Goal: Contribute content

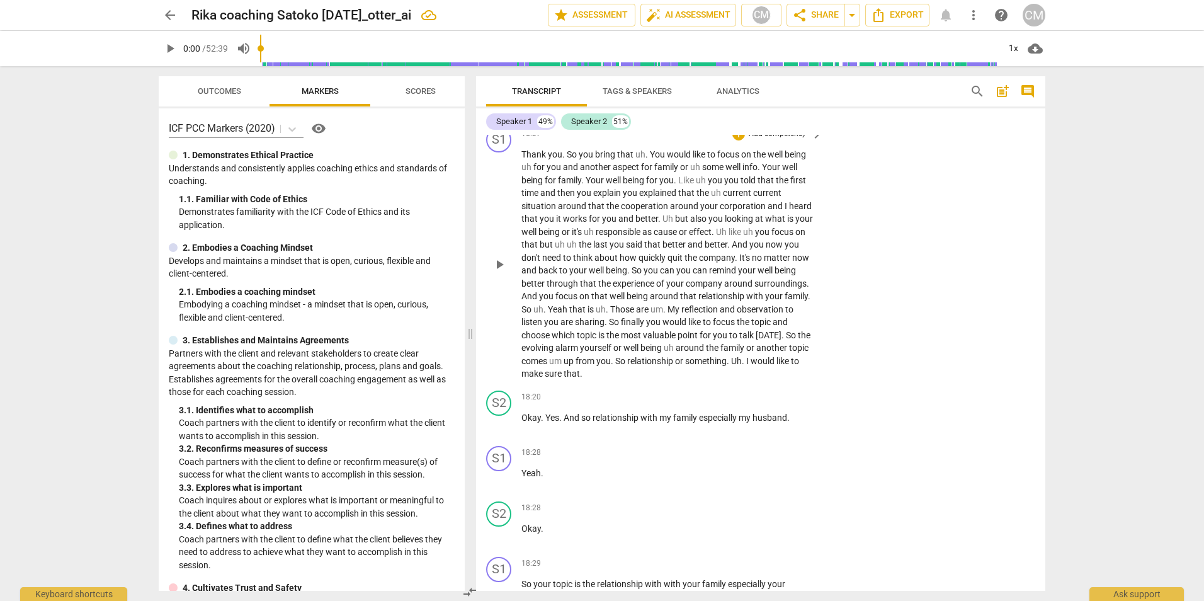
scroll to position [2839, 0]
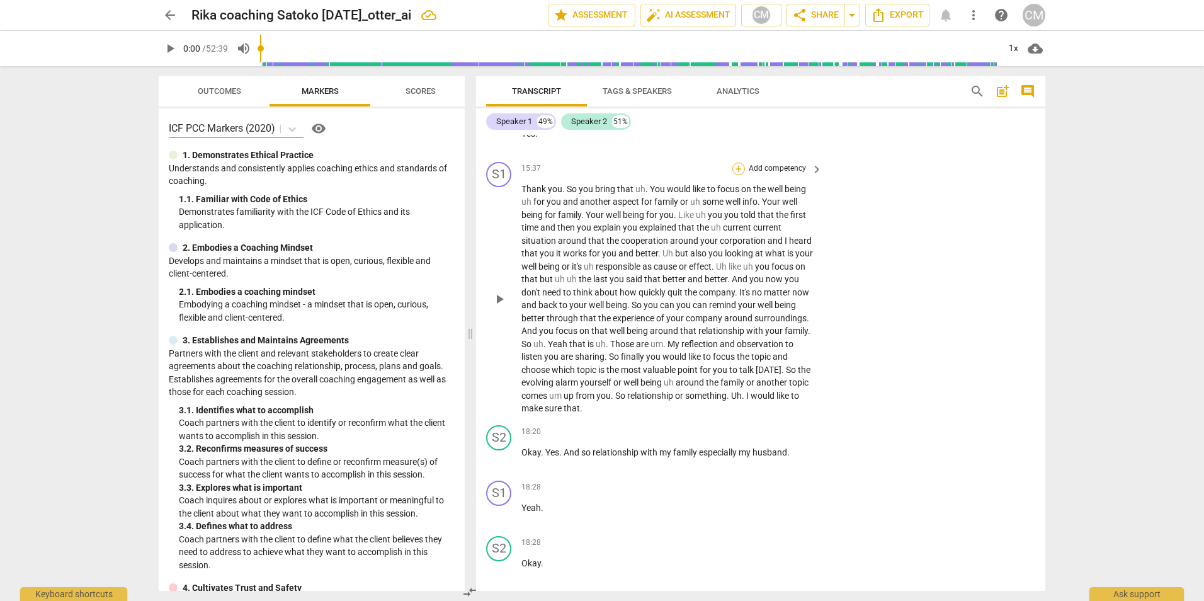
click at [735, 170] on div "+" at bounding box center [738, 168] width 13 height 13
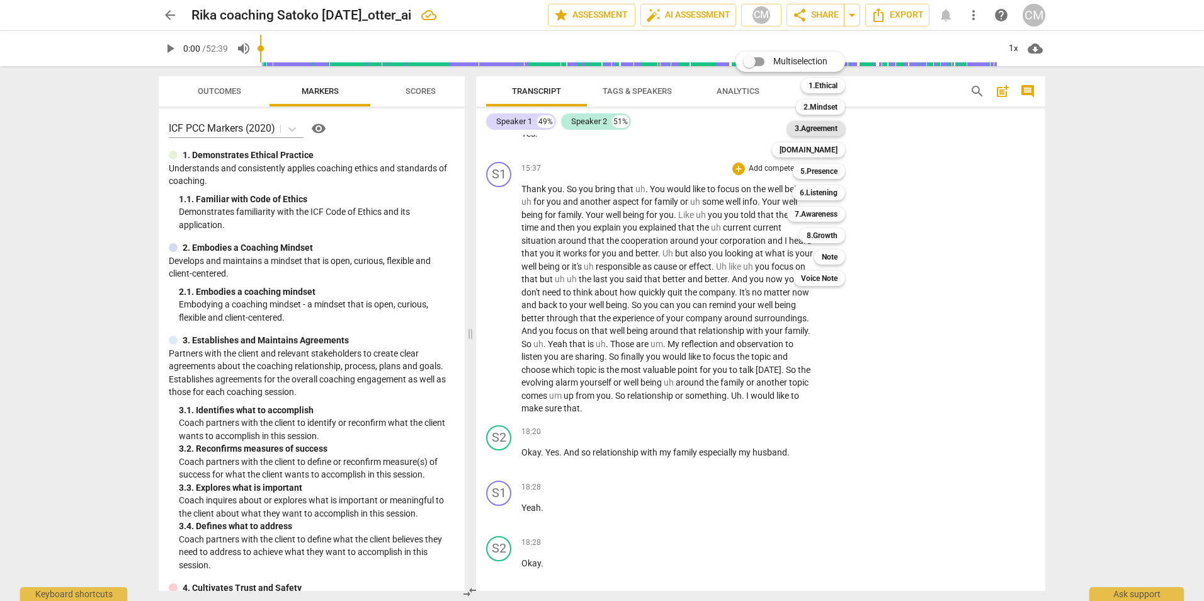
click at [822, 130] on b "3.Agreement" at bounding box center [816, 128] width 43 height 15
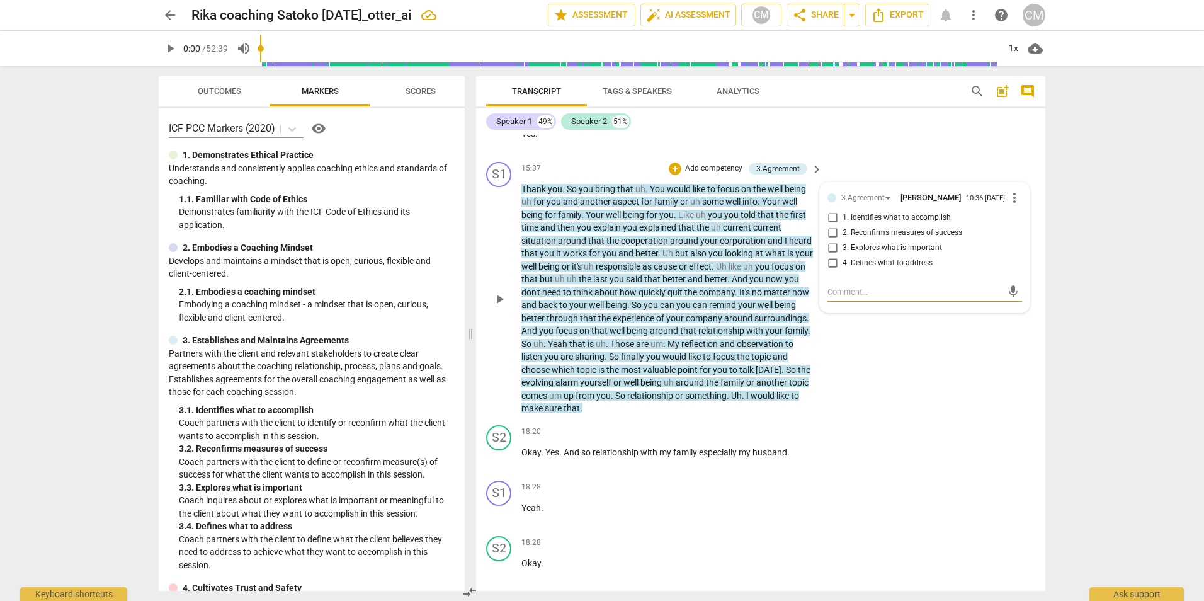
click at [829, 221] on input "1. Identifies what to accomplish" at bounding box center [832, 217] width 20 height 15
checkbox input "true"
click at [826, 264] on input "4. Defines what to address" at bounding box center [832, 263] width 20 height 15
checkbox input "true"
click at [829, 225] on input "1. Identifies what to accomplish" at bounding box center [832, 217] width 20 height 15
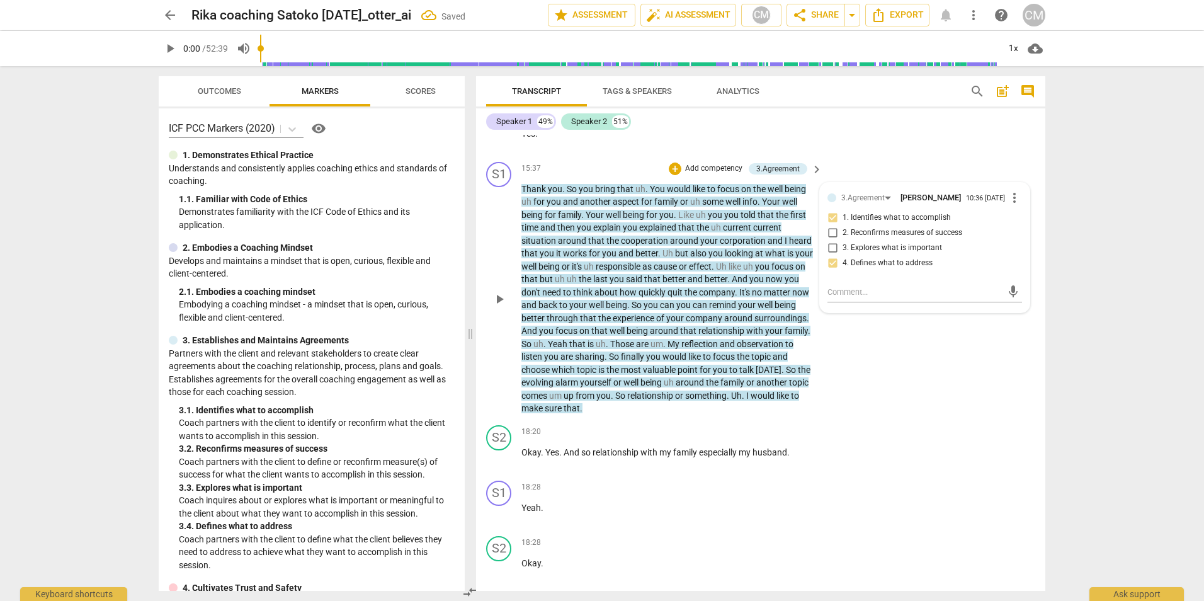
checkbox input "true"
click at [934, 395] on div "S1 play_arrow pause 15:37 + Add competency 3.Agreement keyboard_arrow_right Tha…" at bounding box center [760, 288] width 569 height 263
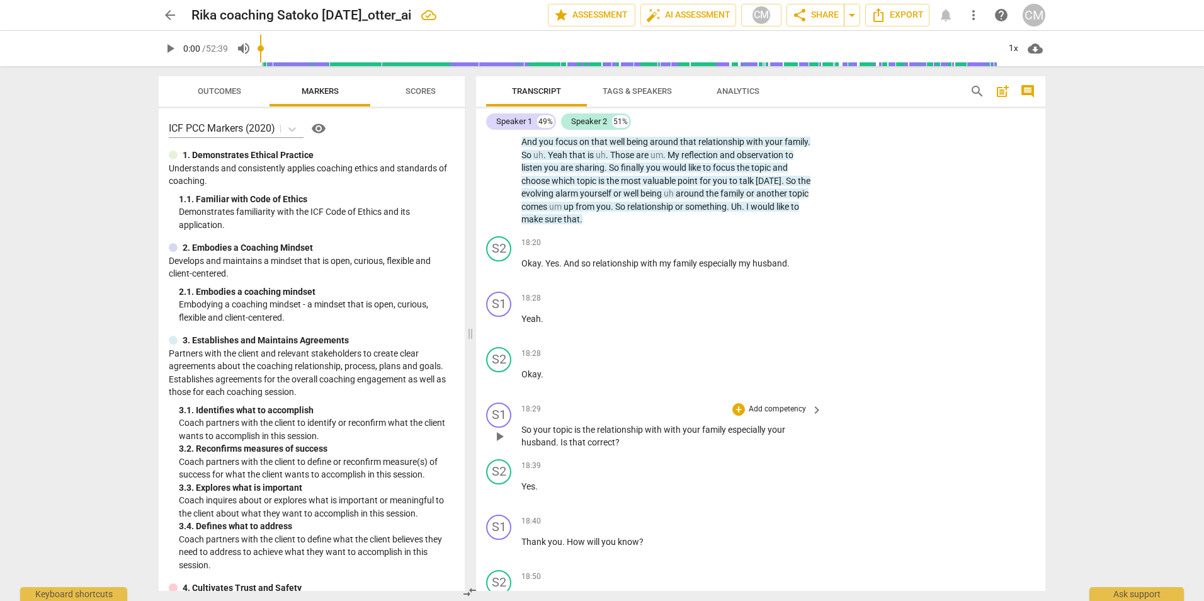
scroll to position [3091, 0]
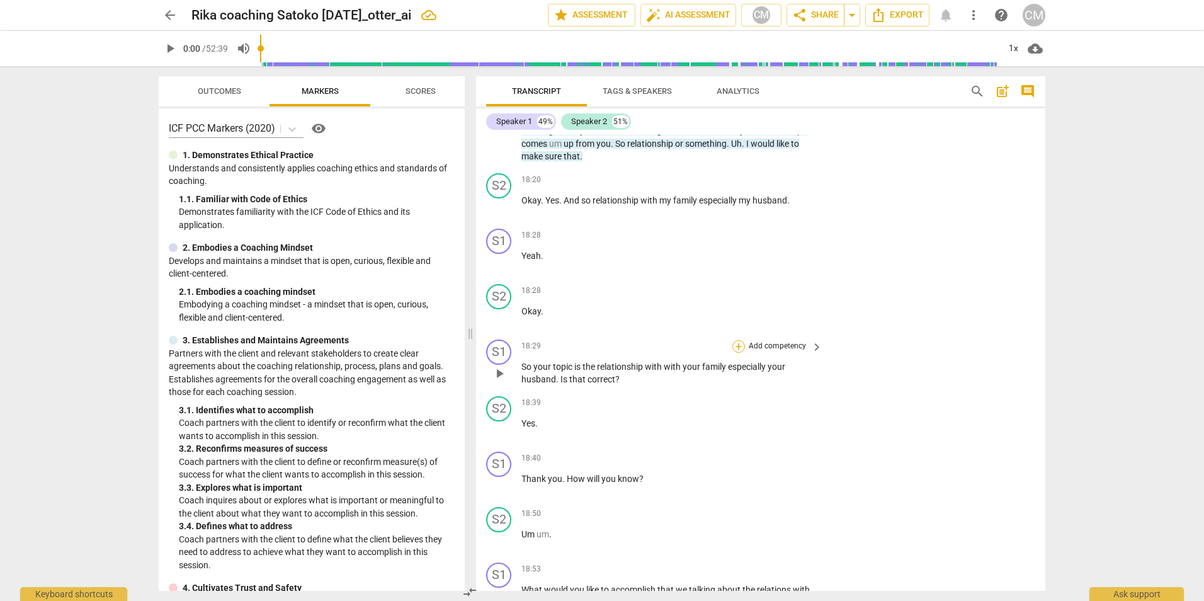
click at [740, 347] on div "+" at bounding box center [738, 346] width 13 height 13
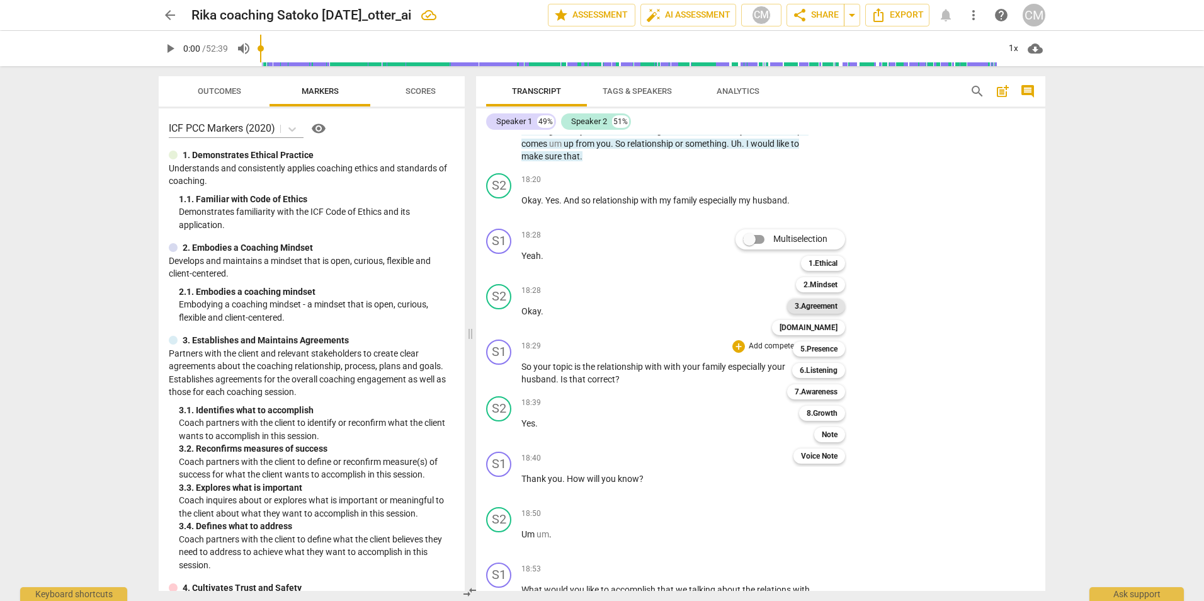
click at [832, 311] on b "3.Agreement" at bounding box center [816, 305] width 43 height 15
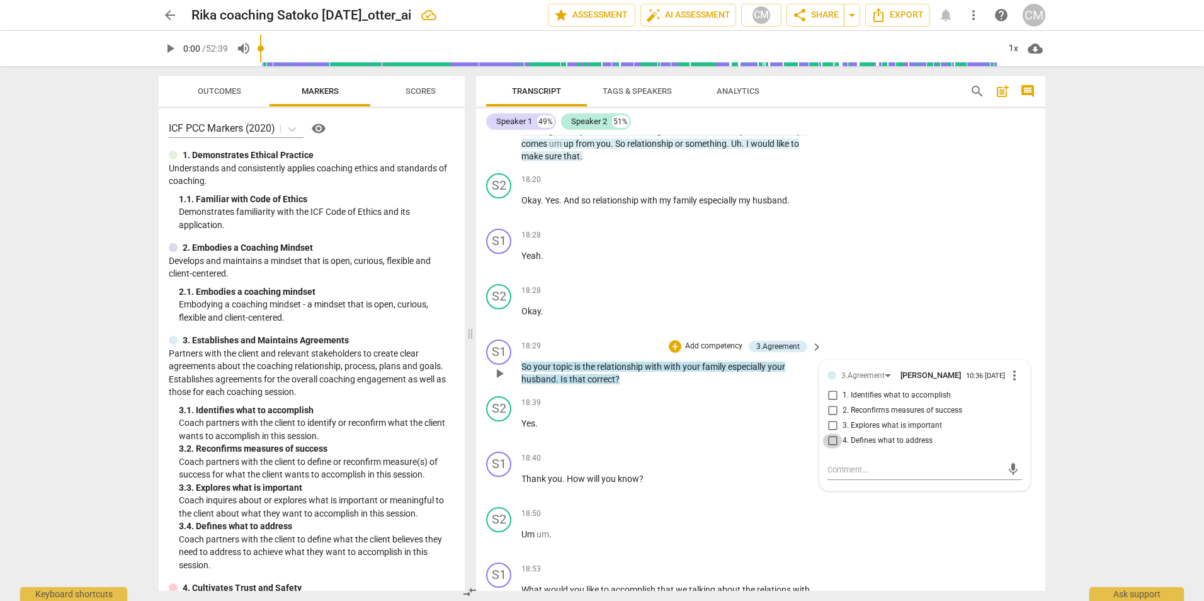
click at [831, 445] on input "4. Defines what to address" at bounding box center [832, 440] width 20 height 15
checkbox input "true"
click at [865, 262] on div "S1 play_arrow pause 18:28 + Add competency keyboard_arrow_right Yeah ." at bounding box center [760, 251] width 569 height 55
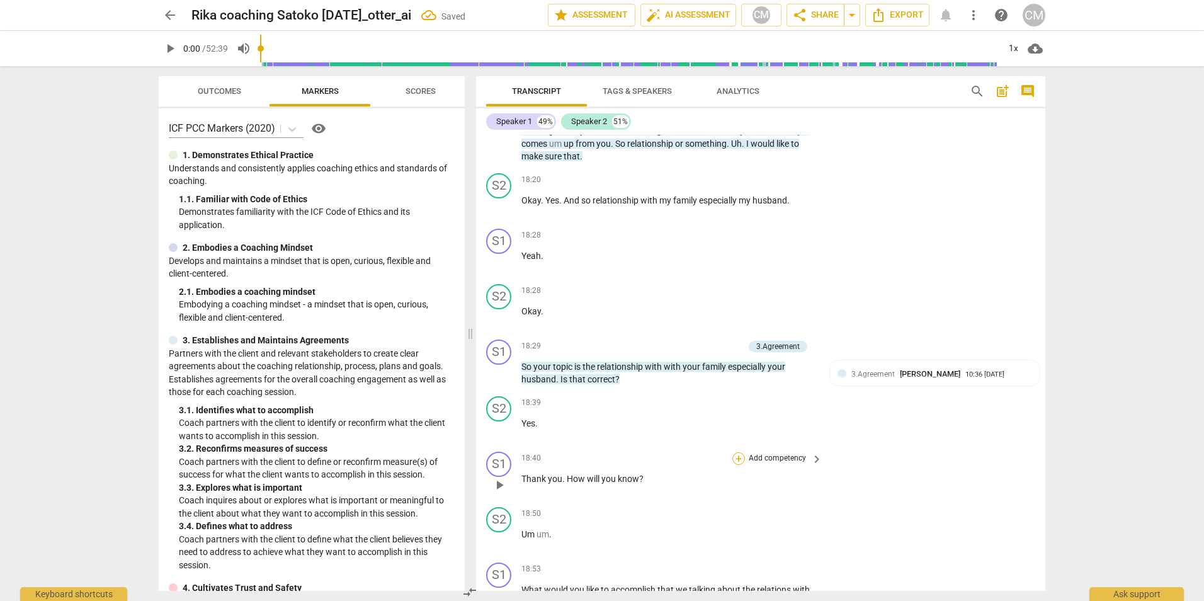
click at [735, 458] on div "+" at bounding box center [738, 458] width 13 height 13
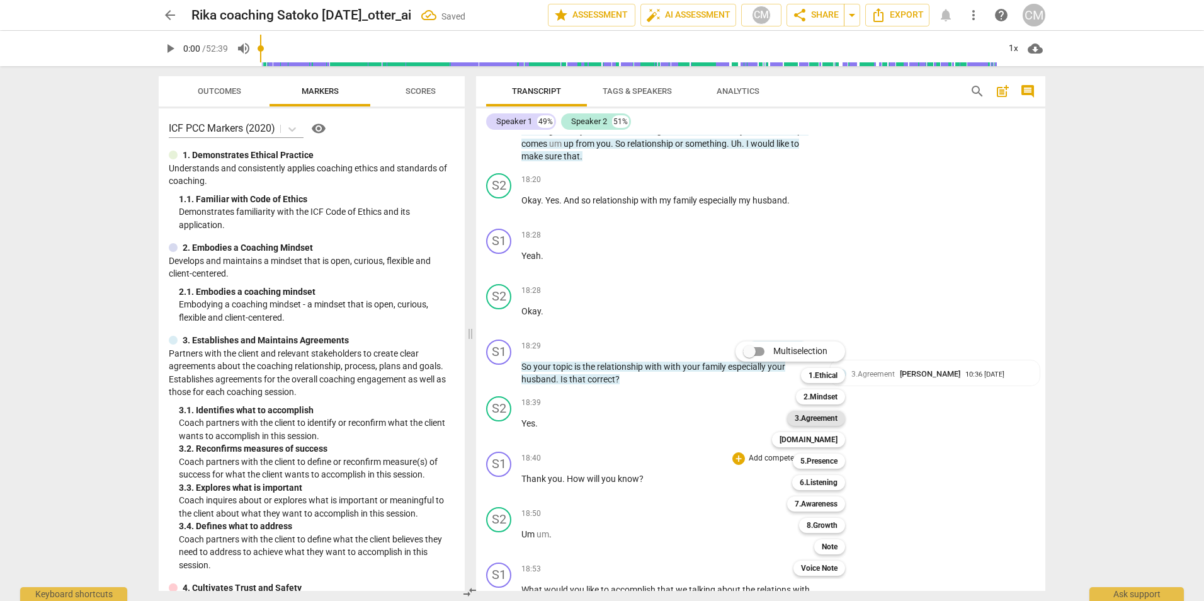
click at [805, 421] on b "3.Agreement" at bounding box center [816, 418] width 43 height 15
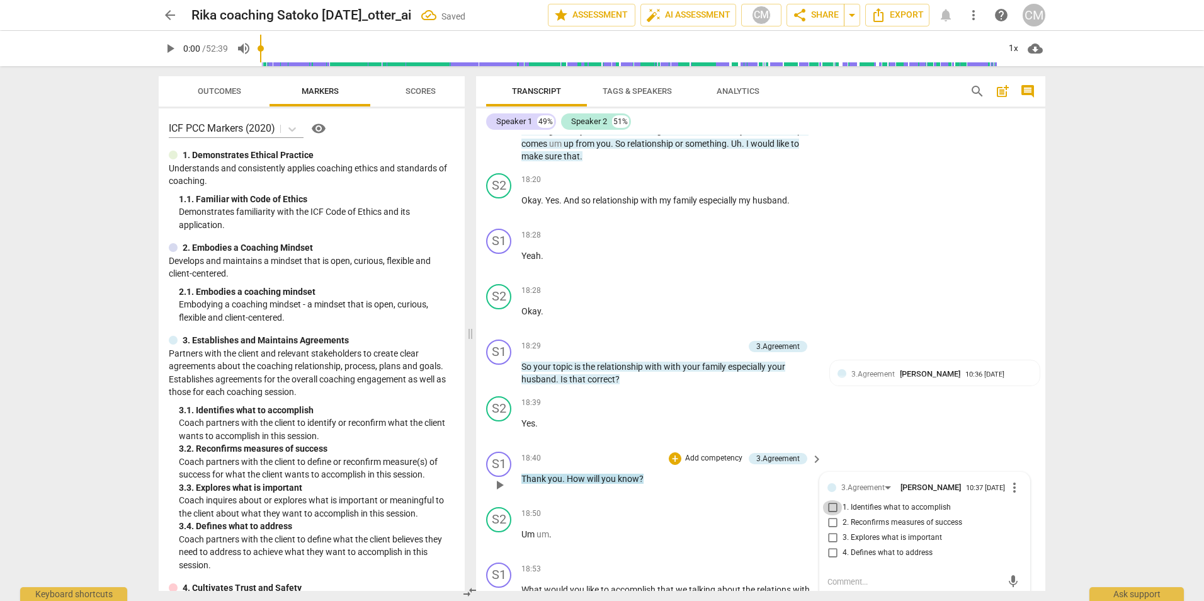
click at [829, 513] on input "1. Identifies what to accomplish" at bounding box center [832, 507] width 20 height 15
checkbox input "true"
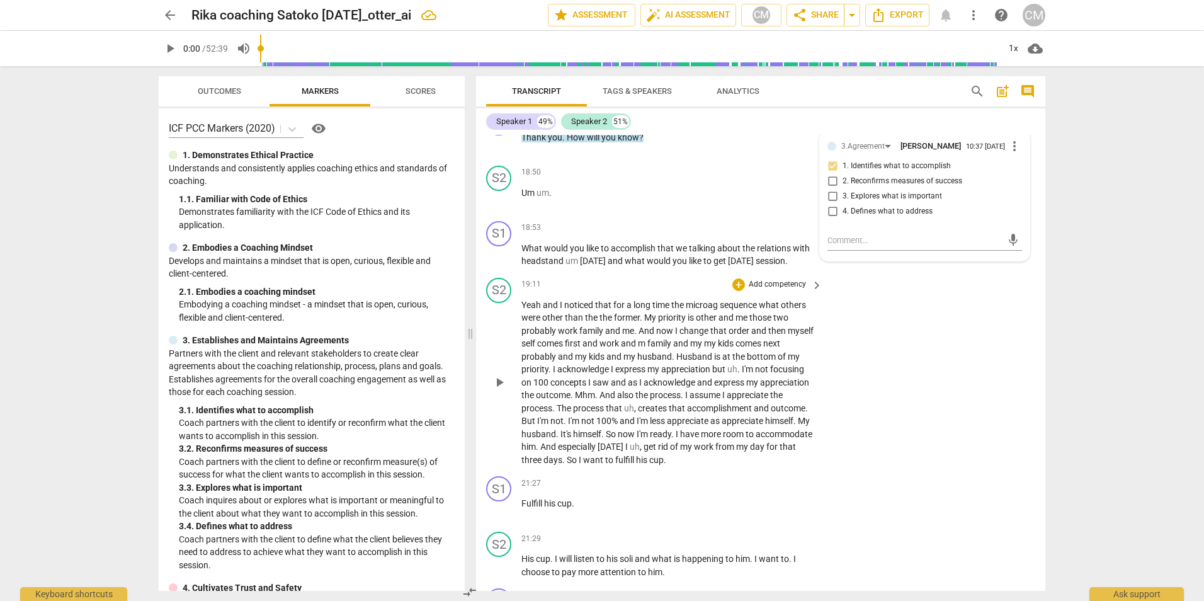
scroll to position [3469, 0]
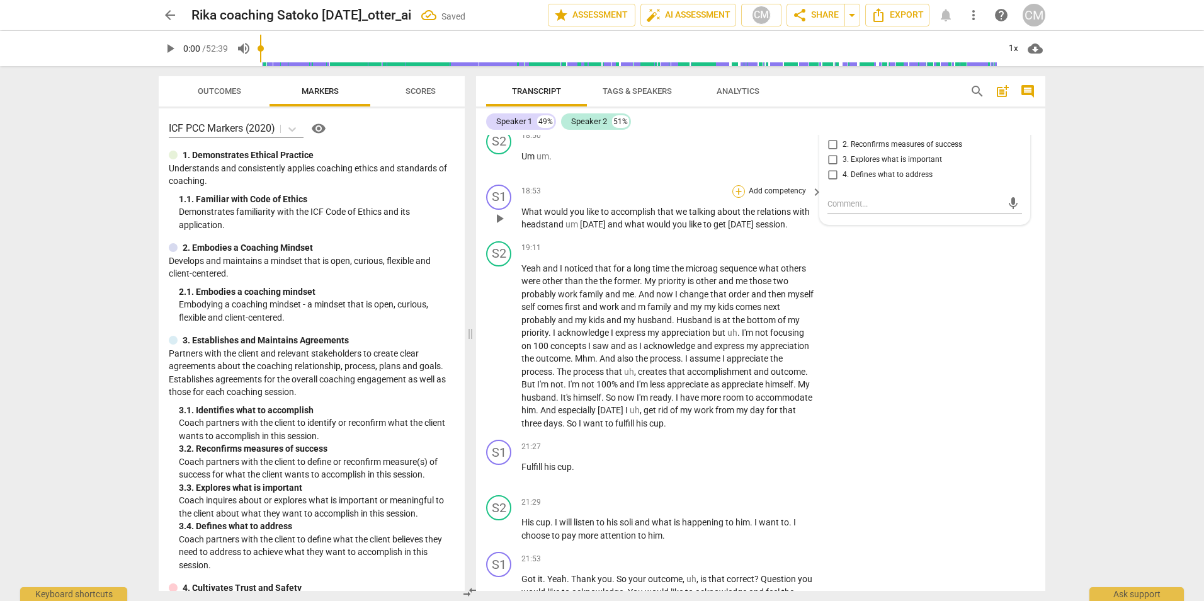
click at [734, 191] on div "+" at bounding box center [738, 191] width 13 height 13
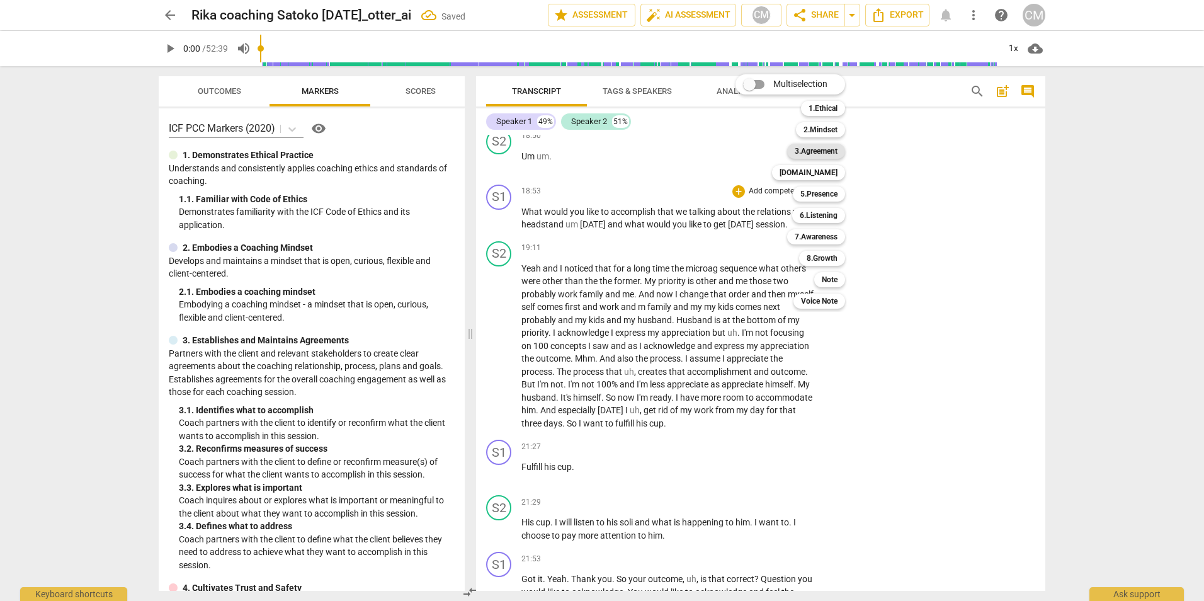
click at [814, 149] on b "3.Agreement" at bounding box center [816, 151] width 43 height 15
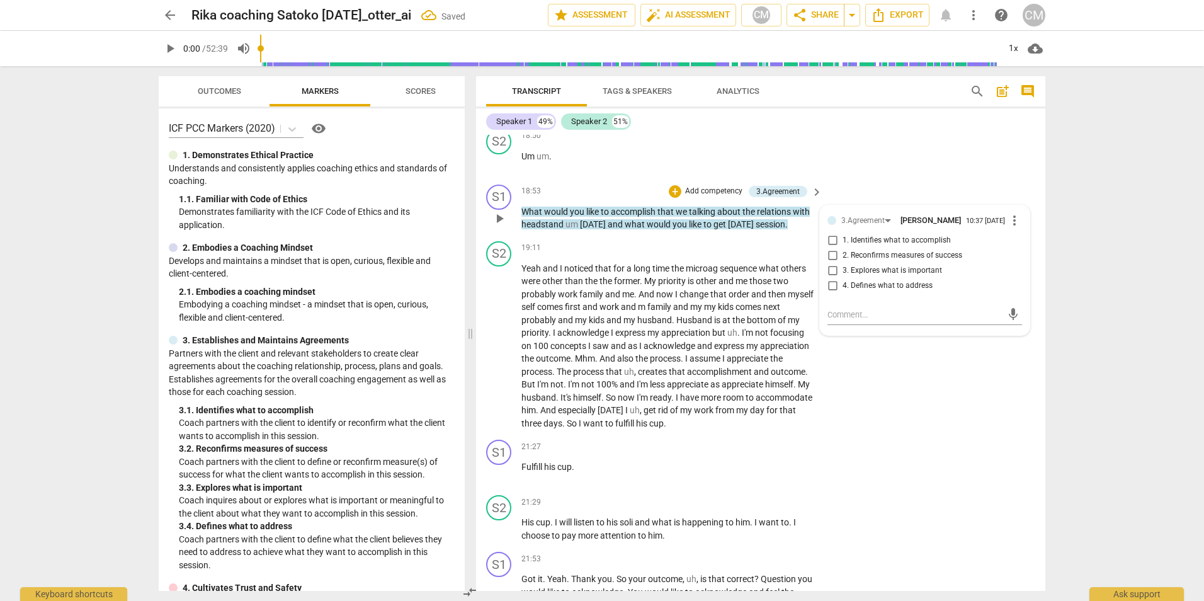
drag, startPoint x: 825, startPoint y: 239, endPoint x: 841, endPoint y: 184, distance: 57.0
click at [843, 178] on div "S2 play_arrow pause 18:50 + Add competency keyboard_arrow_right Um um ." at bounding box center [760, 151] width 569 height 55
click at [778, 190] on div "3.Agreement" at bounding box center [777, 191] width 43 height 11
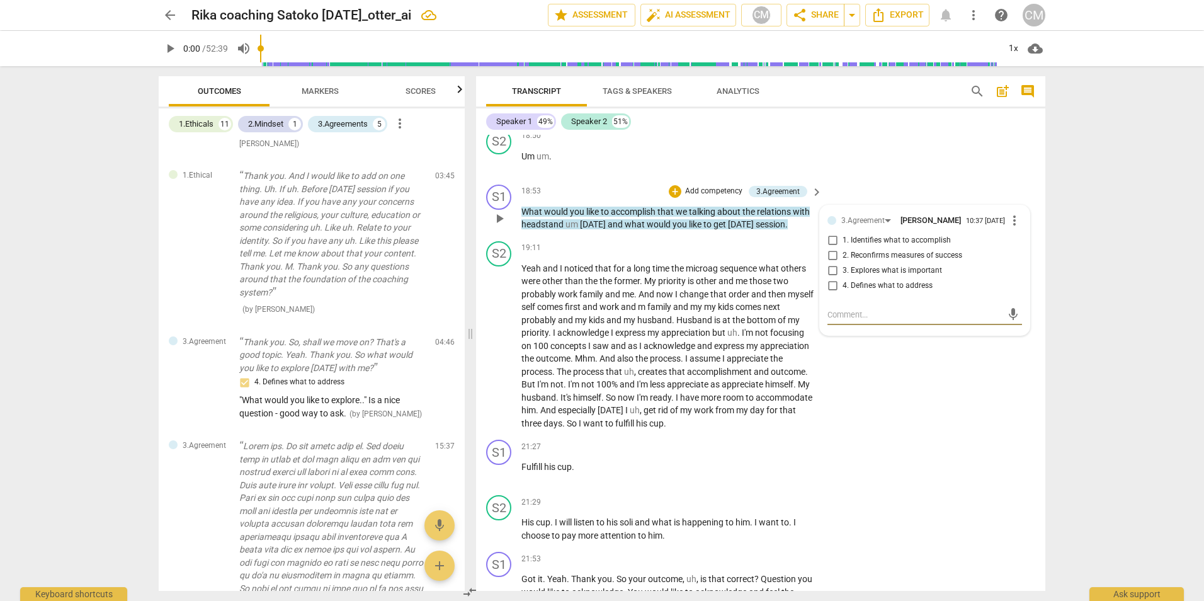
scroll to position [2723, 0]
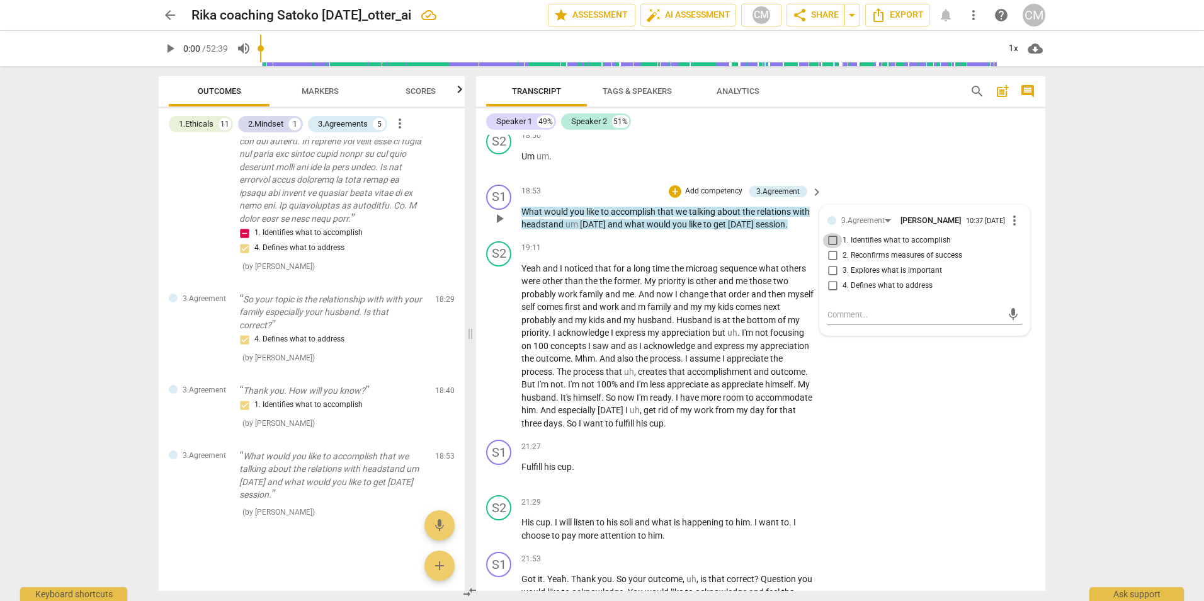
click at [829, 241] on input "1. Identifies what to accomplish" at bounding box center [832, 240] width 20 height 15
checkbox input "true"
click at [912, 390] on div "S2 play_arrow pause 19:11 + Add competency keyboard_arrow_right Yeah and I noti…" at bounding box center [760, 335] width 569 height 199
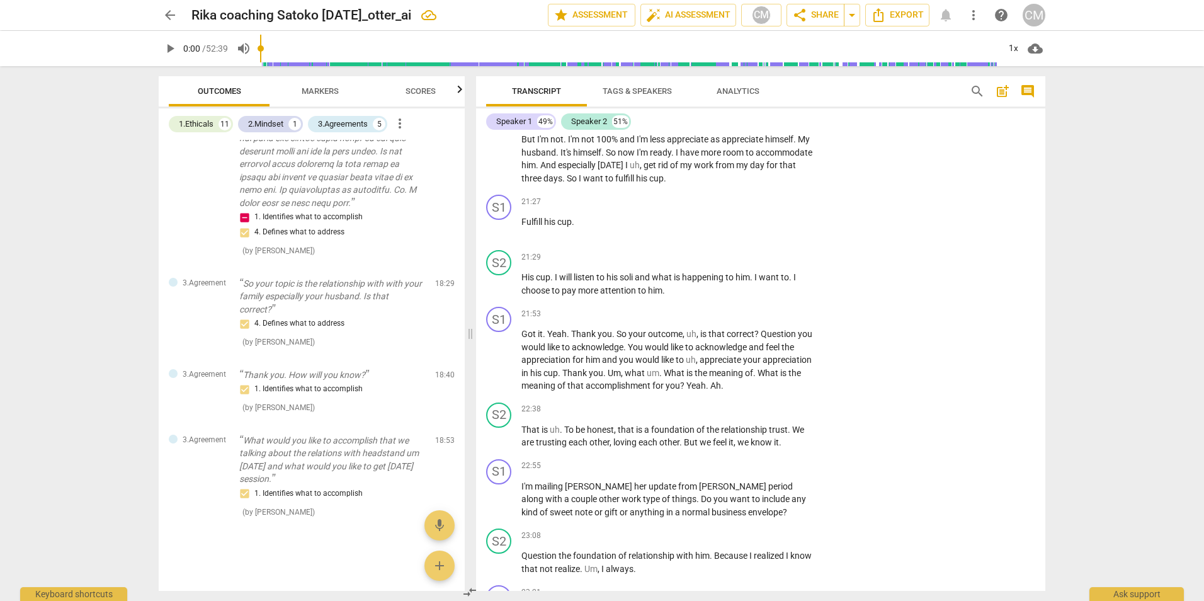
scroll to position [3721, 0]
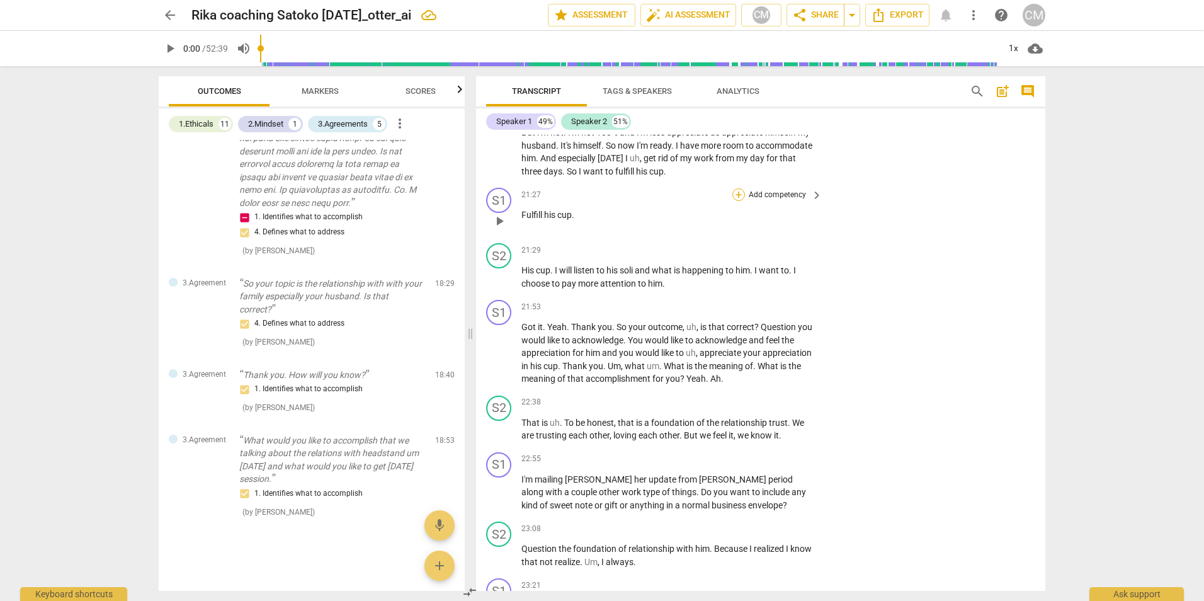
click at [739, 195] on div "+" at bounding box center [738, 194] width 13 height 13
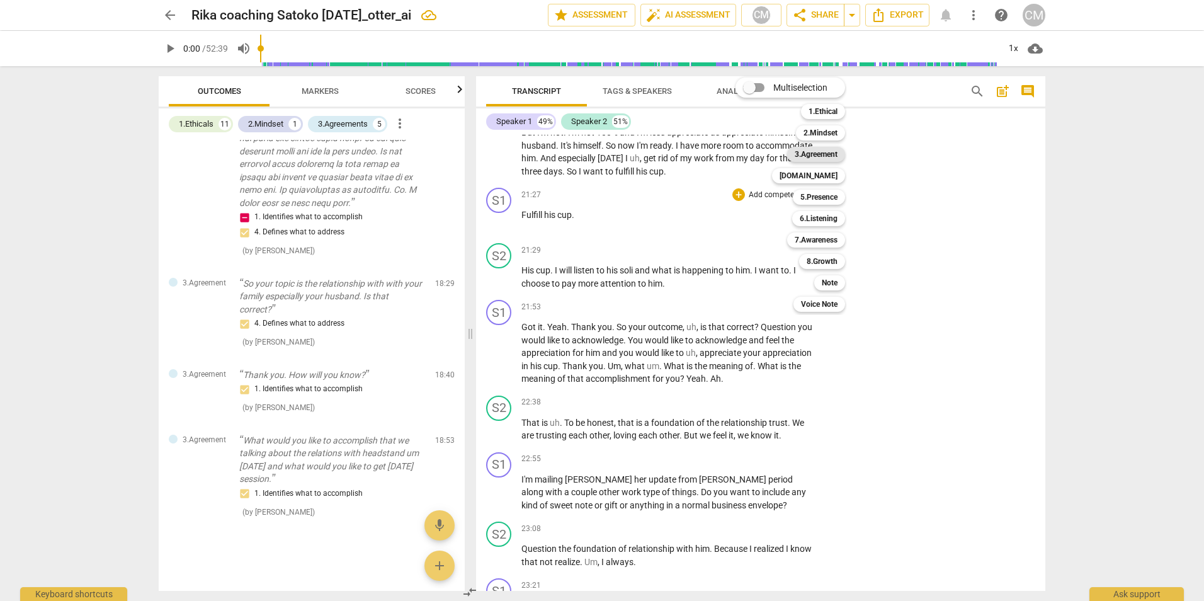
click at [820, 152] on b "3.Agreement" at bounding box center [816, 154] width 43 height 15
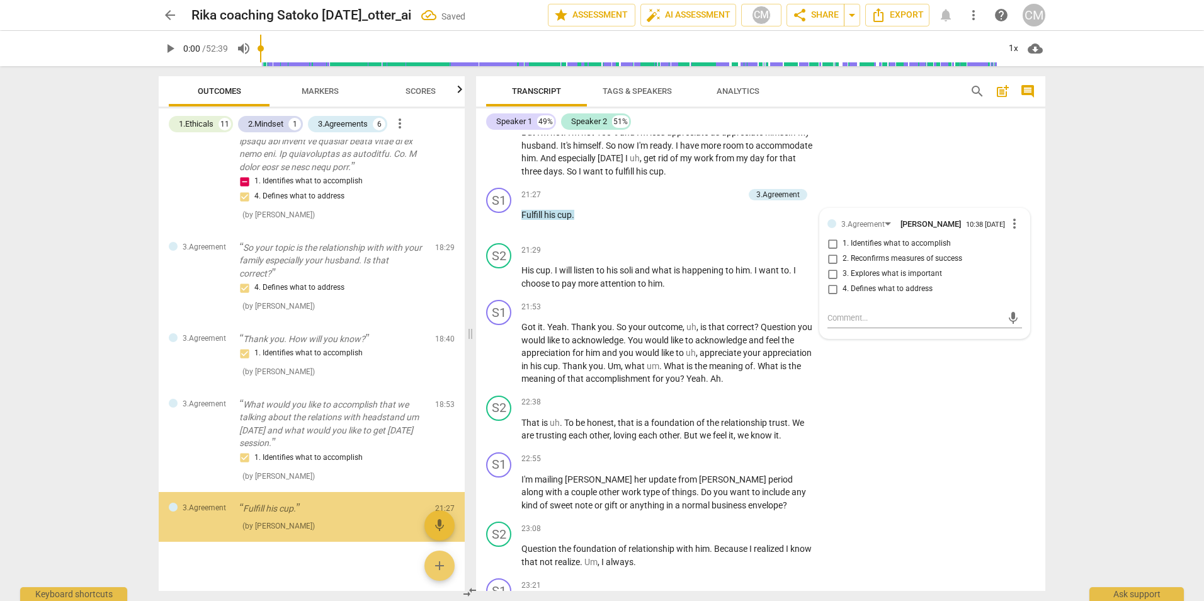
scroll to position [2788, 0]
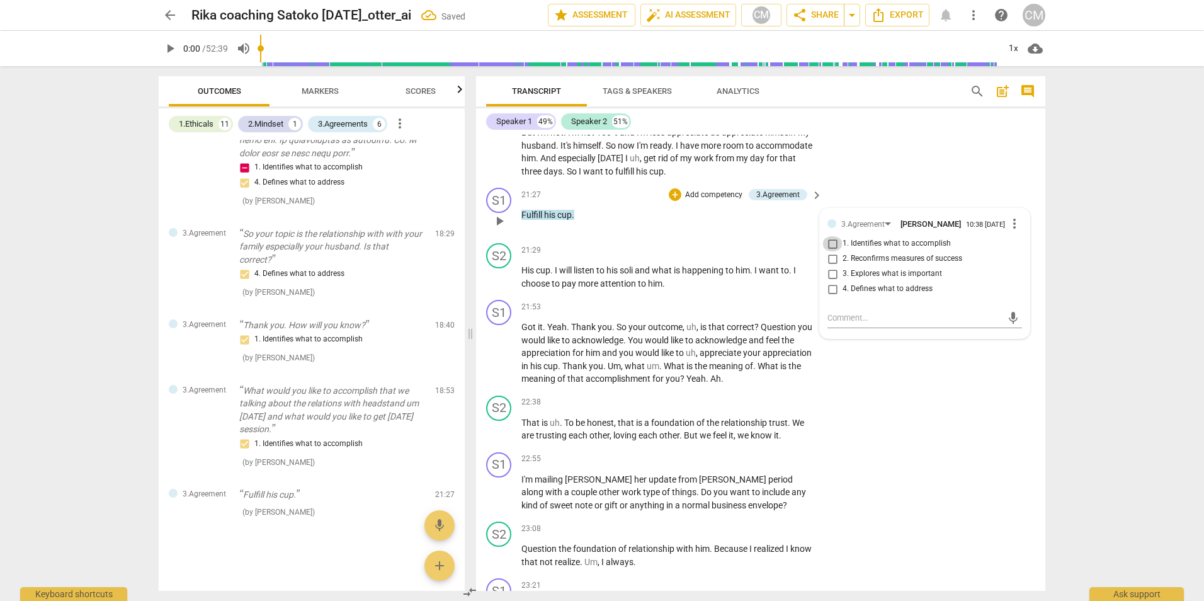
click at [829, 245] on input "1. Identifies what to accomplish" at bounding box center [832, 243] width 20 height 15
checkbox input "true"
click at [832, 261] on input "2. Reconfirms measures of success" at bounding box center [832, 258] width 20 height 15
checkbox input "true"
click at [938, 477] on div "S1 play_arrow pause 22:55 + Add competency keyboard_arrow_right I'm mailing [PE…" at bounding box center [760, 482] width 569 height 70
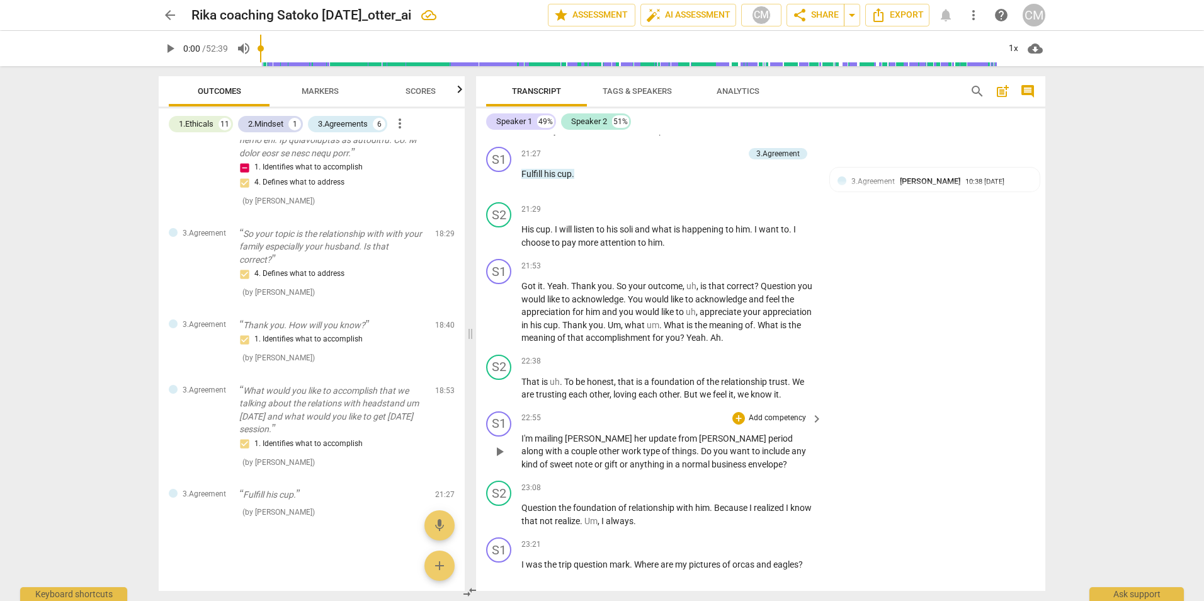
scroll to position [3784, 0]
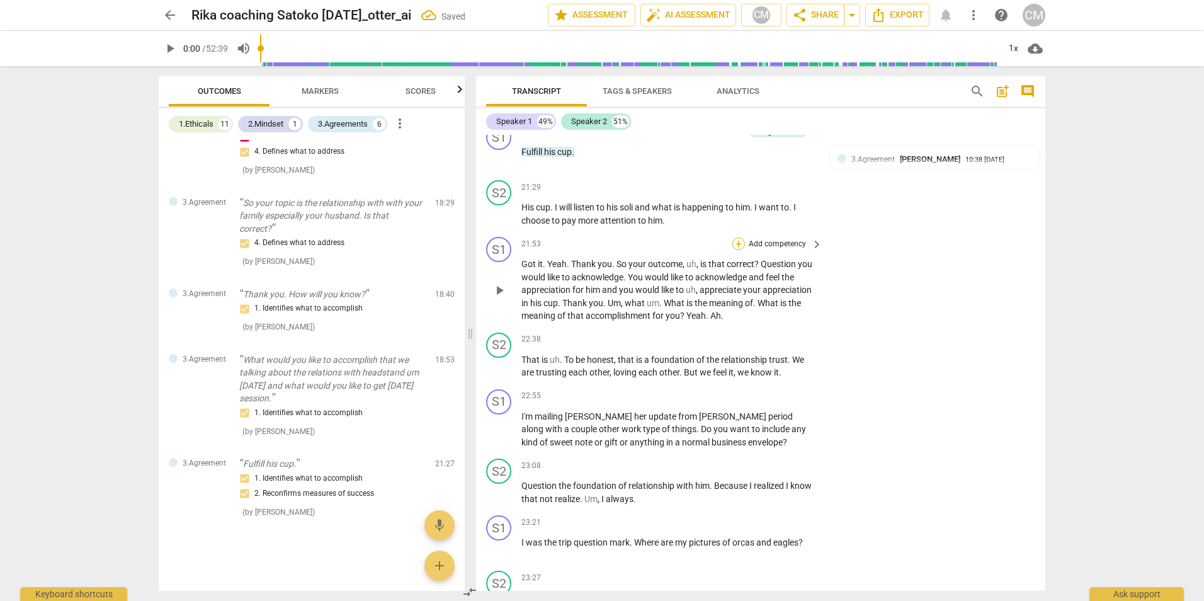
click at [735, 241] on div "+" at bounding box center [738, 243] width 13 height 13
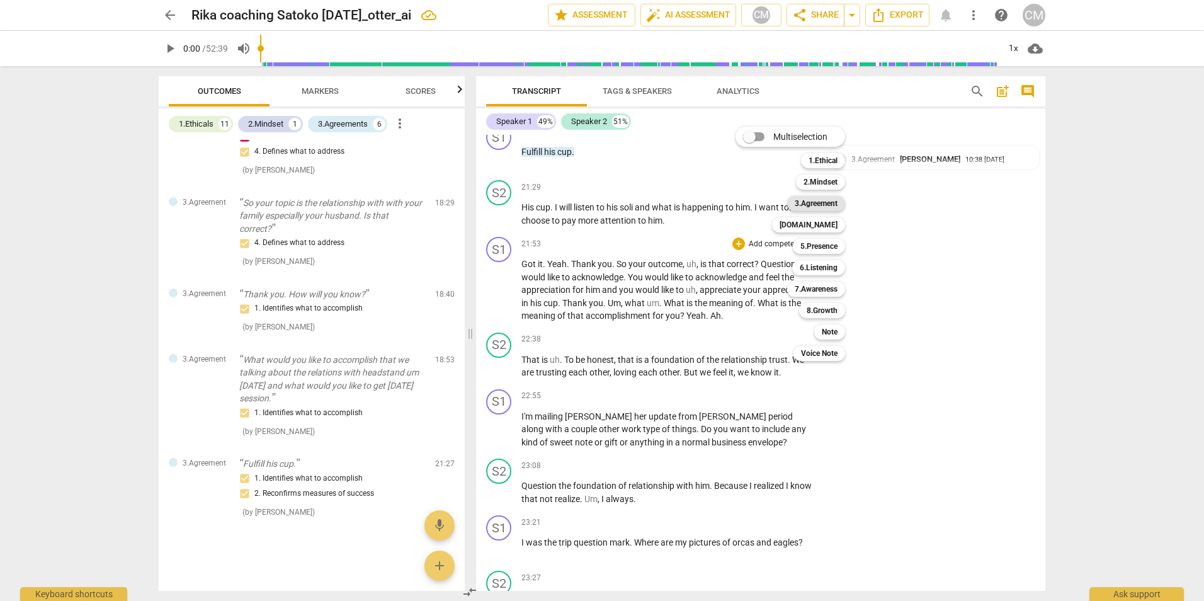
click at [814, 201] on b "3.Agreement" at bounding box center [816, 203] width 43 height 15
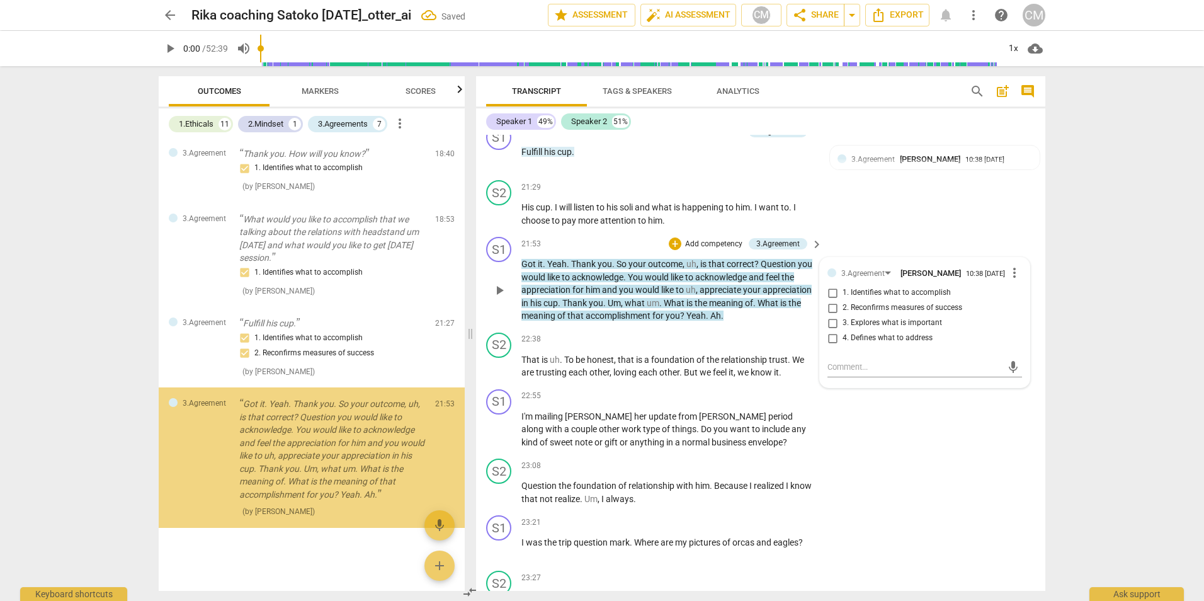
scroll to position [2959, 0]
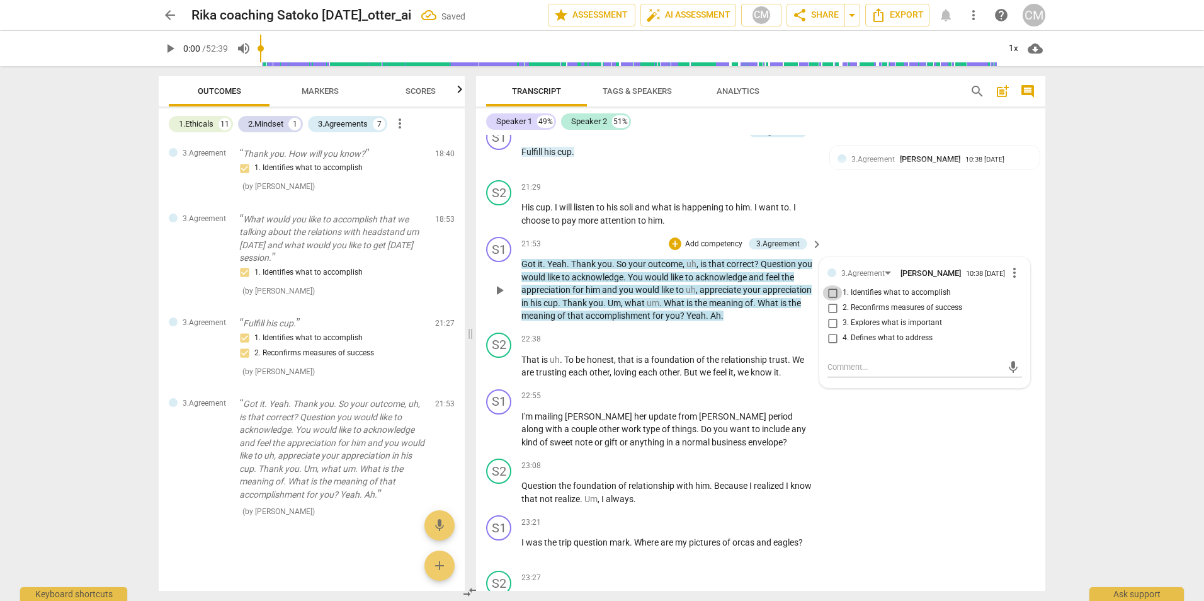
click at [829, 295] on input "1. Identifies what to accomplish" at bounding box center [832, 292] width 20 height 15
checkbox input "true"
click at [830, 309] on input "2. Reconfirms measures of success" at bounding box center [832, 307] width 20 height 15
checkbox input "true"
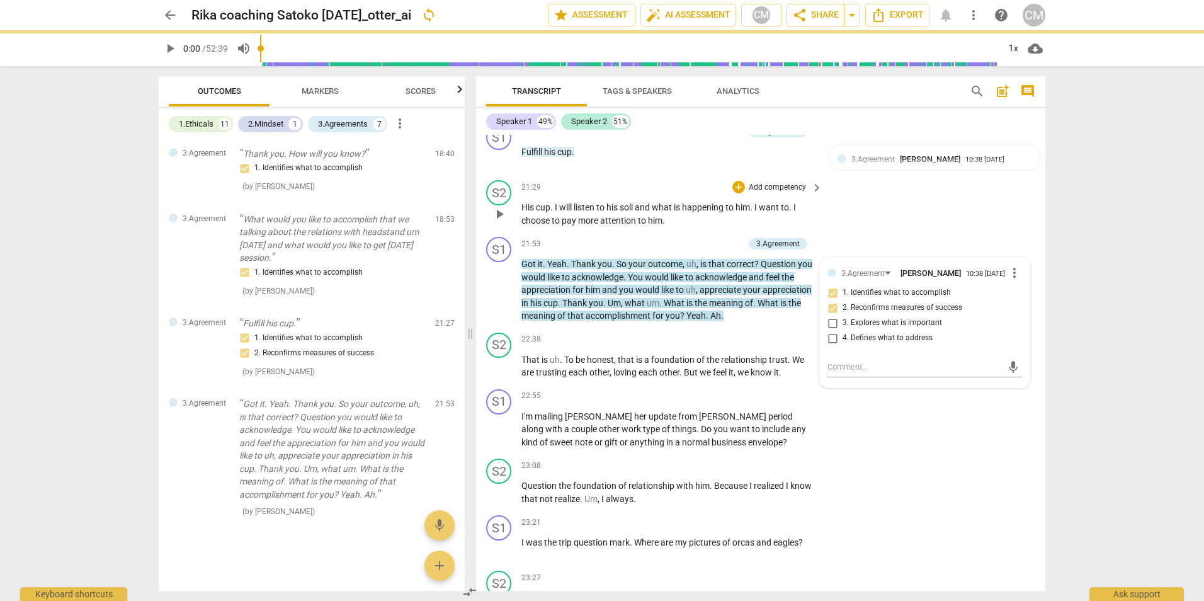
click at [868, 228] on div "S2 play_arrow pause 21:29 + Add competency keyboard_arrow_right His cup . I wil…" at bounding box center [760, 203] width 569 height 57
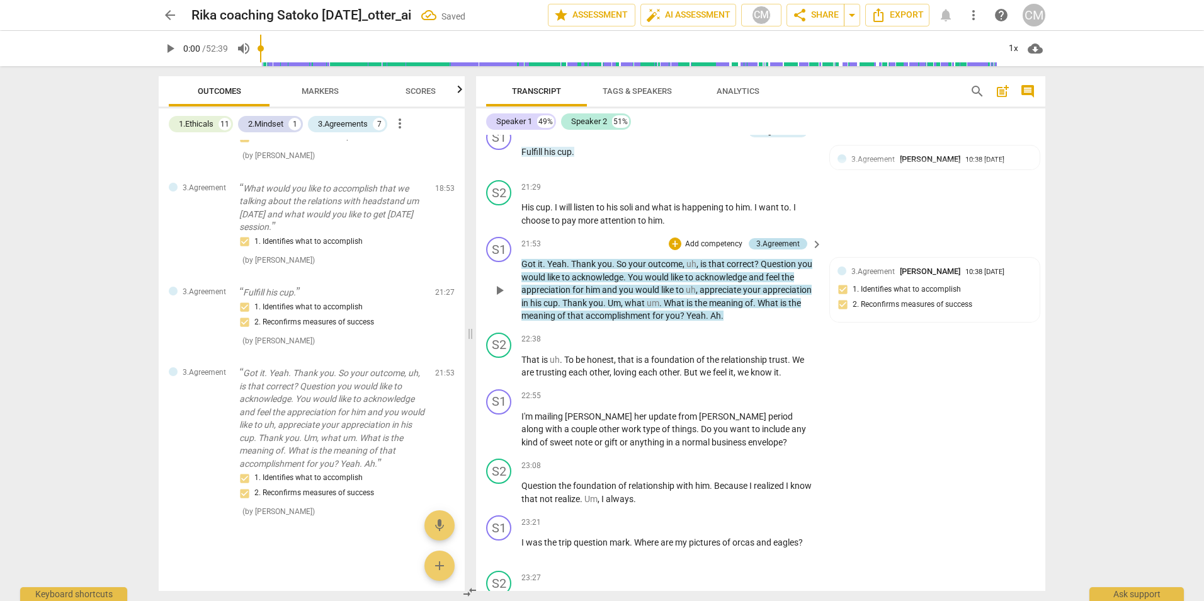
click at [781, 240] on div "3.Agreement" at bounding box center [777, 243] width 43 height 11
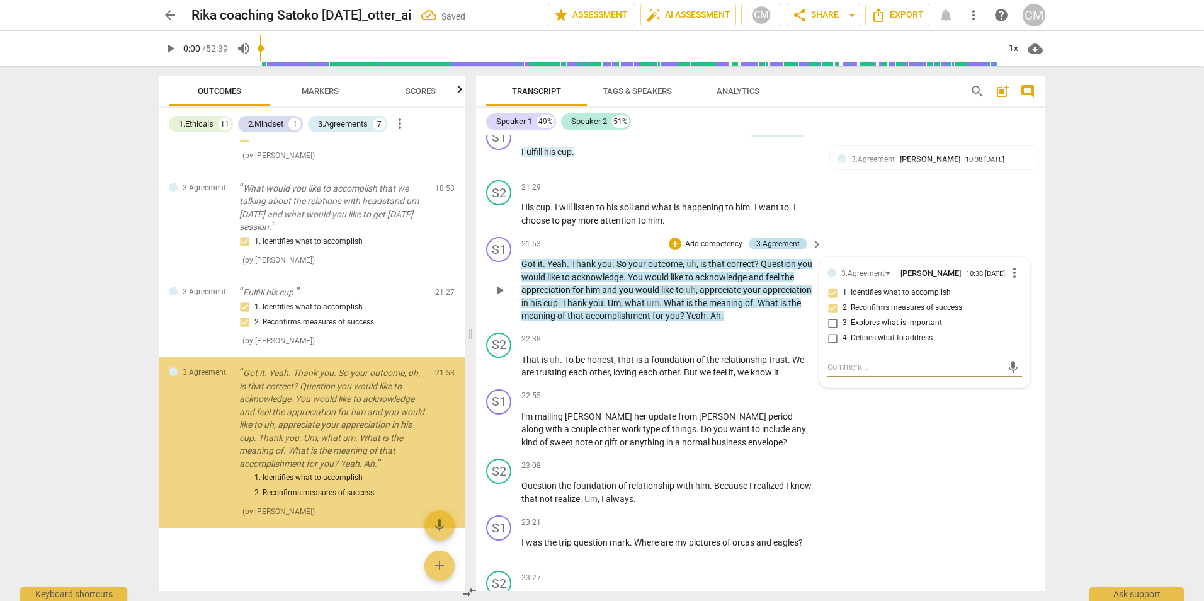
scroll to position [2990, 0]
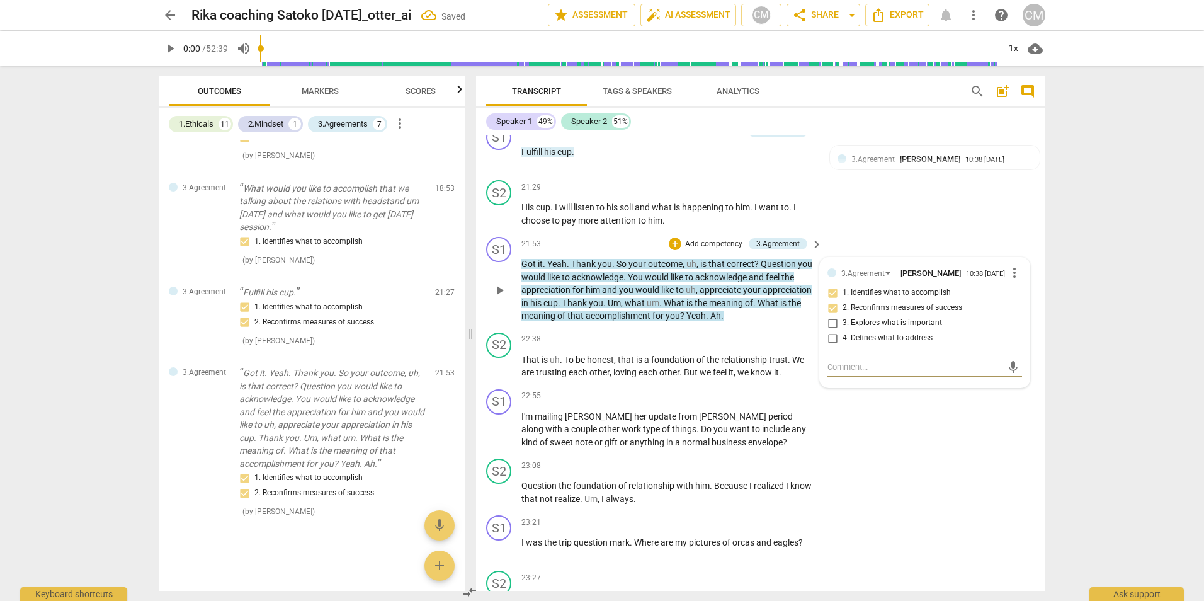
click at [827, 327] on input "3. Explores what is important" at bounding box center [832, 322] width 20 height 15
checkbox input "true"
click at [832, 226] on div "S2 play_arrow pause 21:29 + Add competency keyboard_arrow_right His cup . I wil…" at bounding box center [760, 203] width 569 height 57
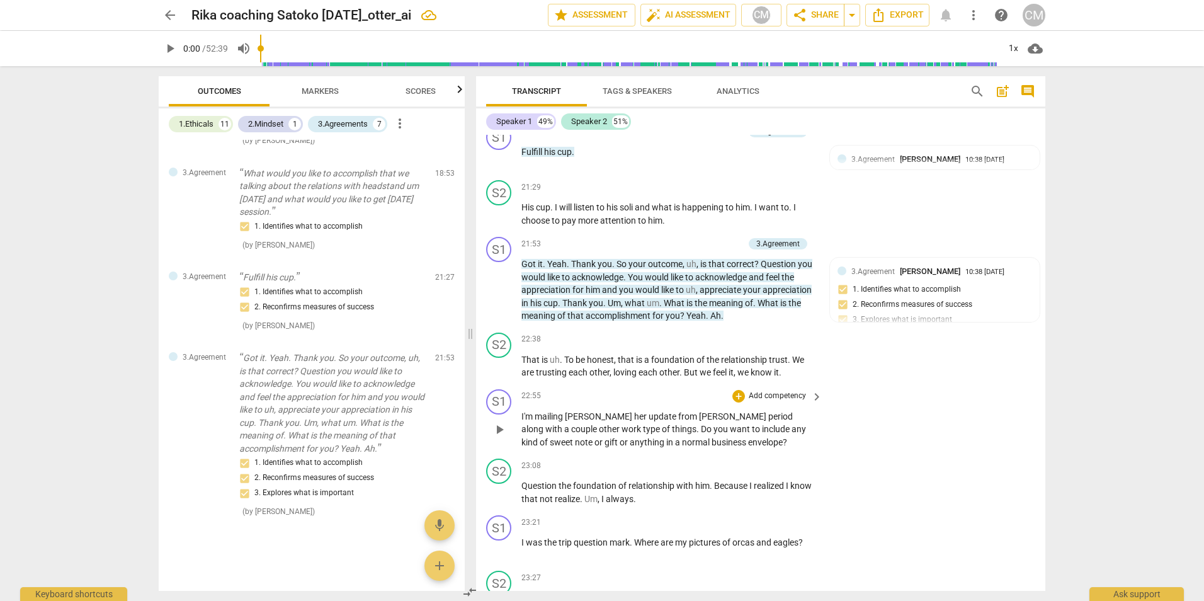
drag, startPoint x: 591, startPoint y: 411, endPoint x: 519, endPoint y: 416, distance: 71.9
click at [519, 416] on div "play_arrow pause" at bounding box center [505, 429] width 32 height 31
click at [519, 422] on div "S1 play_arrow pause 22:55 + Add competency keyboard_arrow_right I'm mailing [PE…" at bounding box center [760, 419] width 569 height 70
click at [682, 429] on icon "button" at bounding box center [682, 425] width 13 height 15
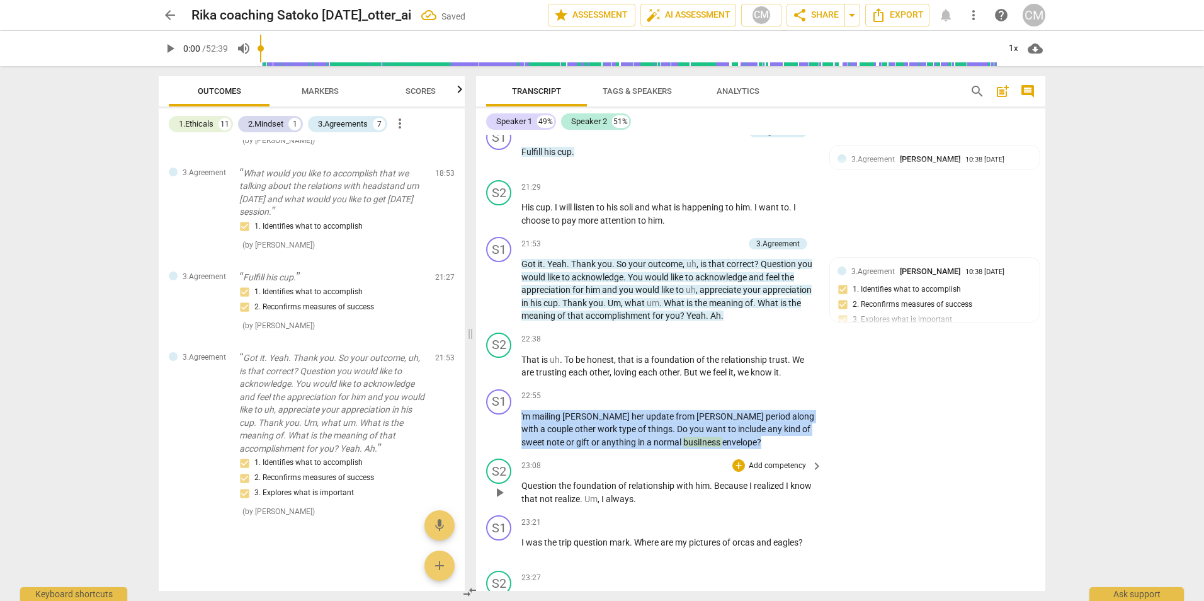
drag, startPoint x: 522, startPoint y: 415, endPoint x: 715, endPoint y: 453, distance: 197.1
click at [715, 453] on div "S1 play_arrow pause 00:06 + Add competency keyboard_arrow_right So . Hi [PERSON…" at bounding box center [760, 363] width 569 height 456
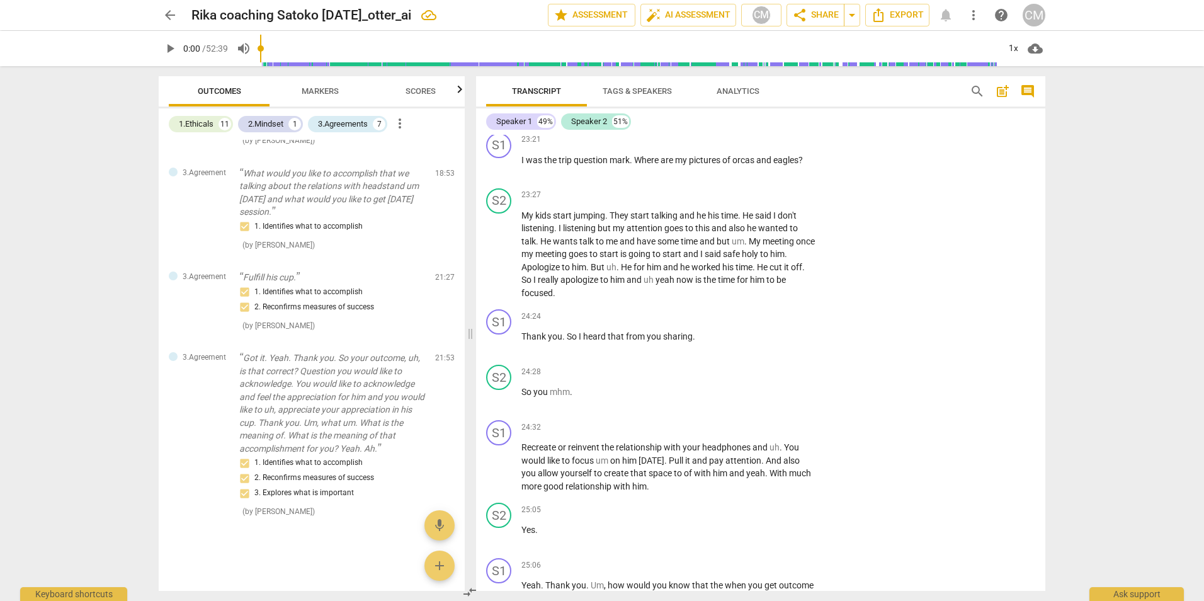
scroll to position [4224, 0]
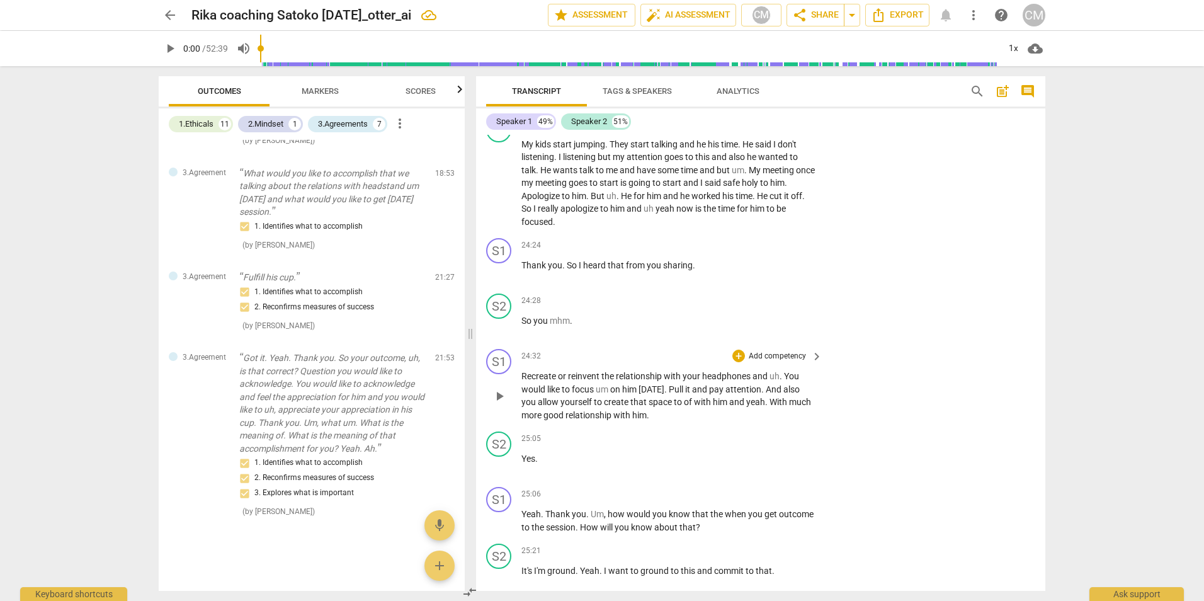
click at [741, 375] on span "headphones" at bounding box center [727, 376] width 50 height 10
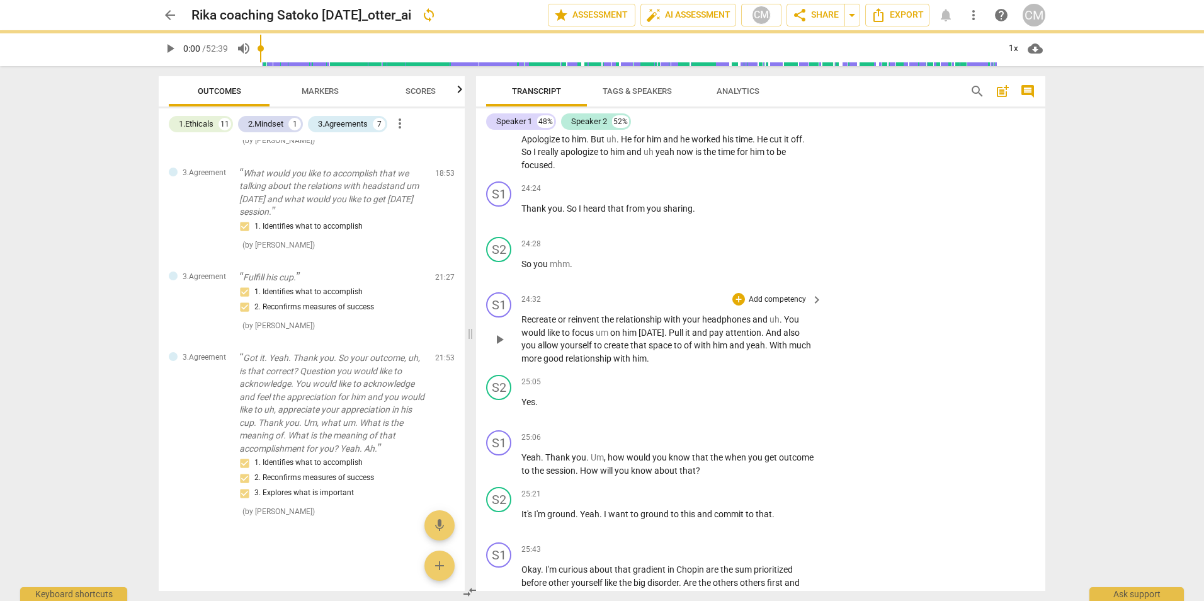
scroll to position [4168, 0]
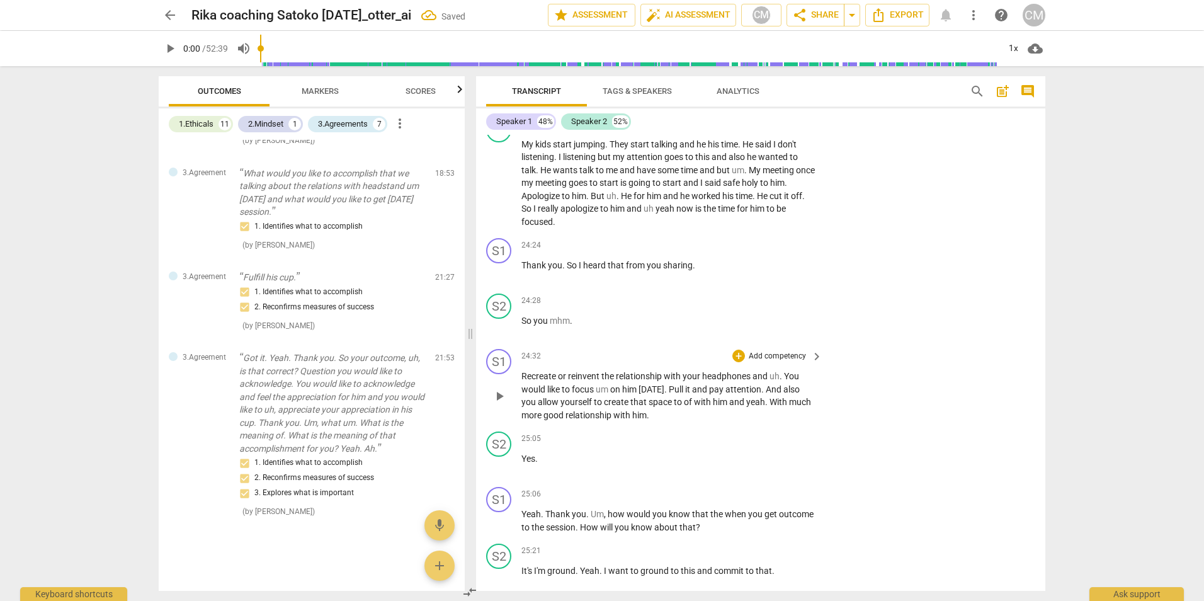
click at [741, 376] on span "headphones" at bounding box center [727, 376] width 50 height 10
drag, startPoint x: 740, startPoint y: 377, endPoint x: 732, endPoint y: 375, distance: 8.4
click at [732, 375] on span "headphones" at bounding box center [727, 376] width 50 height 10
drag, startPoint x: 704, startPoint y: 376, endPoint x: 748, endPoint y: 375, distance: 44.1
click at [748, 375] on span "headphones" at bounding box center [727, 376] width 50 height 10
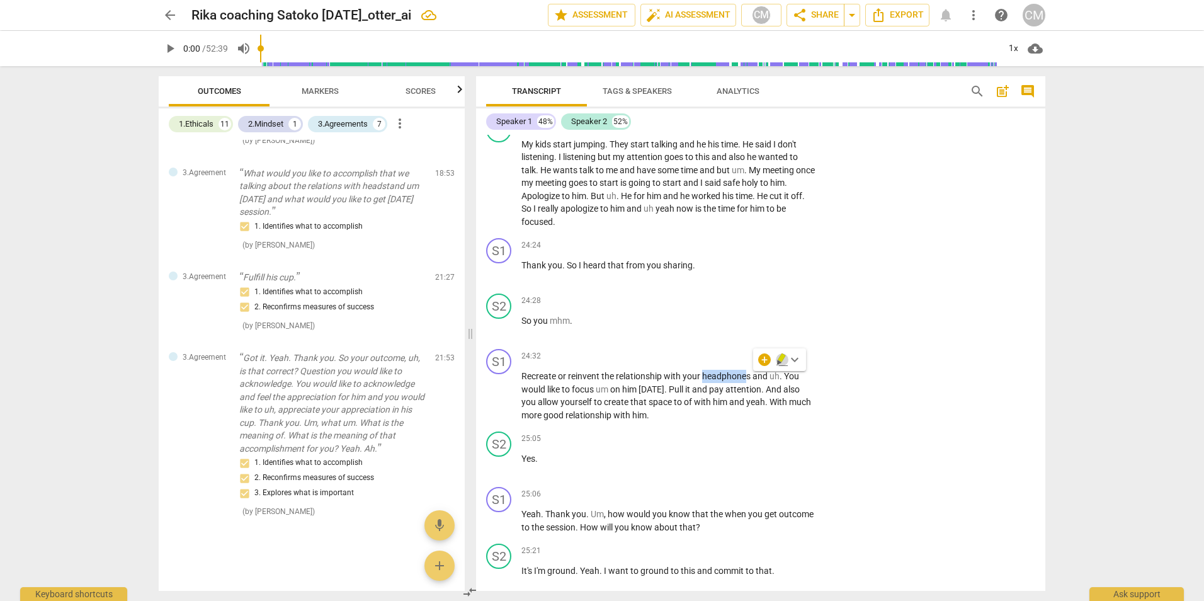
click at [778, 354] on icon "button" at bounding box center [782, 359] width 13 height 15
click at [750, 373] on span "headphones" at bounding box center [727, 376] width 50 height 10
click at [870, 398] on div "S1 play_arrow pause 24:32 + Add competency keyboard_arrow_right Recreate or rei…" at bounding box center [760, 385] width 569 height 82
click at [739, 494] on div "+" at bounding box center [738, 493] width 13 height 13
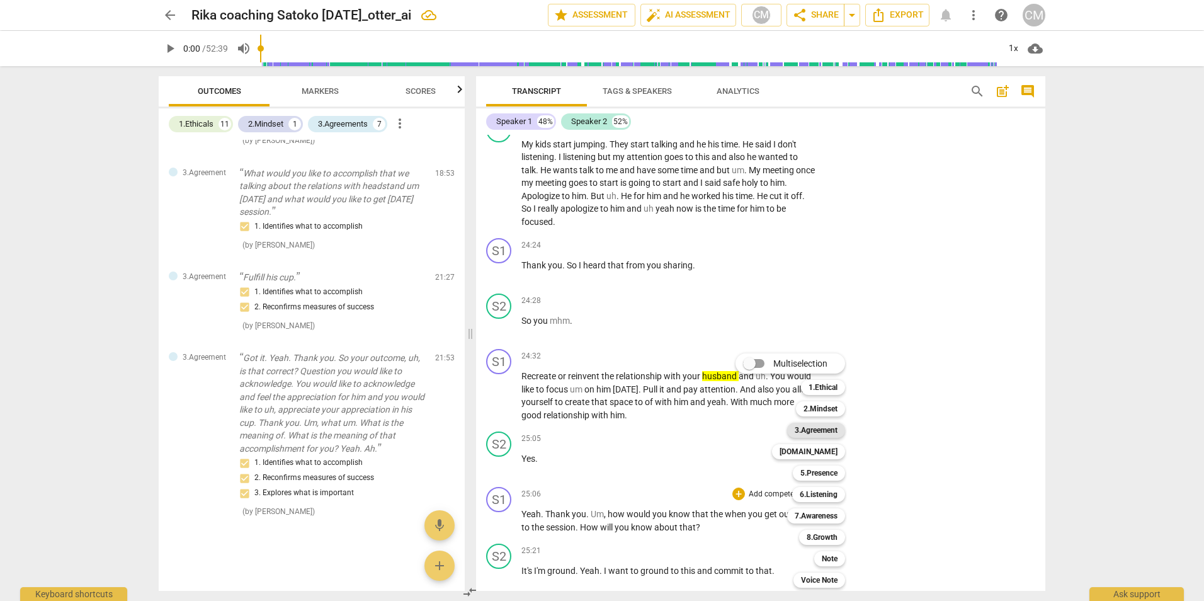
click at [826, 431] on b "3.Agreement" at bounding box center [816, 429] width 43 height 15
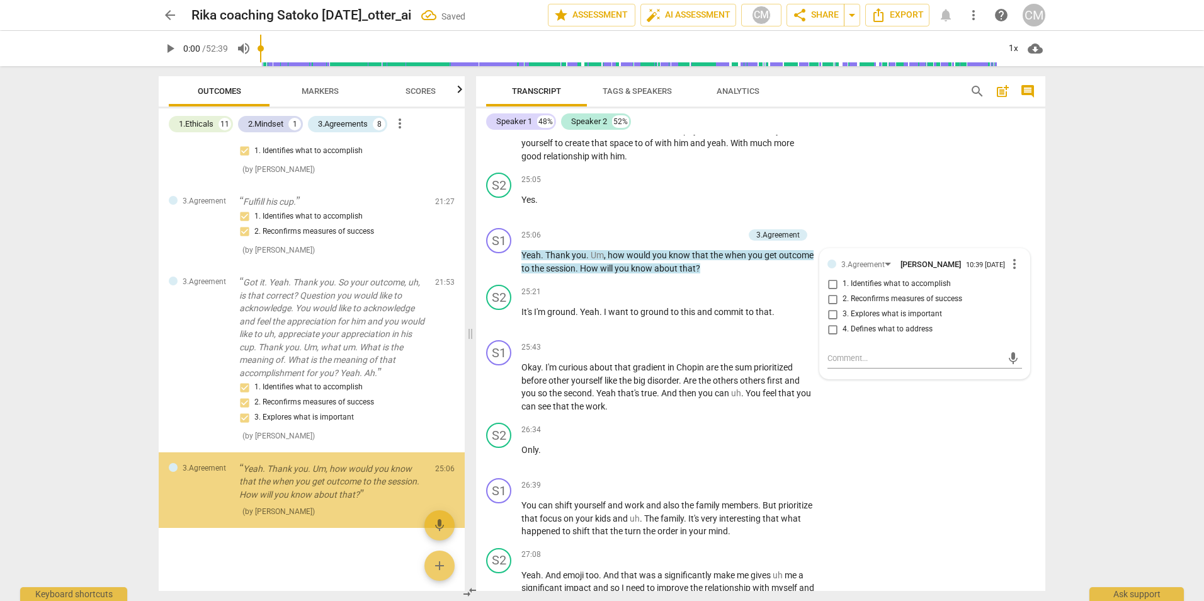
scroll to position [3081, 0]
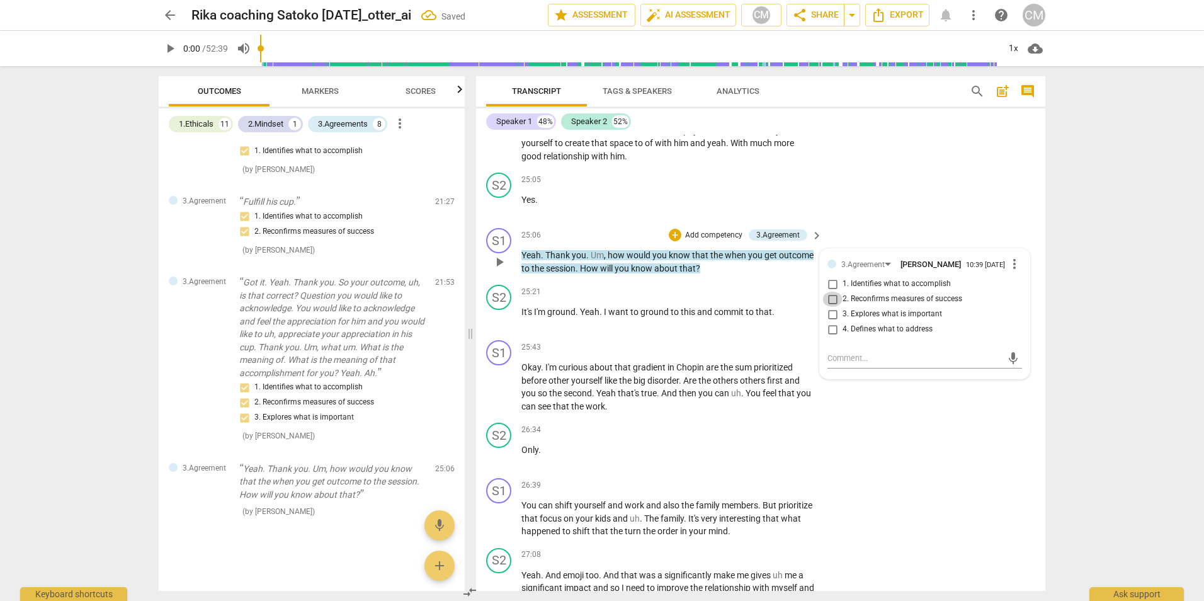
click at [831, 303] on input "2. Reconfirms measures of success" at bounding box center [832, 299] width 20 height 15
checkbox input "true"
click at [829, 286] on input "1. Identifies what to accomplish" at bounding box center [832, 283] width 20 height 15
checkbox input "true"
click at [912, 453] on div "S2 play_arrow pause 26:34 + Add competency keyboard_arrow_right Only ." at bounding box center [760, 444] width 569 height 55
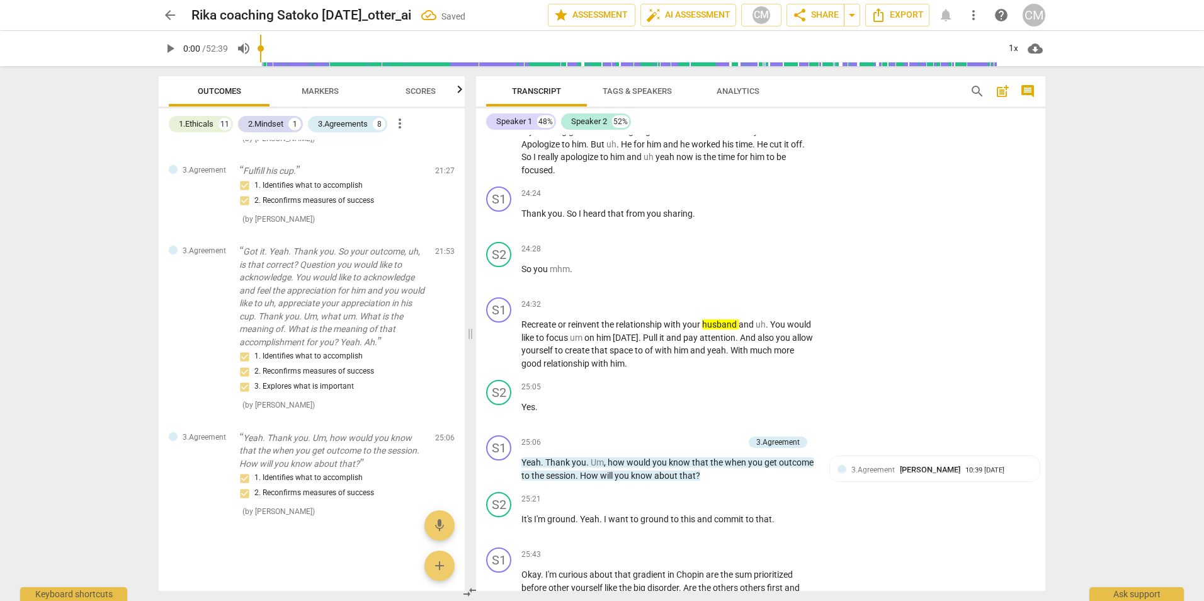
scroll to position [4175, 0]
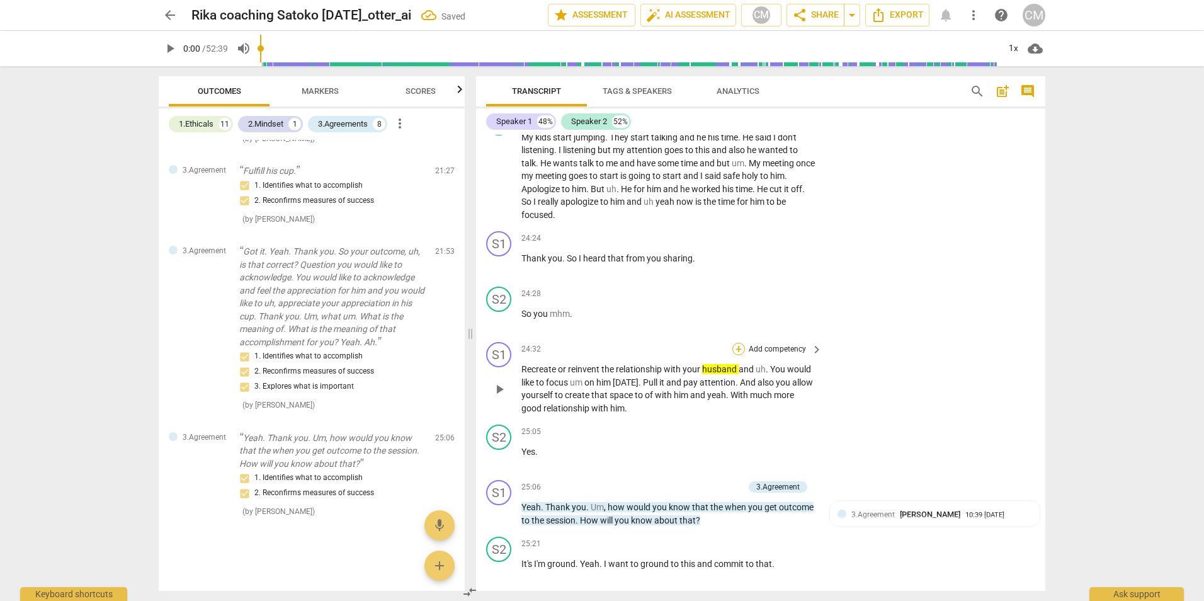
click at [737, 351] on div "+" at bounding box center [738, 349] width 13 height 13
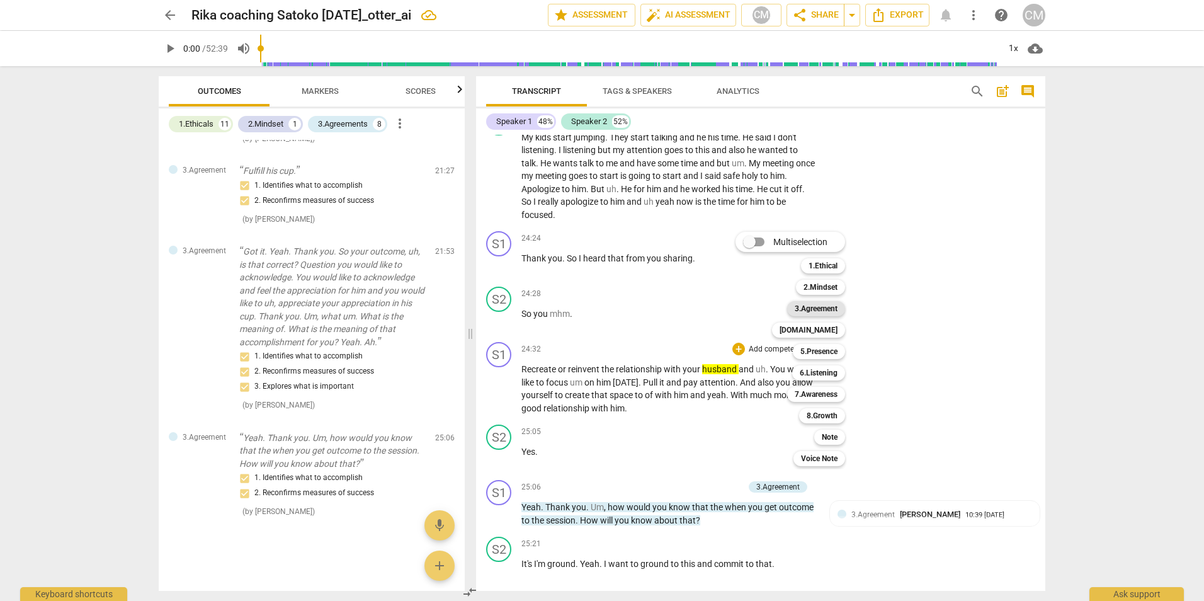
click at [834, 302] on b "3.Agreement" at bounding box center [816, 308] width 43 height 15
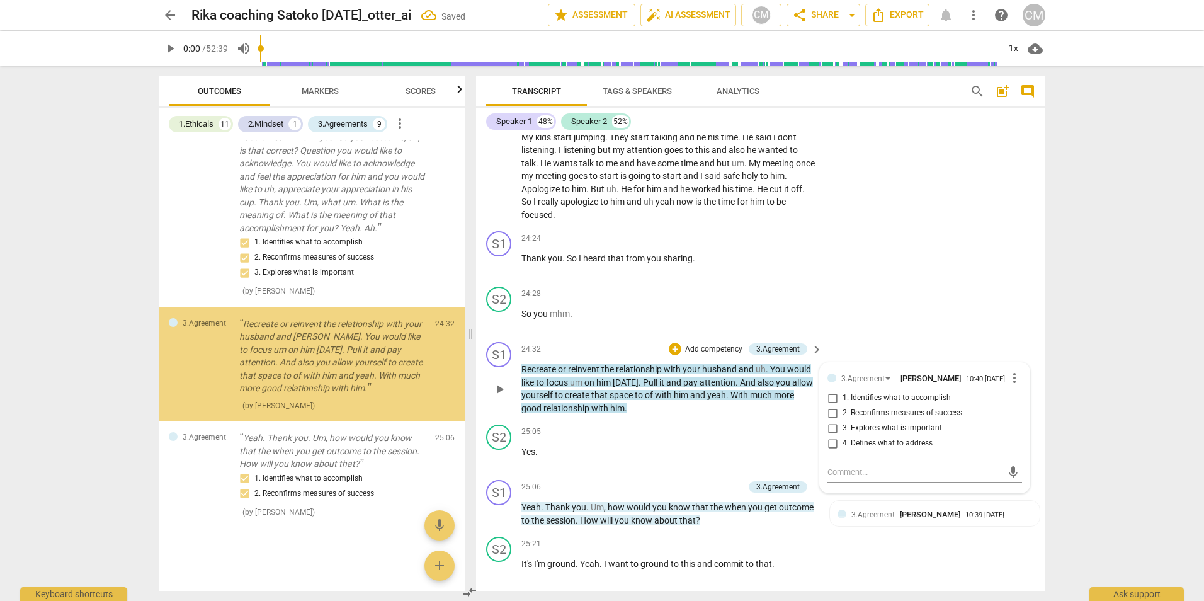
scroll to position [3224, 0]
click at [832, 404] on input "1. Identifies what to accomplish" at bounding box center [832, 397] width 20 height 15
checkbox input "true"
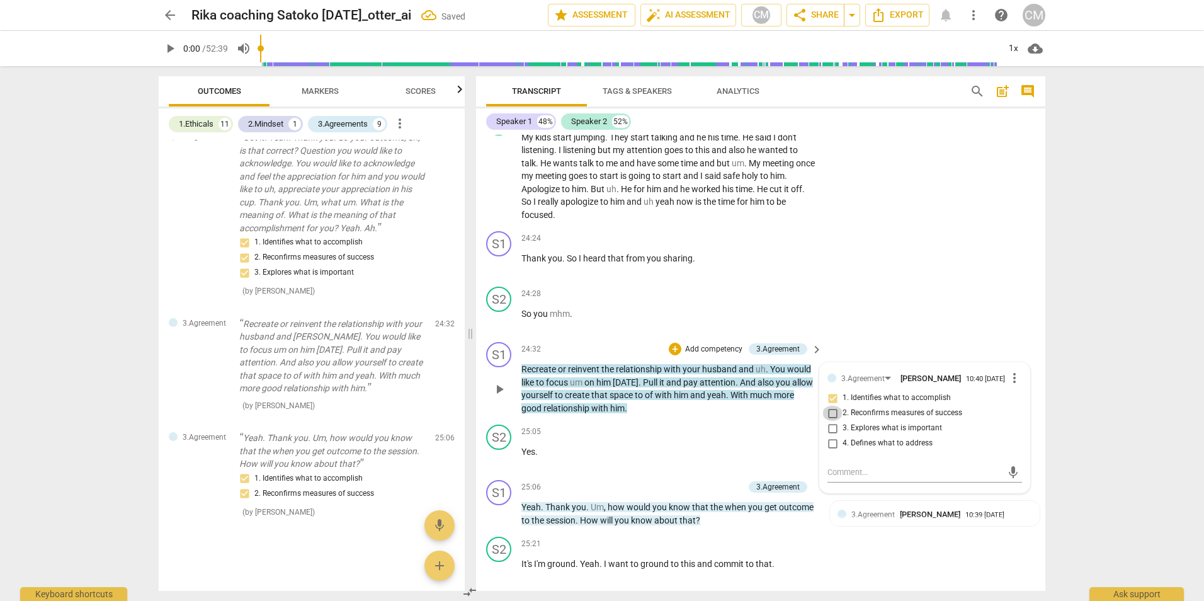
click at [832, 417] on input "2. Reconfirms measures of success" at bounding box center [832, 412] width 20 height 15
checkbox input "true"
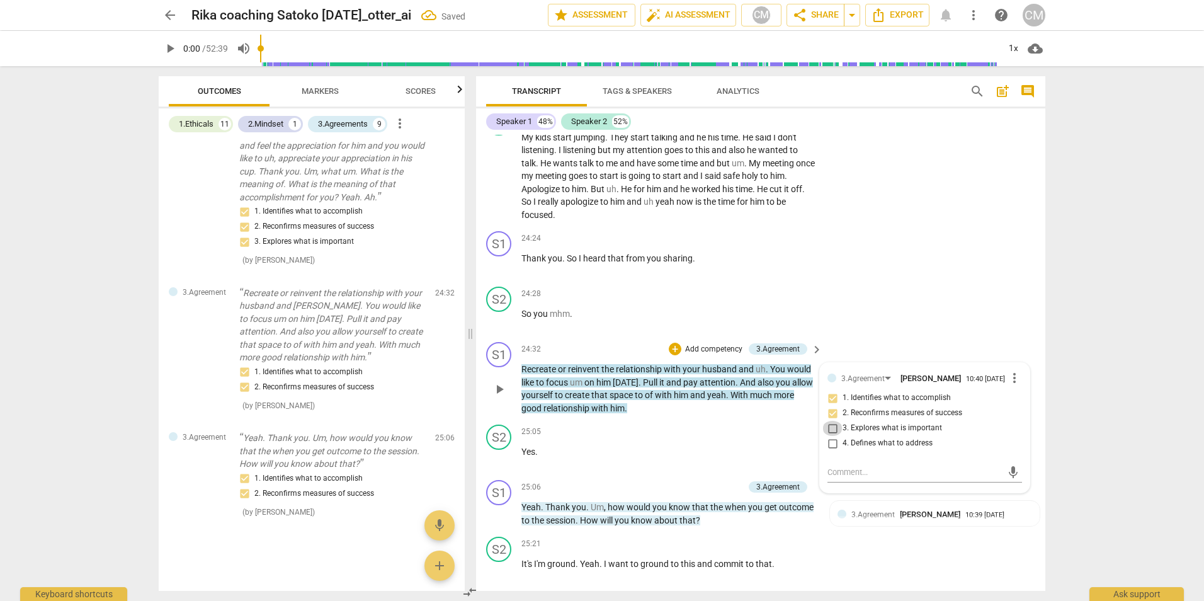
click at [830, 433] on input "3. Explores what is important" at bounding box center [832, 428] width 20 height 15
checkbox input "true"
click at [832, 445] on input "4. Defines what to address" at bounding box center [832, 443] width 20 height 15
checkbox input "true"
click at [885, 314] on div "S2 play_arrow pause 24:28 + Add competency keyboard_arrow_right So you mhm ." at bounding box center [760, 308] width 569 height 55
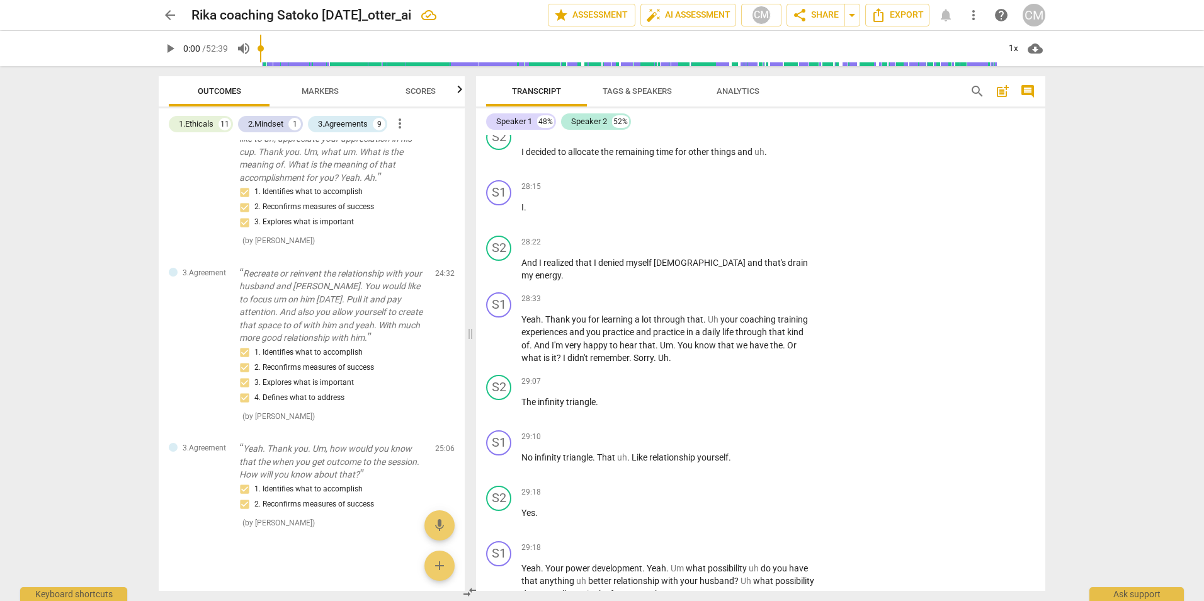
scroll to position [5056, 0]
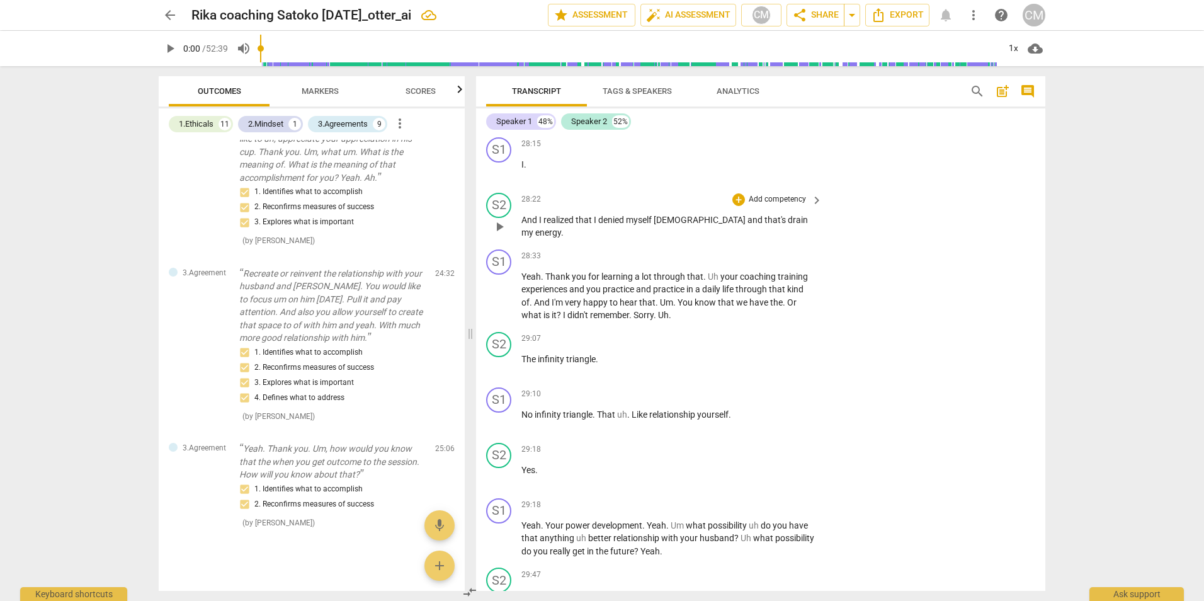
click at [671, 225] on span "[DEMOGRAPHIC_DATA]" at bounding box center [701, 220] width 94 height 10
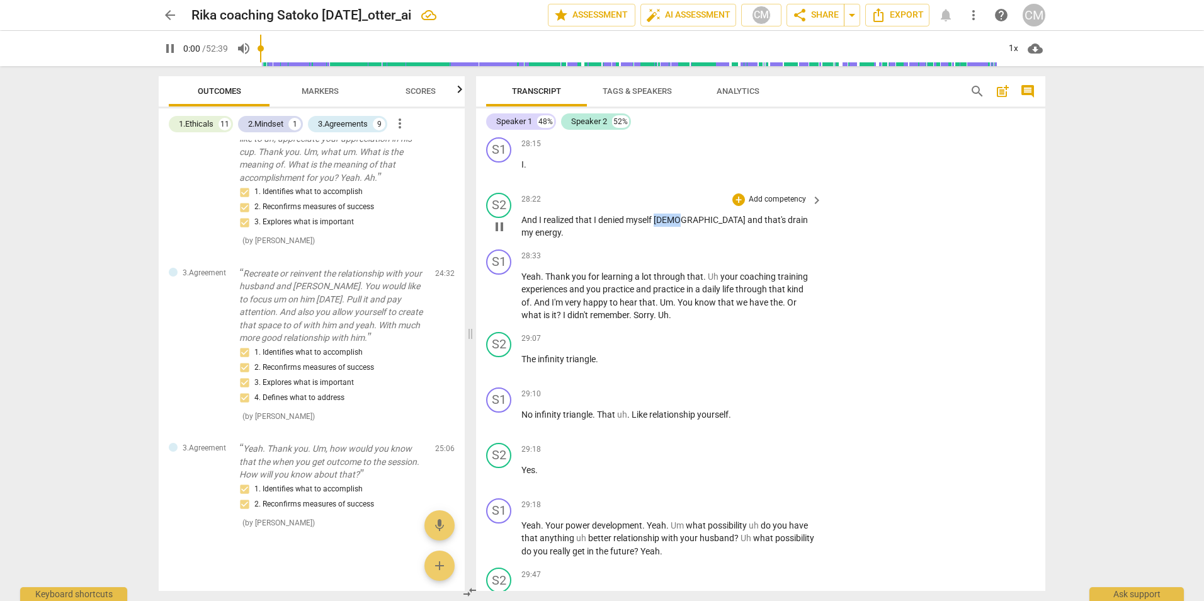
click at [671, 225] on span "[DEMOGRAPHIC_DATA]" at bounding box center [701, 220] width 94 height 10
drag, startPoint x: 671, startPoint y: 231, endPoint x: 638, endPoint y: 234, distance: 32.2
click at [638, 225] on span "myself" at bounding box center [640, 220] width 28 height 10
drag, startPoint x: 674, startPoint y: 234, endPoint x: 657, endPoint y: 234, distance: 17.0
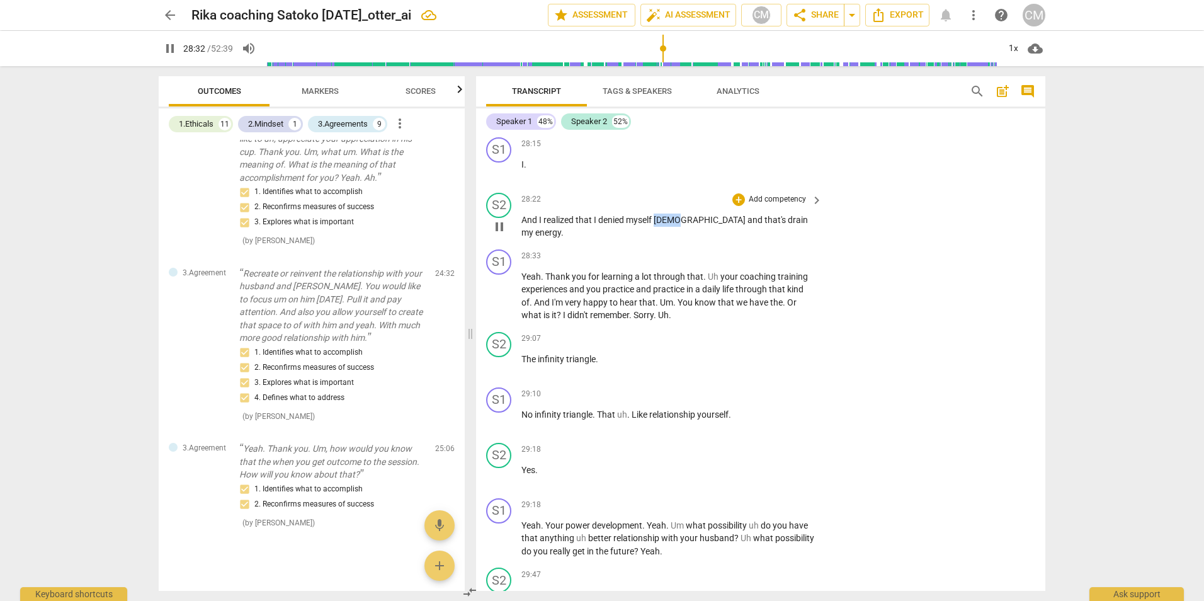
click at [657, 225] on span "[DEMOGRAPHIC_DATA]" at bounding box center [701, 220] width 94 height 10
click at [706, 221] on icon "button" at bounding box center [706, 215] width 13 height 15
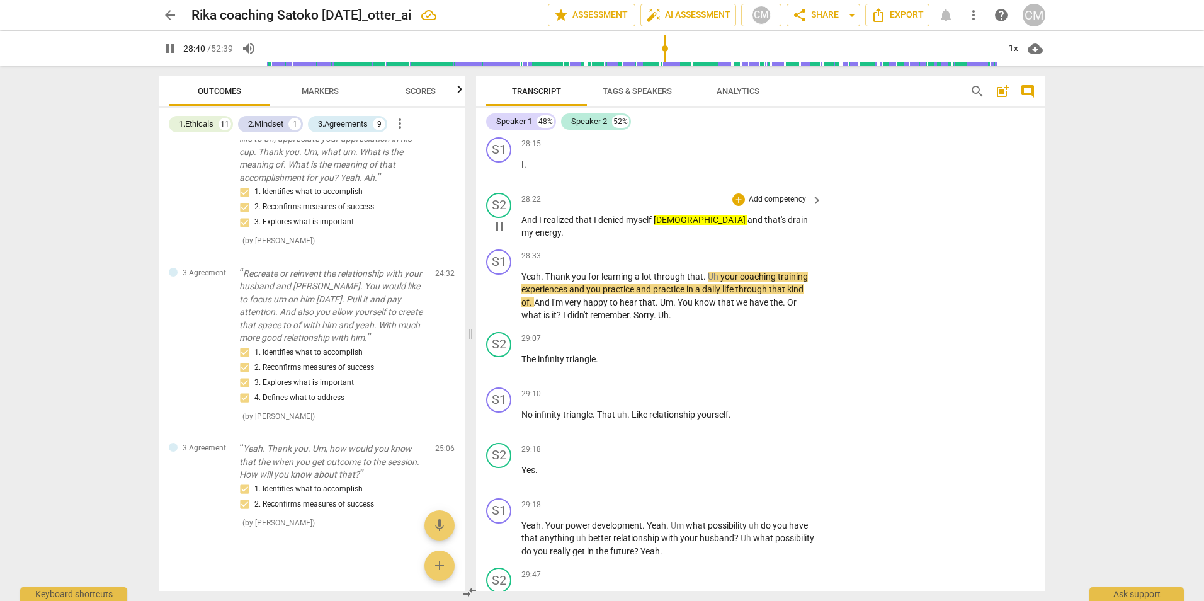
click at [671, 225] on span "[DEMOGRAPHIC_DATA]" at bounding box center [701, 220] width 94 height 10
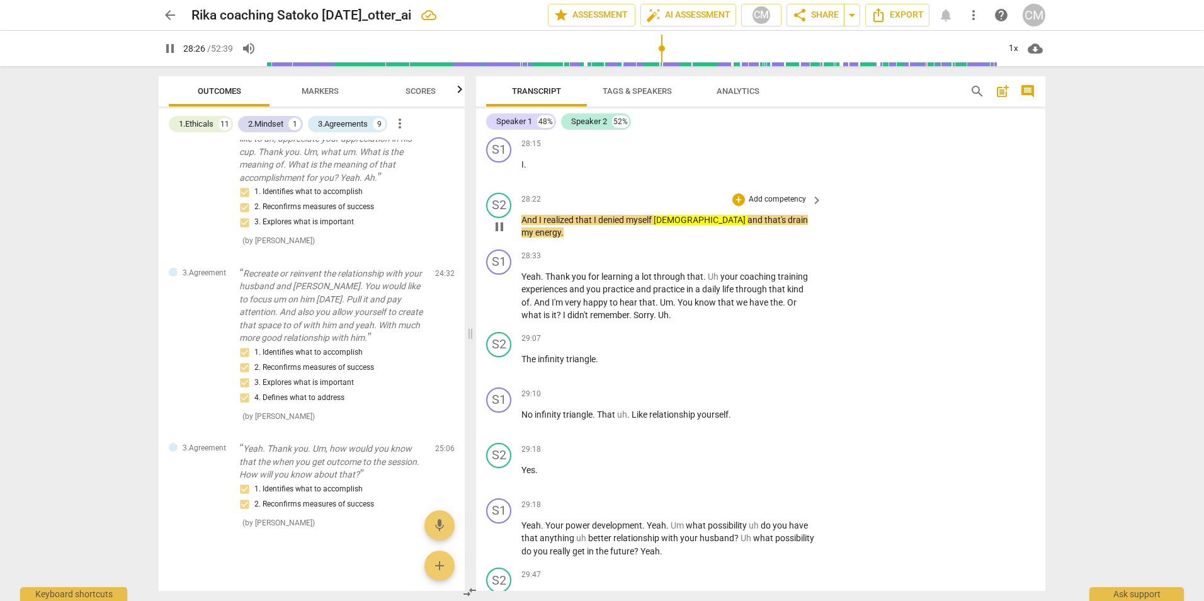
click at [671, 225] on span "[DEMOGRAPHIC_DATA]" at bounding box center [701, 220] width 94 height 10
type input "1708"
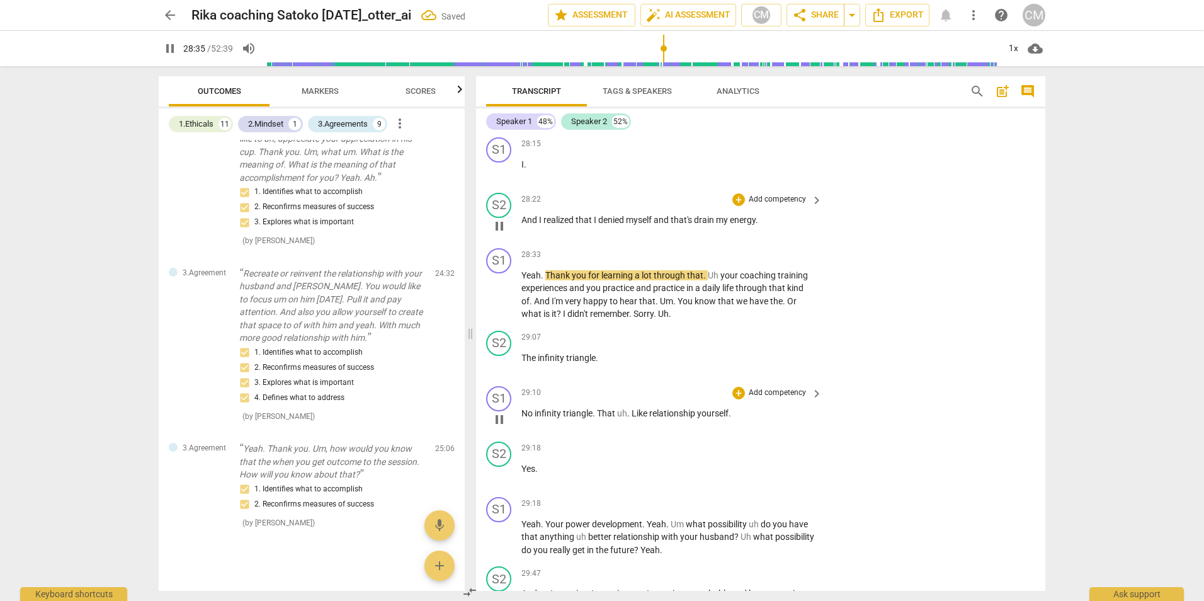
click at [923, 434] on div "S1 play_arrow pause 29:10 + Add competency keyboard_arrow_right No infinity tri…" at bounding box center [760, 408] width 569 height 55
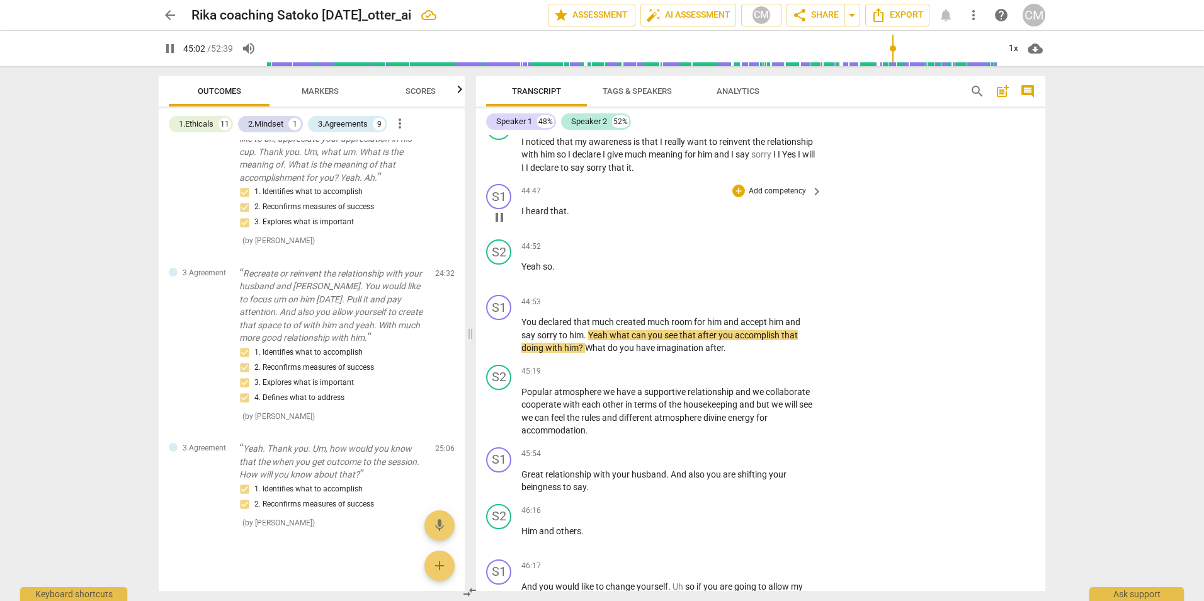
scroll to position [8224, 0]
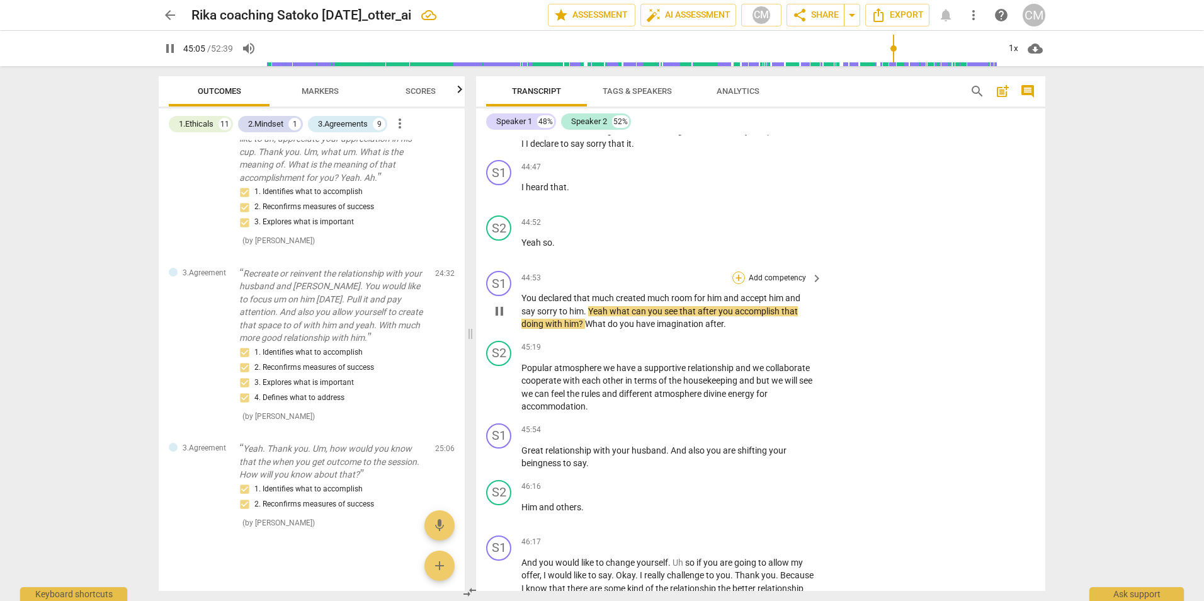
click at [735, 280] on div "+" at bounding box center [738, 277] width 13 height 13
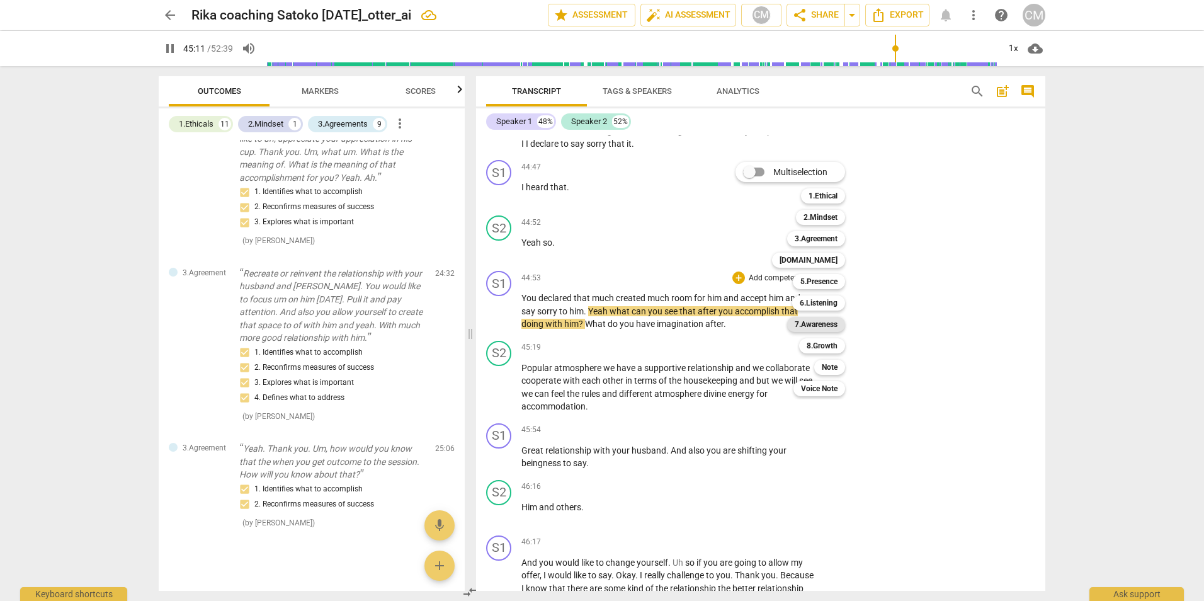
click at [834, 326] on b "7.Awareness" at bounding box center [816, 324] width 43 height 15
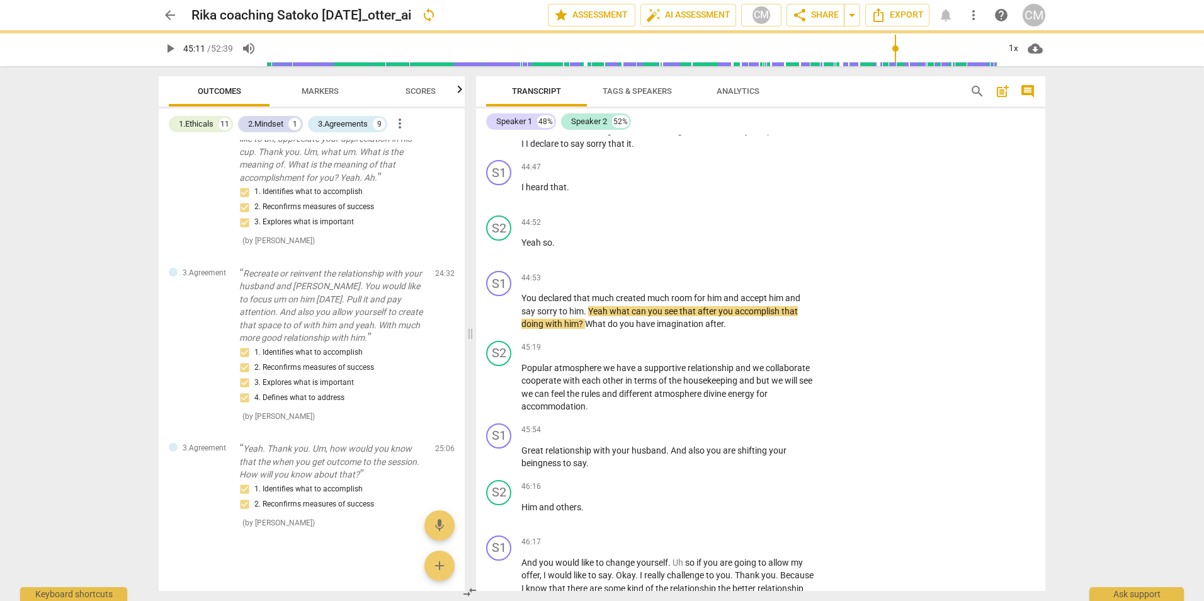
type input "2712"
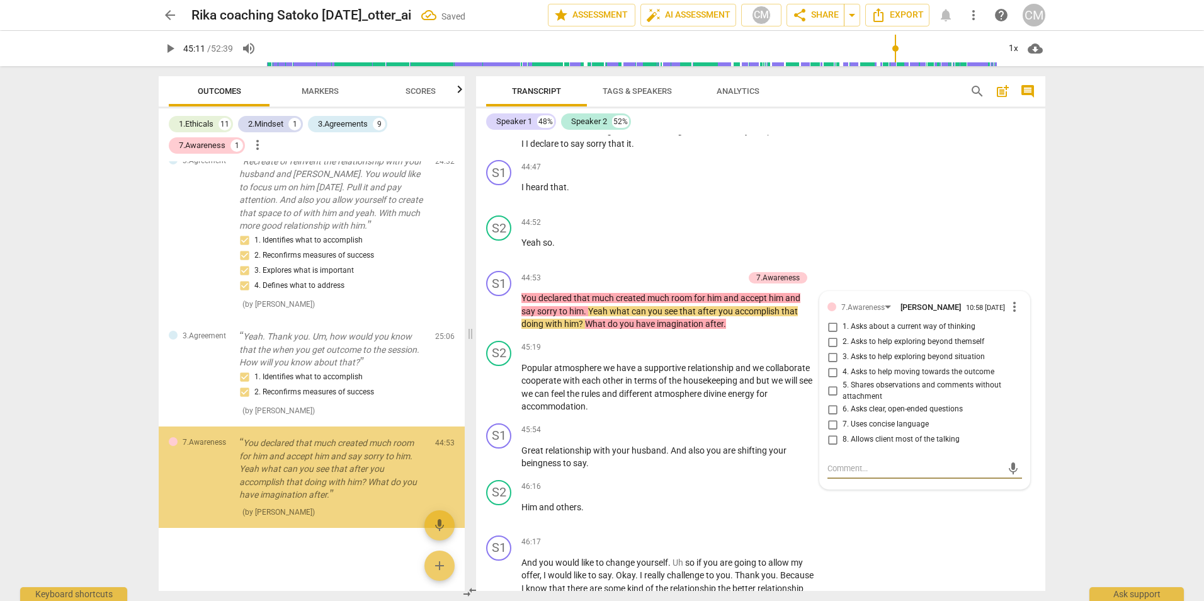
scroll to position [3409, 0]
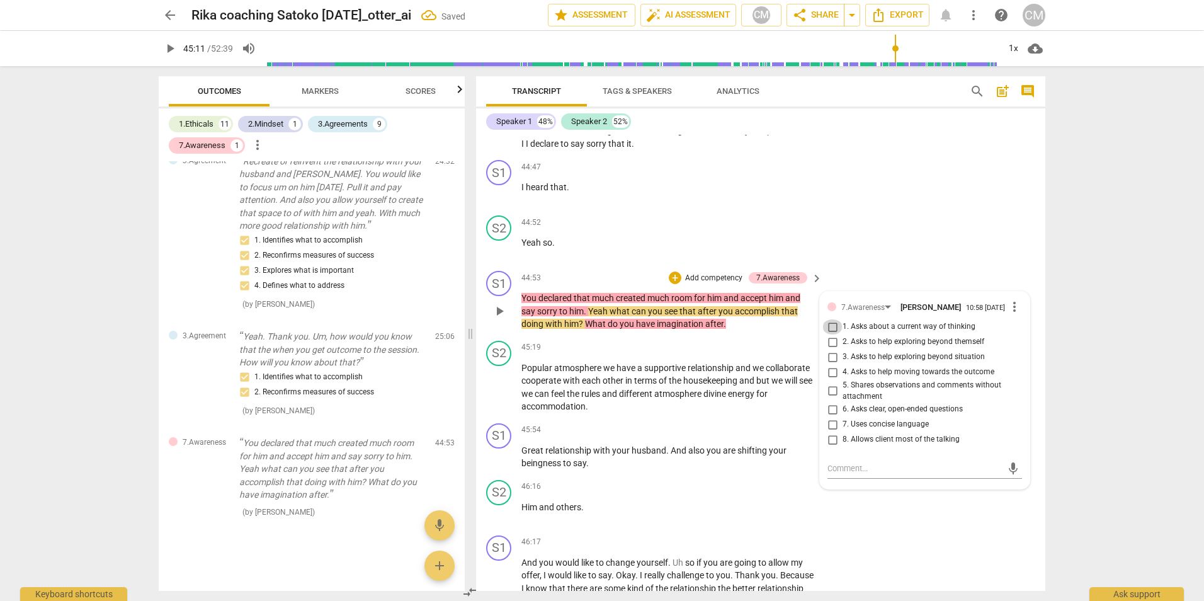
click at [830, 329] on input "1. Asks about a current way of thinking" at bounding box center [832, 326] width 20 height 15
checkbox input "true"
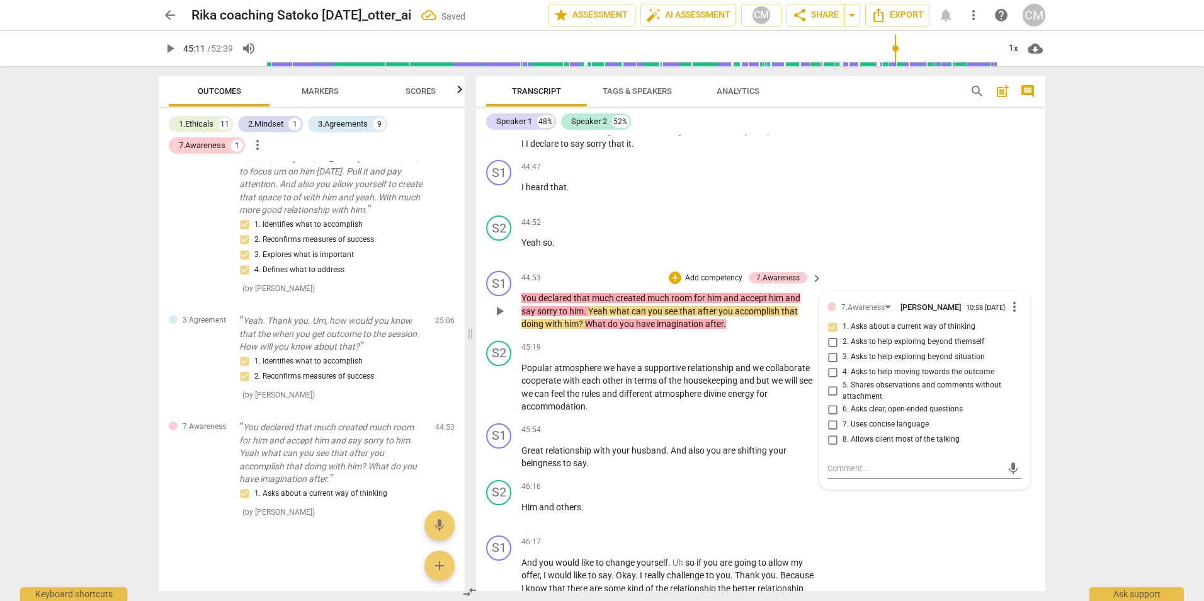
click at [828, 361] on input "3. Asks to help exploring beyond situation" at bounding box center [832, 356] width 20 height 15
checkbox input "true"
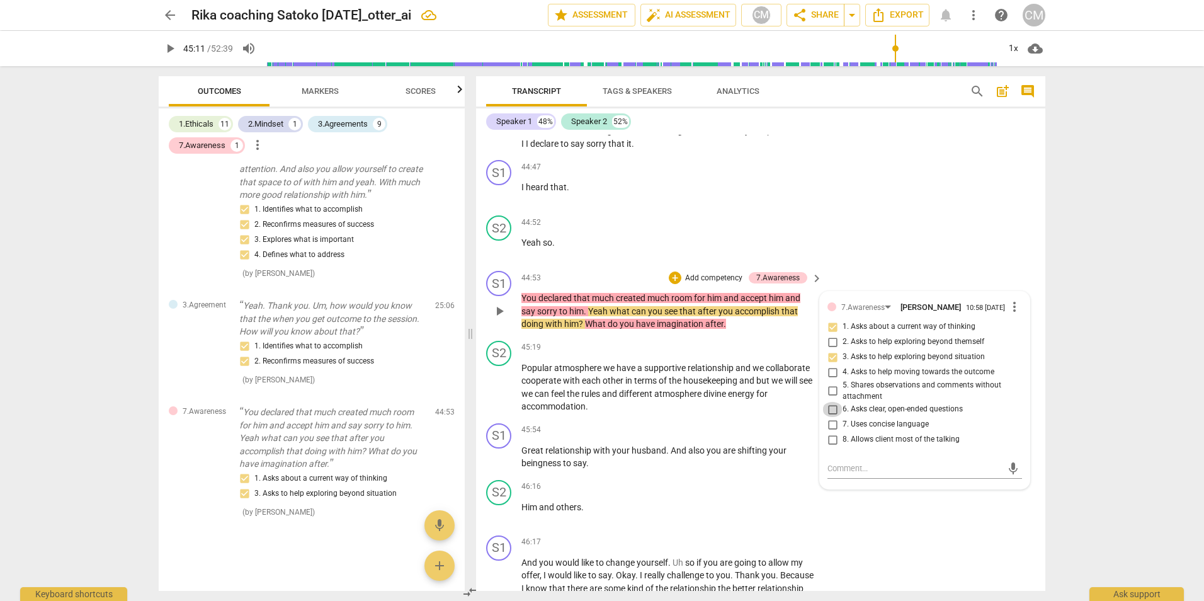
click at [830, 414] on input "6. Asks clear, open-ended questions" at bounding box center [832, 409] width 20 height 15
checkbox input "true"
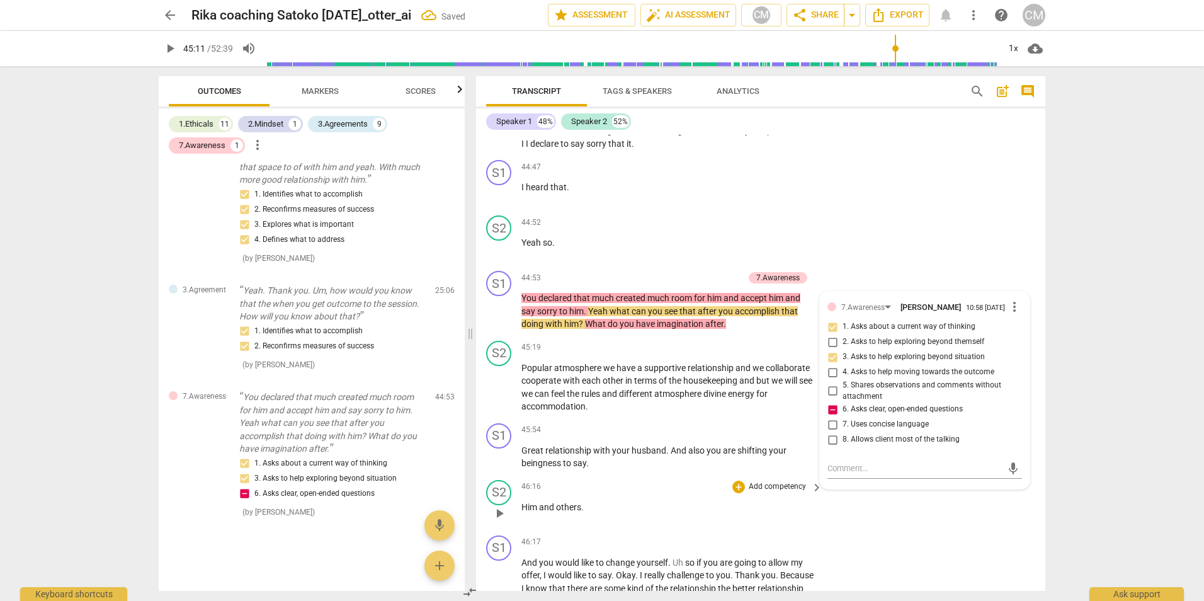
click at [884, 519] on div "S2 play_arrow pause 46:16 + Add competency keyboard_arrow_right Him and others ." at bounding box center [760, 502] width 569 height 55
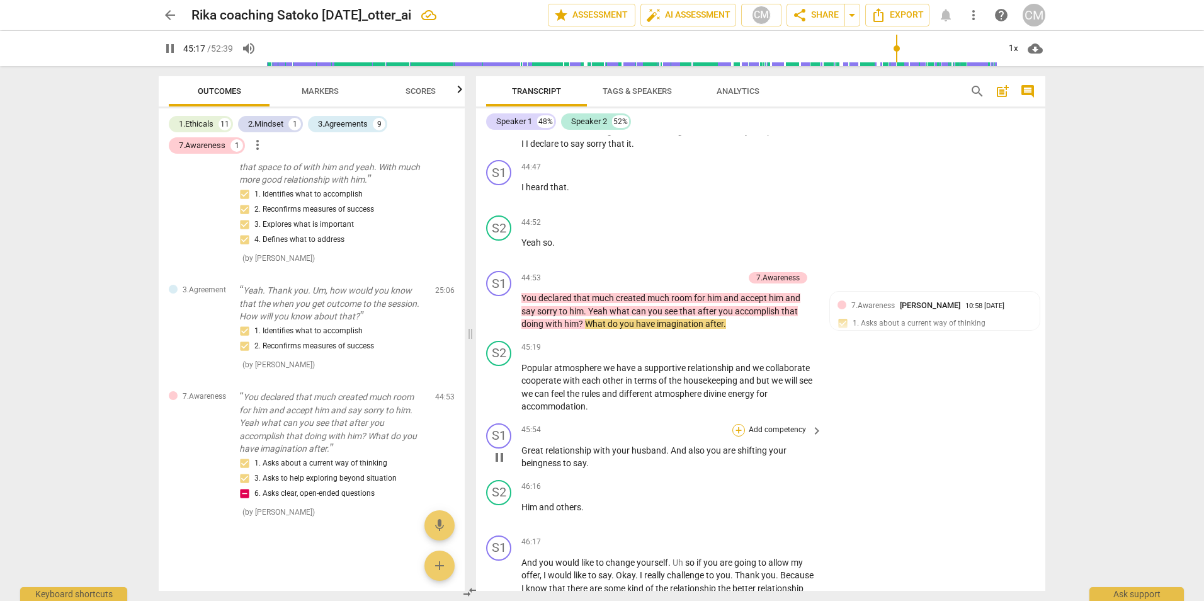
click at [735, 433] on div "+" at bounding box center [738, 430] width 13 height 13
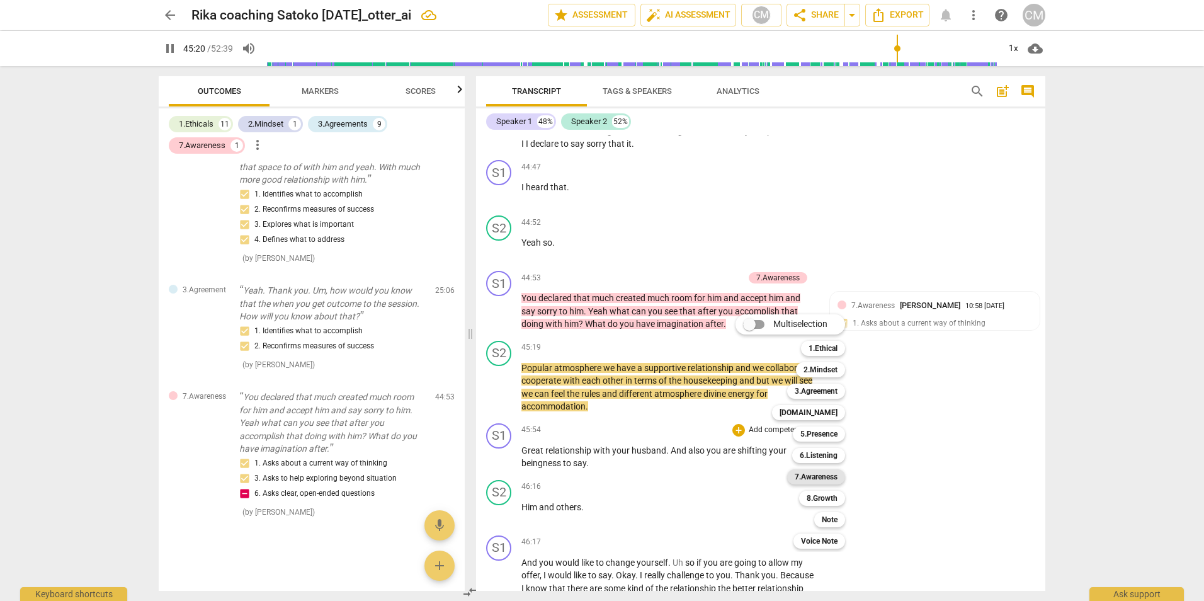
click at [827, 477] on b "7.Awareness" at bounding box center [816, 476] width 43 height 15
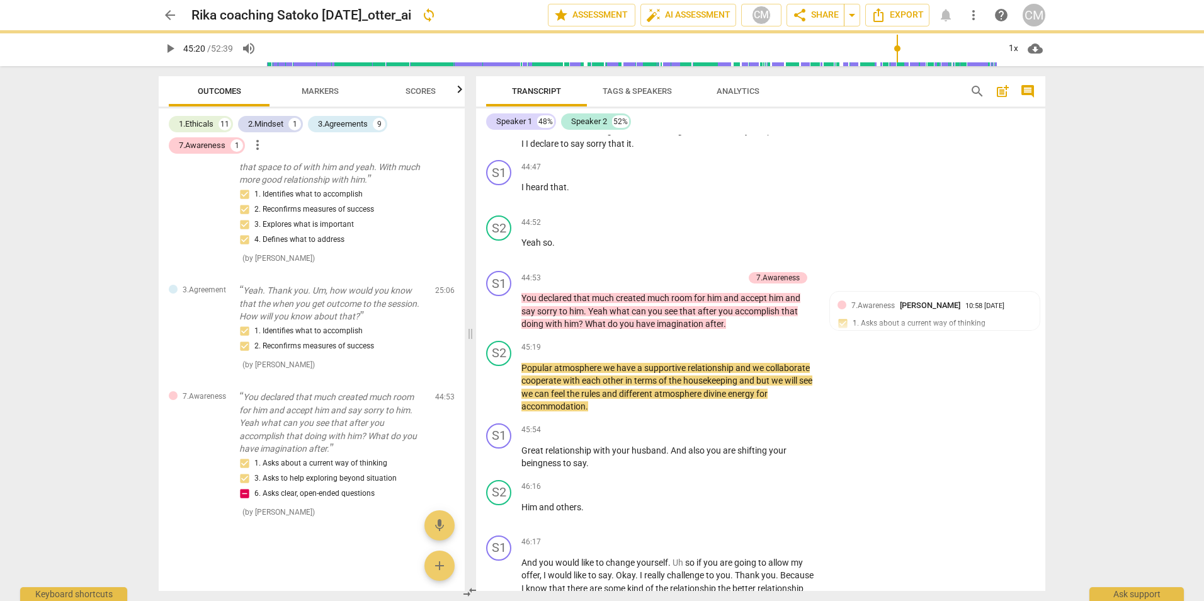
type input "2721"
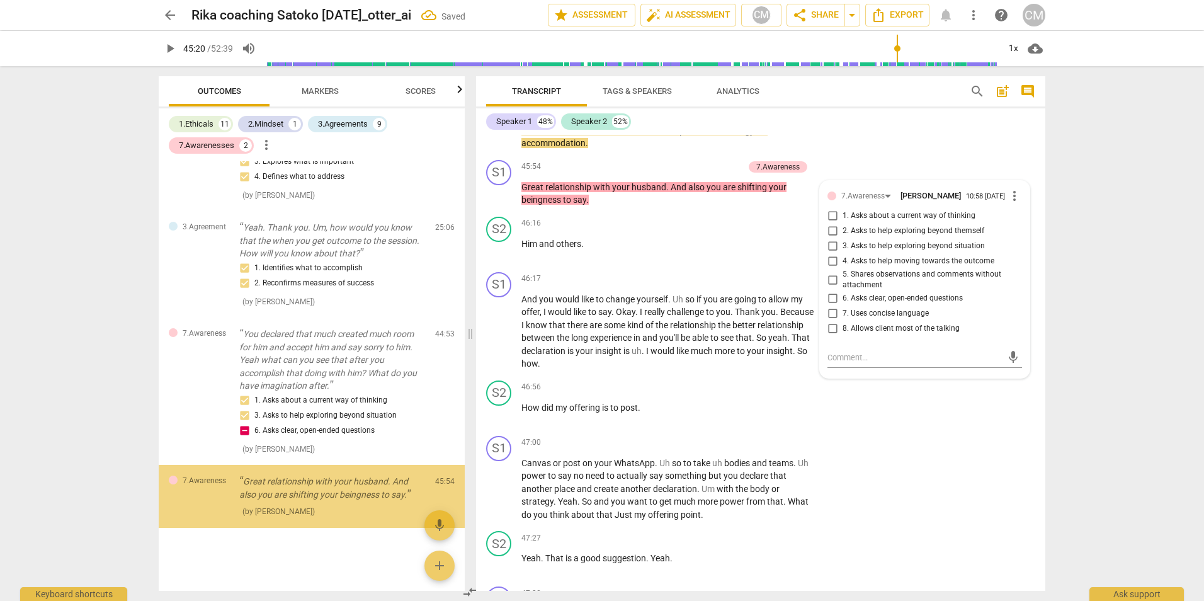
scroll to position [3518, 0]
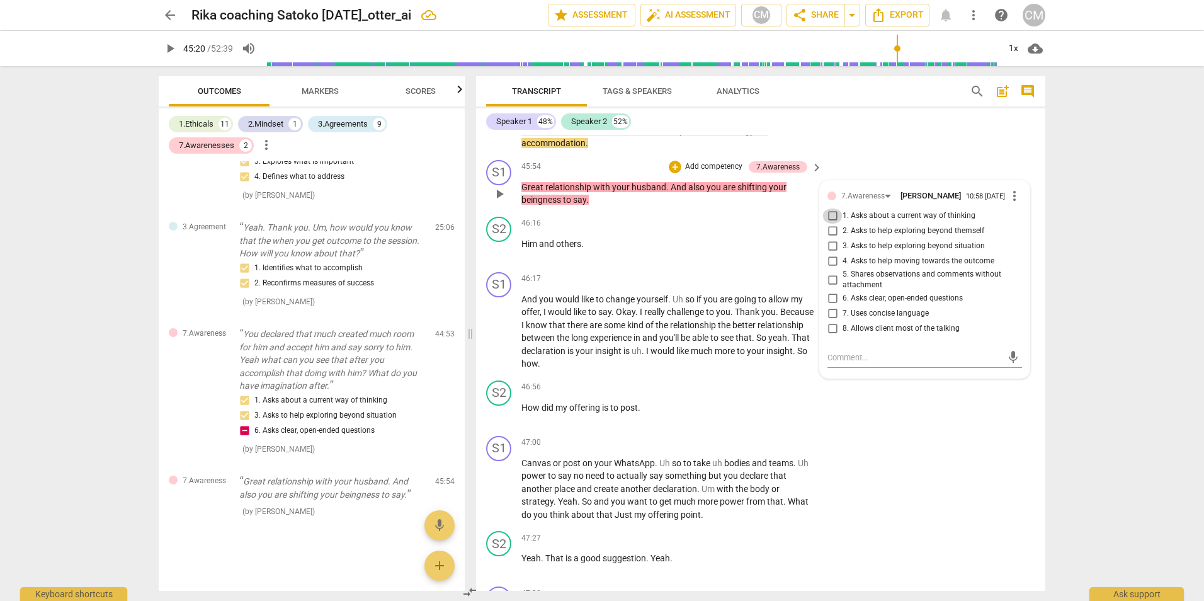
click at [830, 217] on input "1. Asks about a current way of thinking" at bounding box center [832, 215] width 20 height 15
checkbox input "true"
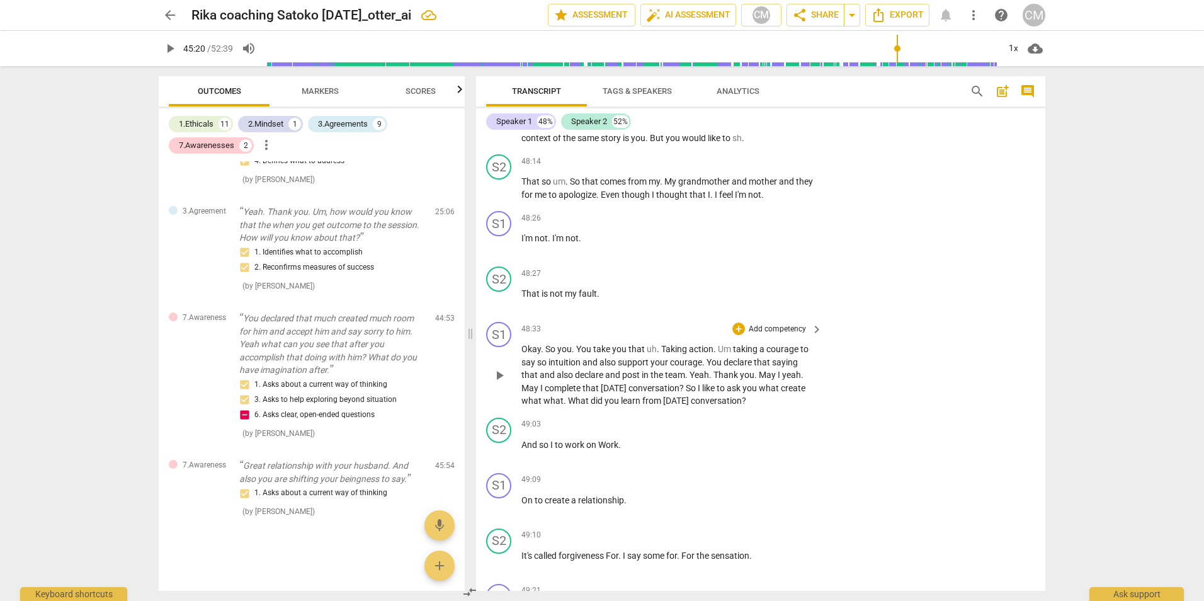
scroll to position [9117, 0]
click at [739, 164] on div "+" at bounding box center [738, 158] width 13 height 13
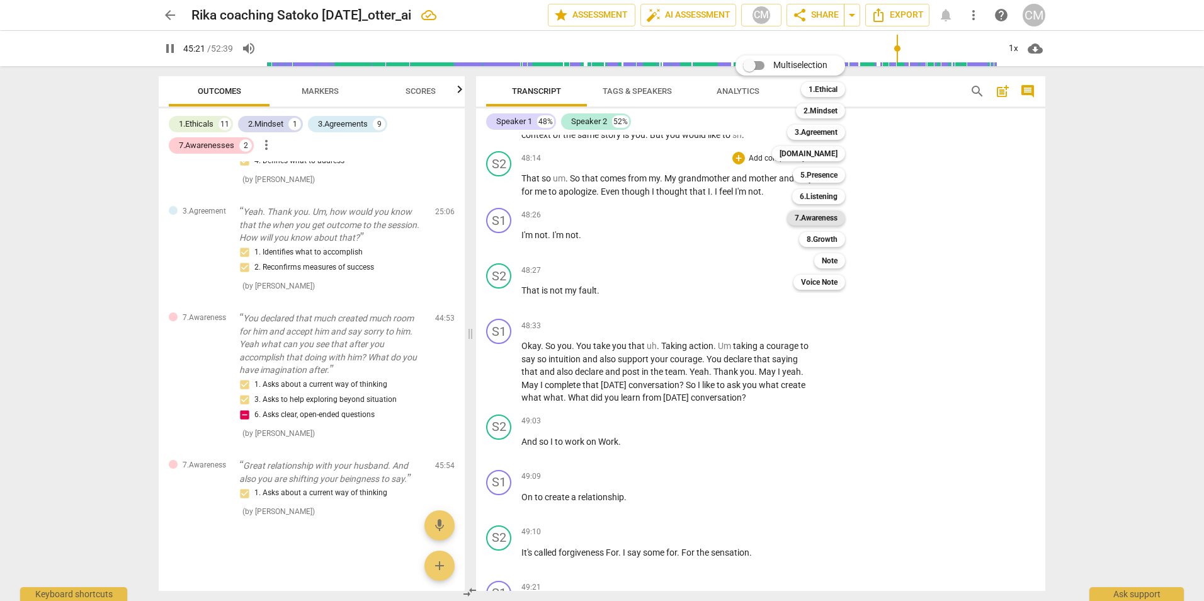
click at [811, 218] on b "7.Awareness" at bounding box center [816, 217] width 43 height 15
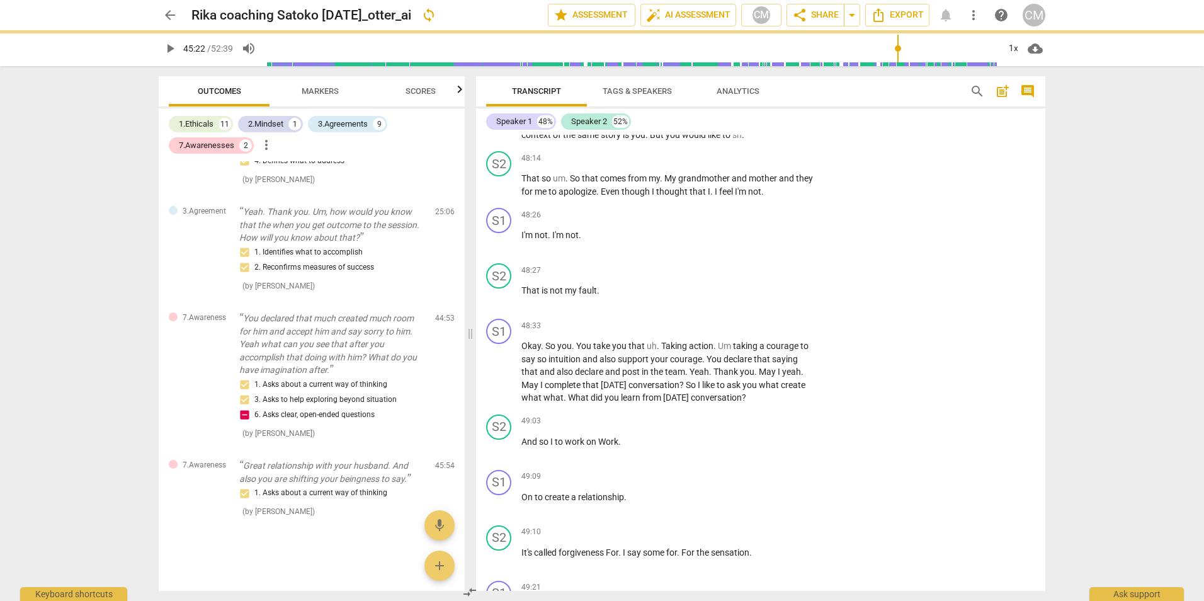
type input "2722"
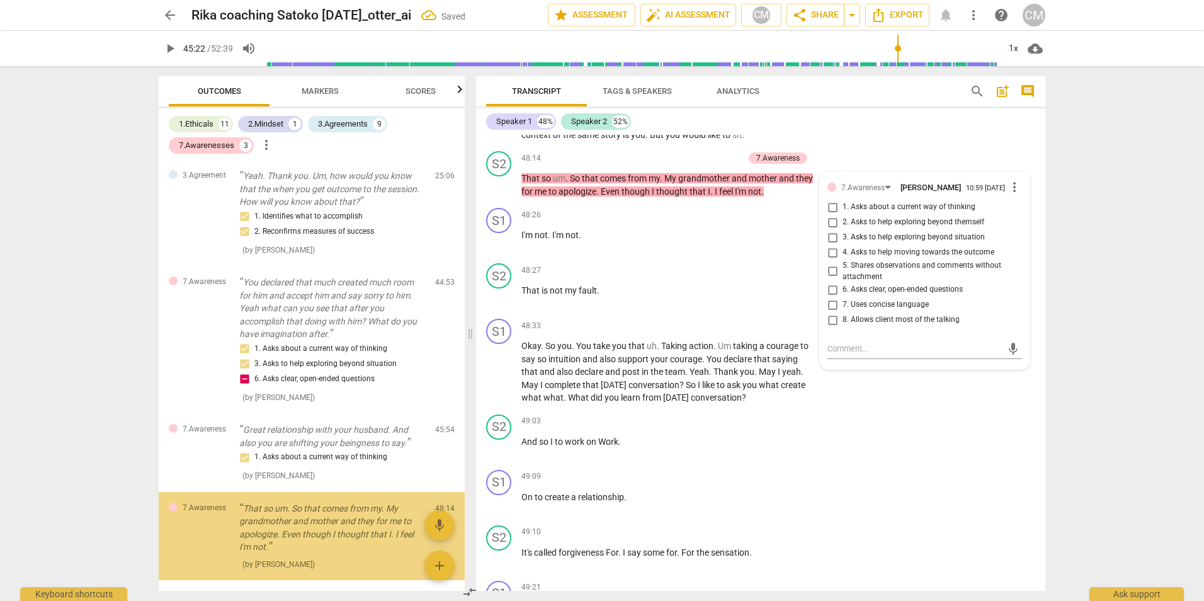
scroll to position [3622, 0]
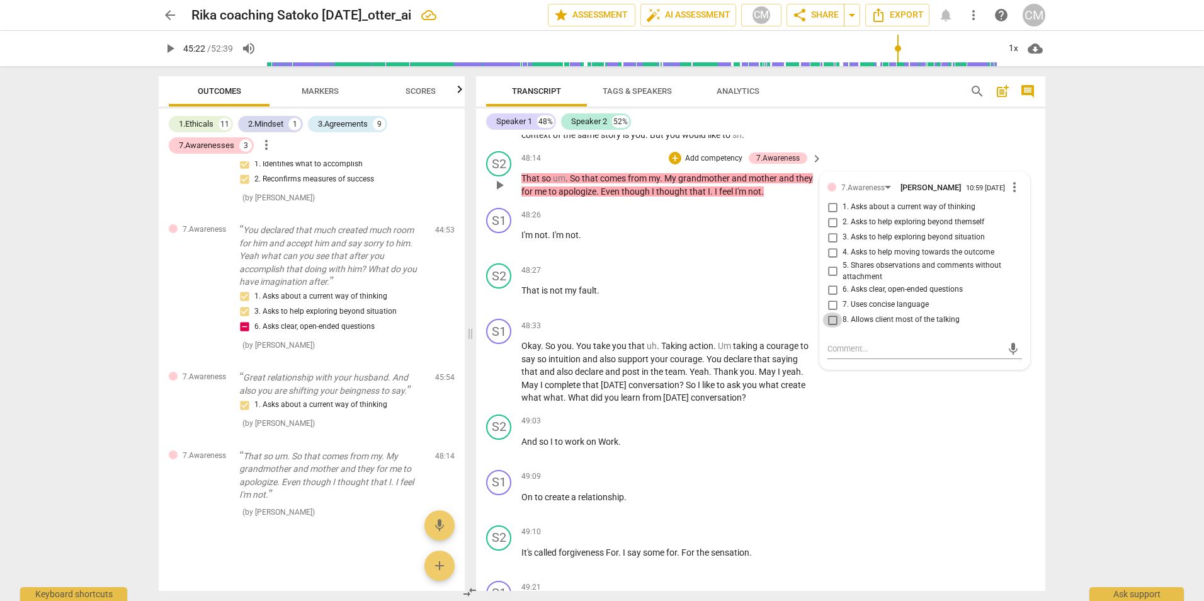
click at [829, 327] on input "8. Allows client most of the talking" at bounding box center [832, 319] width 20 height 15
checkbox input "true"
click at [880, 463] on div "S2 play_arrow pause 49:03 + Add competency keyboard_arrow_right And so I to wor…" at bounding box center [760, 436] width 569 height 55
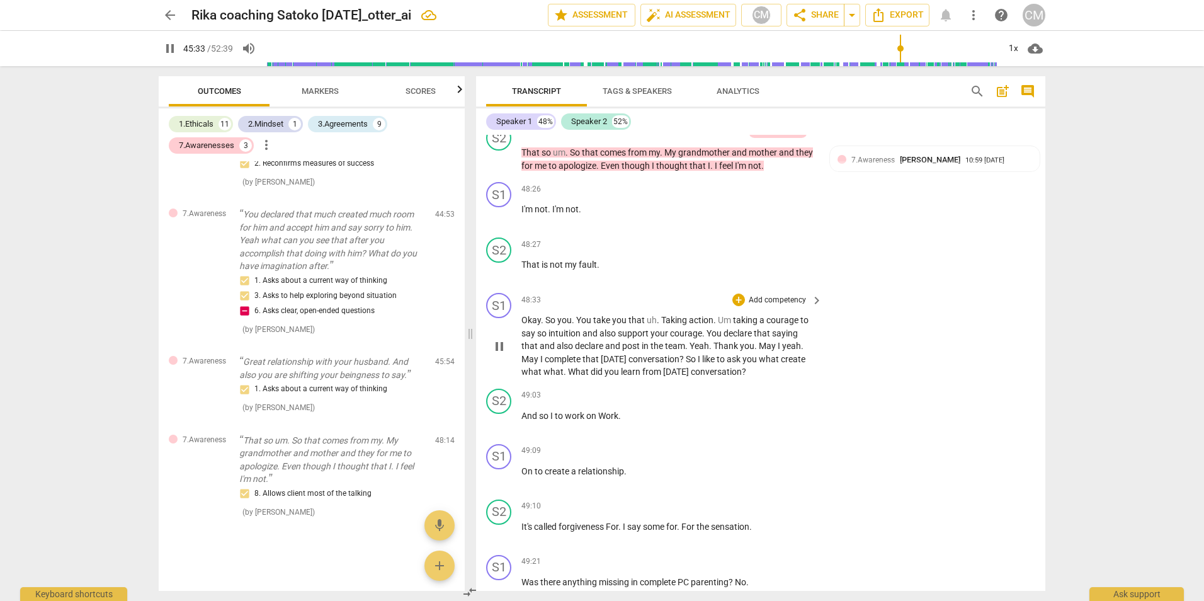
scroll to position [9145, 0]
click at [736, 303] on div "+" at bounding box center [738, 297] width 13 height 13
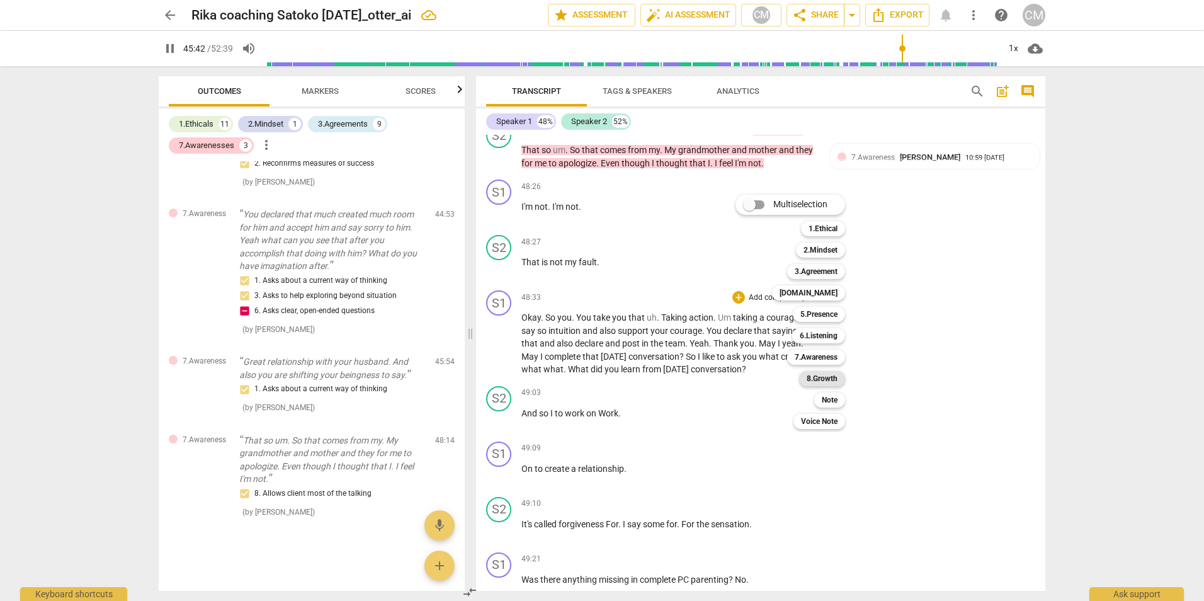
click at [830, 378] on b "8.Growth" at bounding box center [822, 378] width 31 height 15
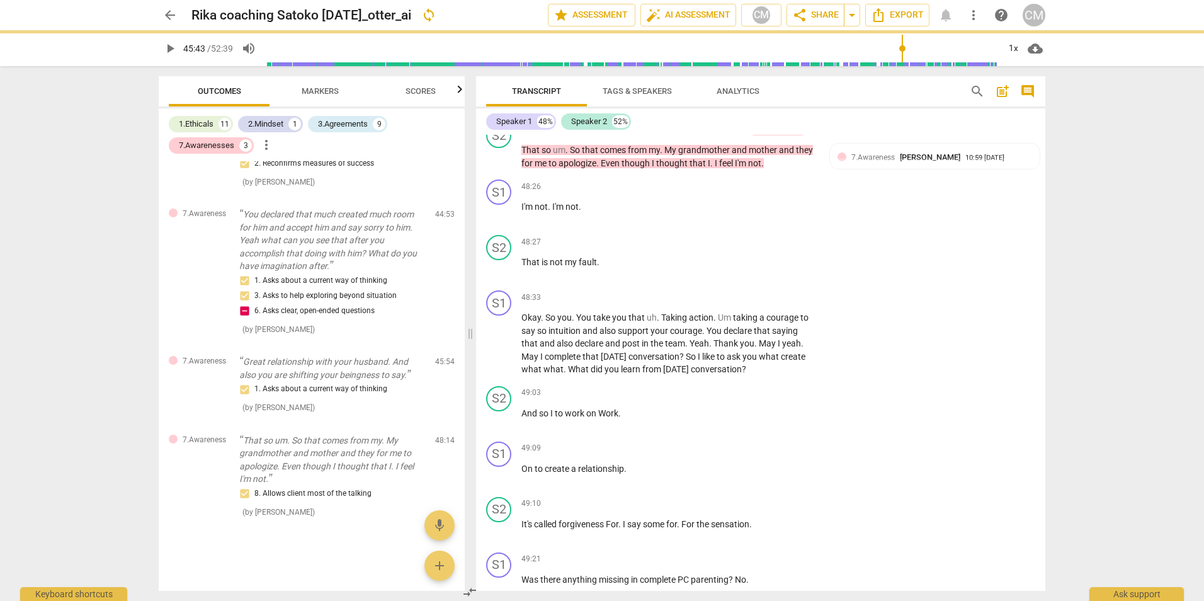
type input "2743"
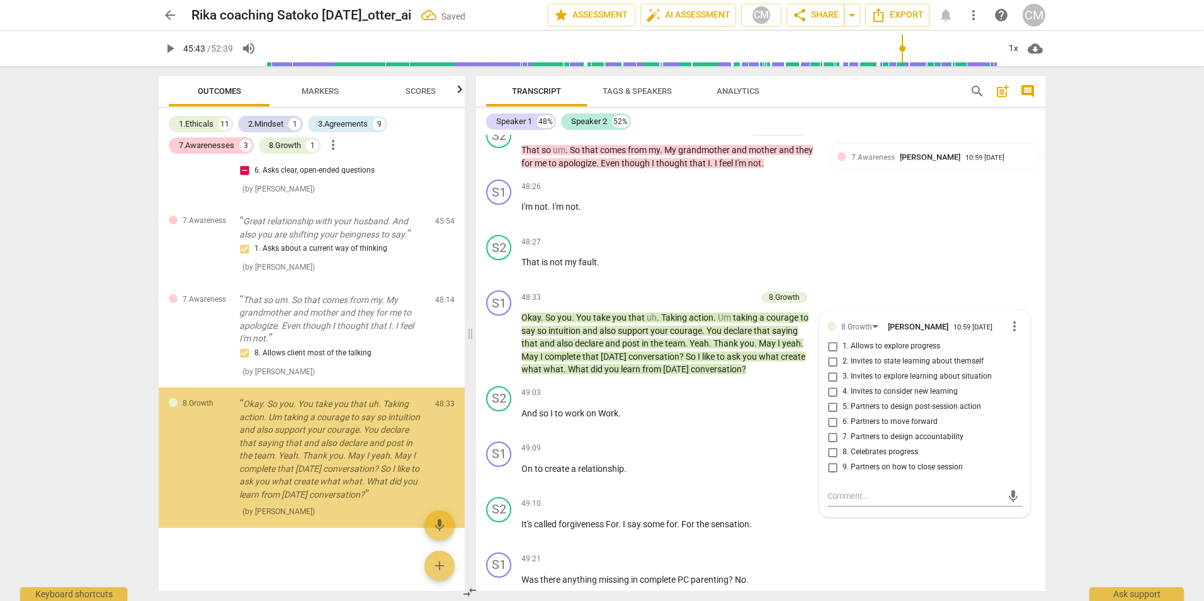
scroll to position [3778, 0]
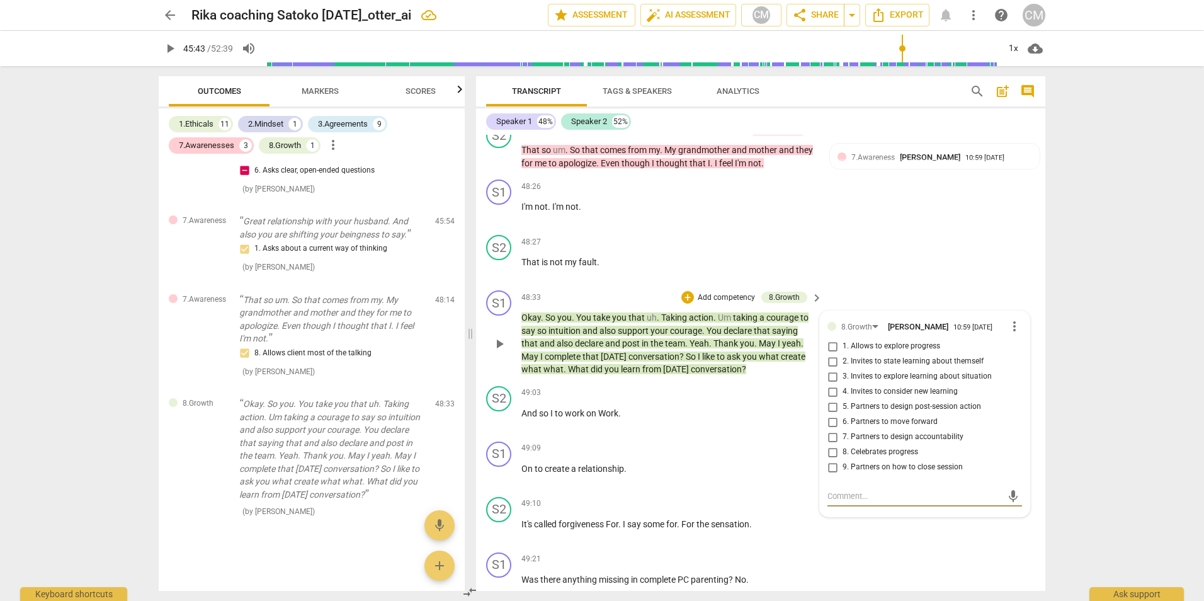
click at [829, 414] on input "5. Partners to design post-session action" at bounding box center [832, 406] width 20 height 15
checkbox input "true"
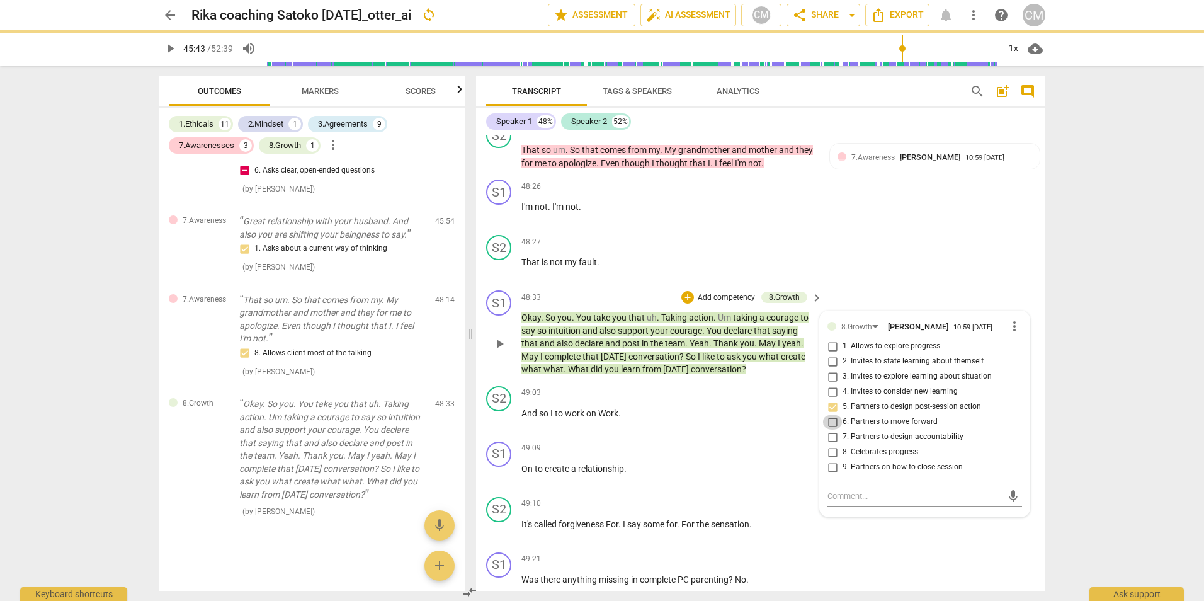
click at [829, 429] on input "6. Partners to move forward" at bounding box center [832, 421] width 20 height 15
checkbox input "true"
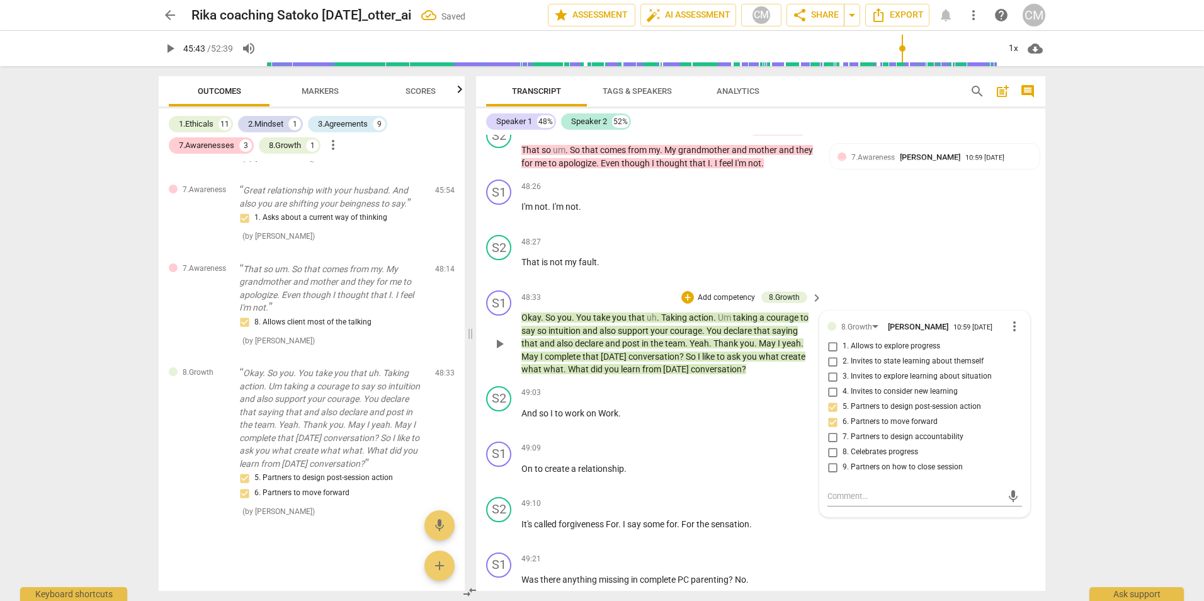
click at [829, 445] on input "7. Partners to design accountability" at bounding box center [832, 436] width 20 height 15
checkbox input "true"
click at [924, 285] on div "S2 play_arrow pause 48:27 + Add competency keyboard_arrow_right That is not my …" at bounding box center [760, 257] width 569 height 55
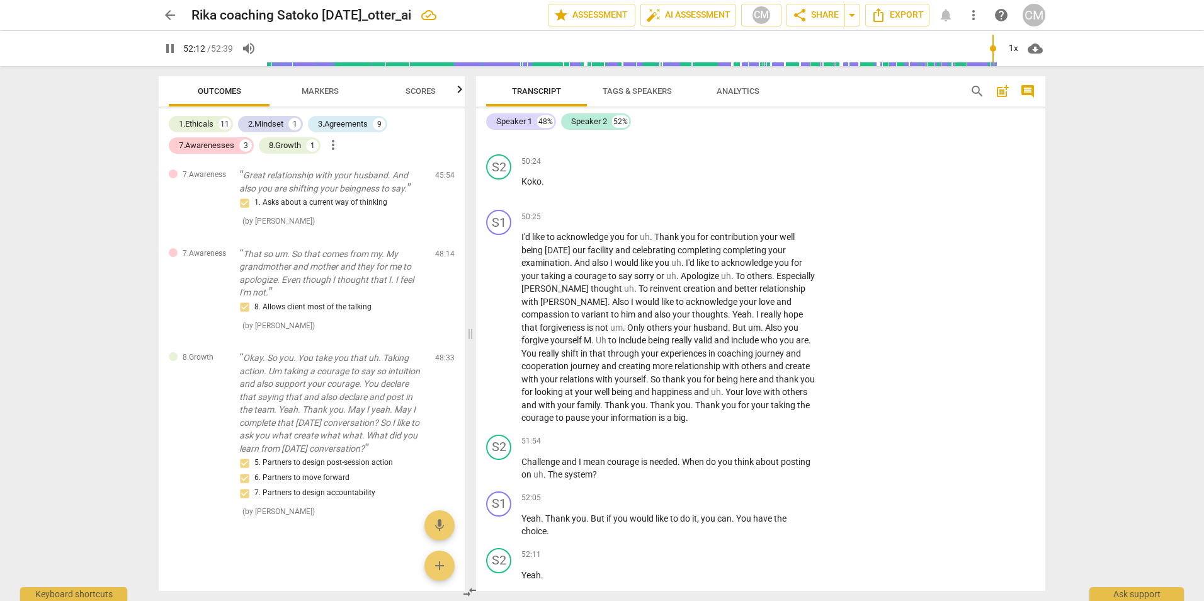
scroll to position [10206, 0]
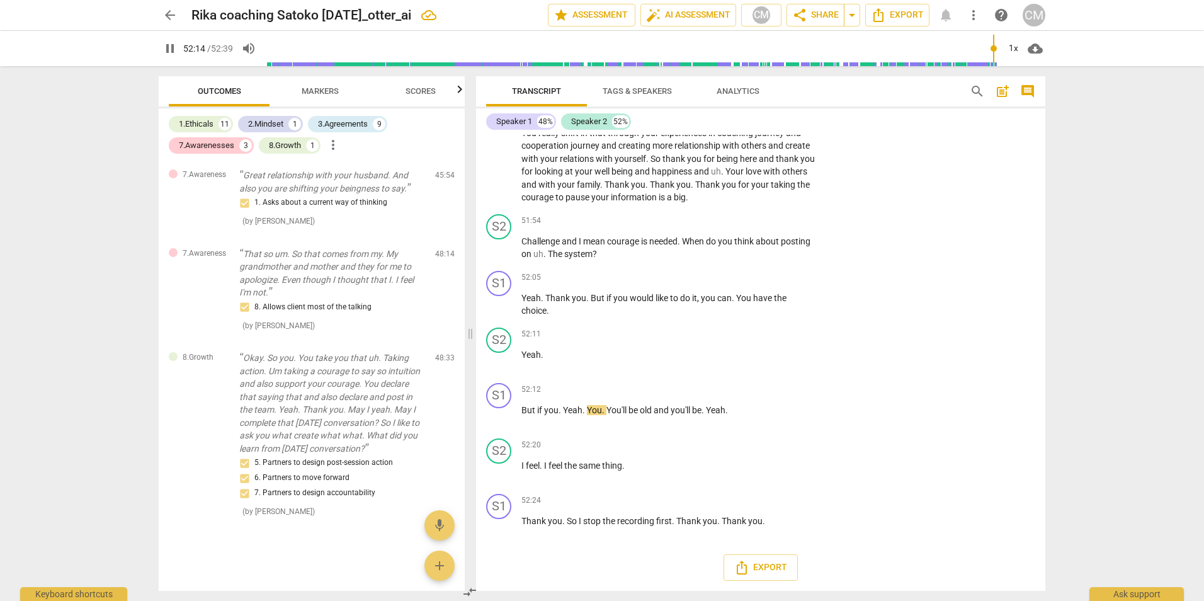
click at [168, 50] on span "pause" at bounding box center [169, 48] width 15 height 15
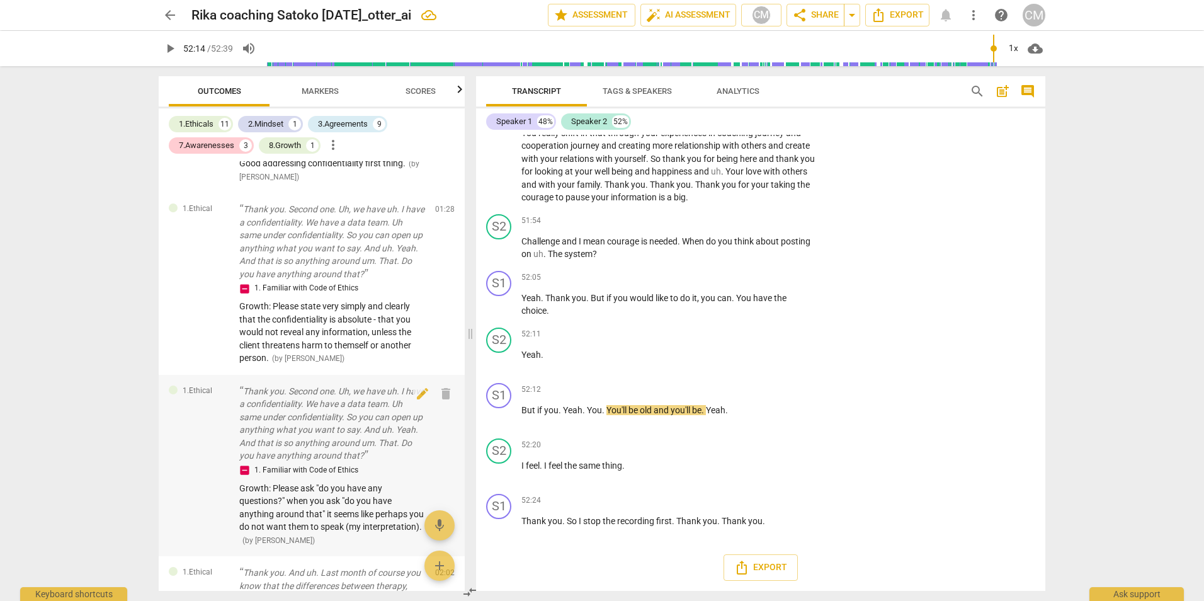
scroll to position [756, 0]
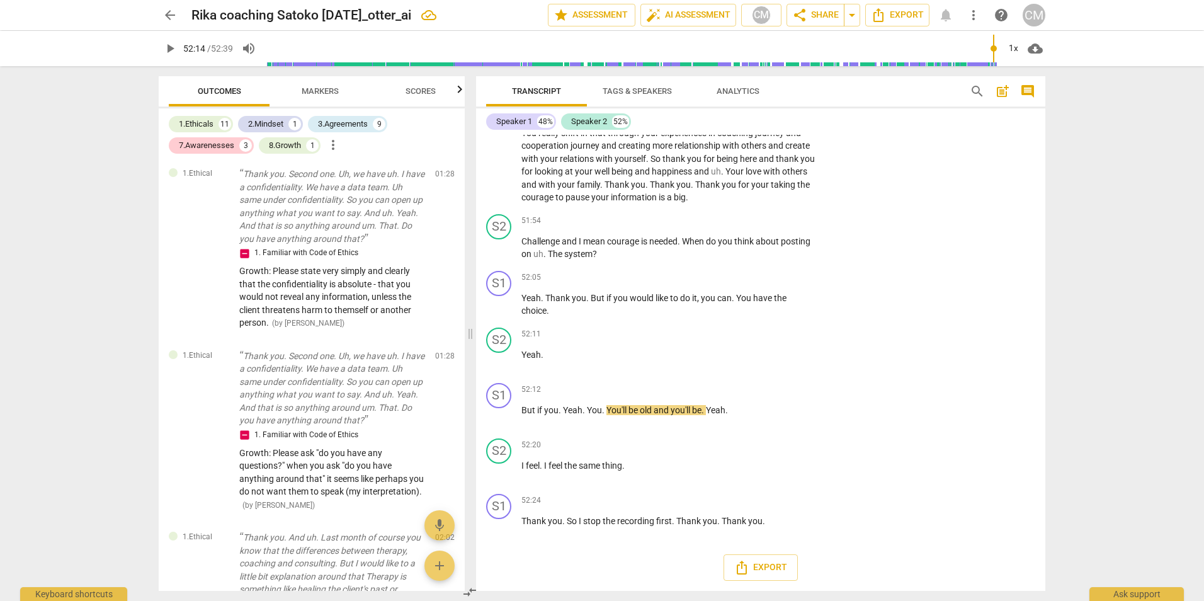
type input "3135"
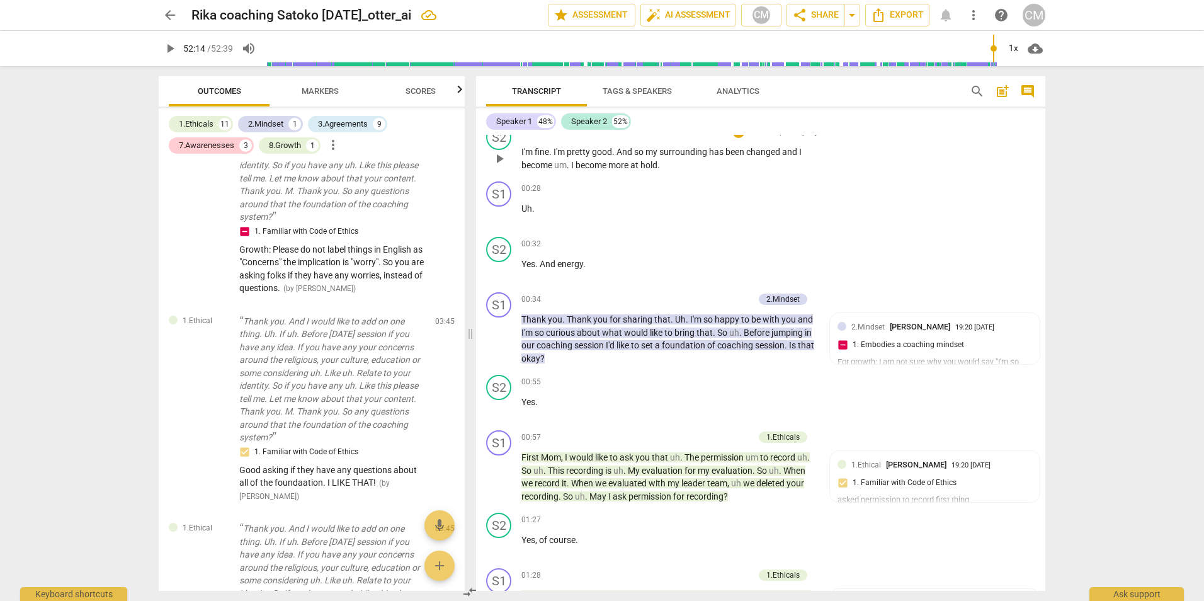
scroll to position [0, 0]
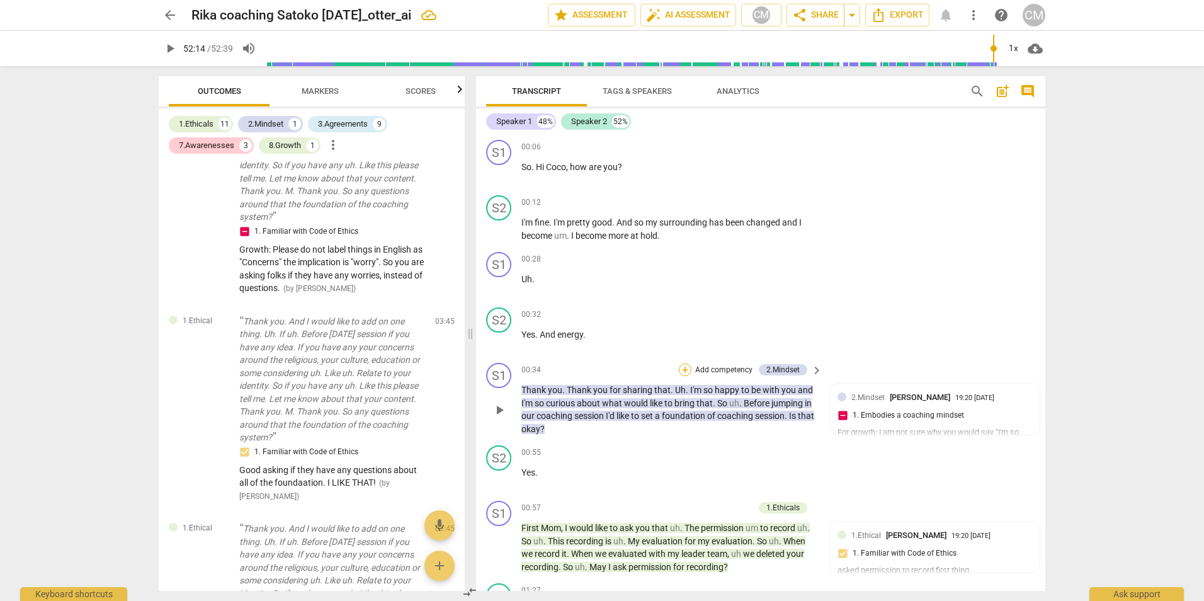
click at [683, 371] on div "+" at bounding box center [685, 369] width 13 height 13
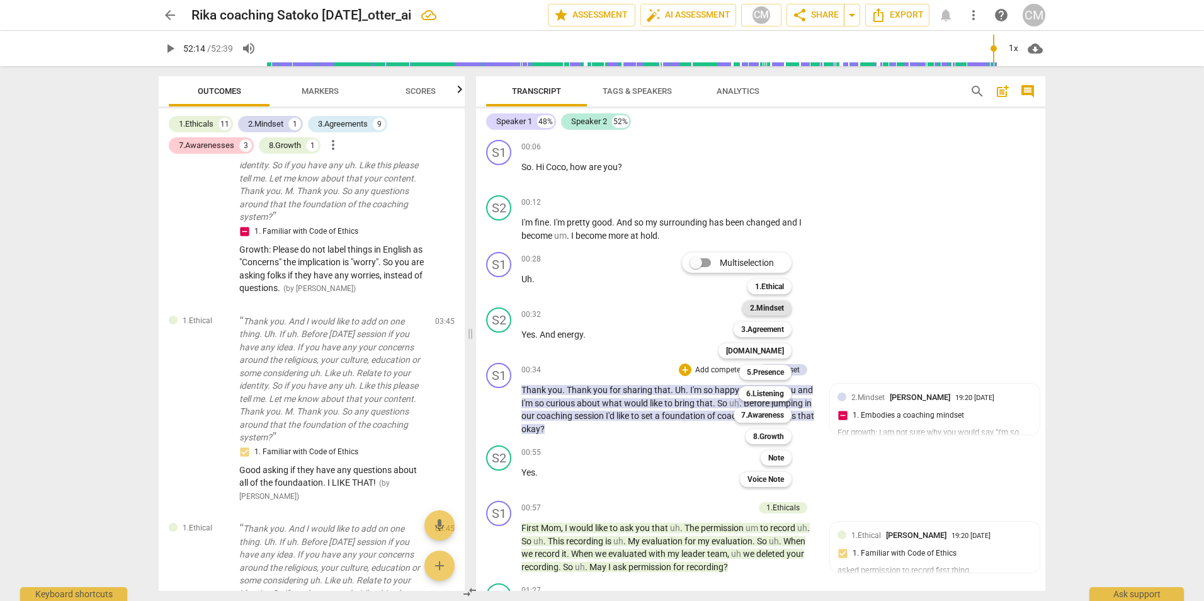
click at [768, 306] on b "2.Mindset" at bounding box center [767, 307] width 34 height 15
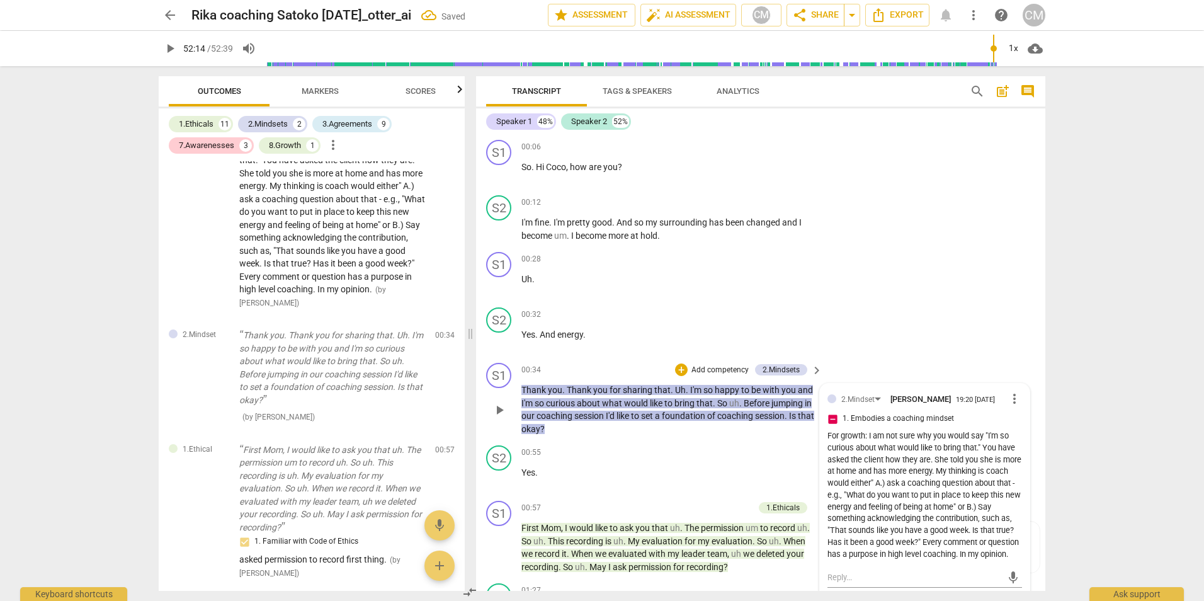
scroll to position [441, 0]
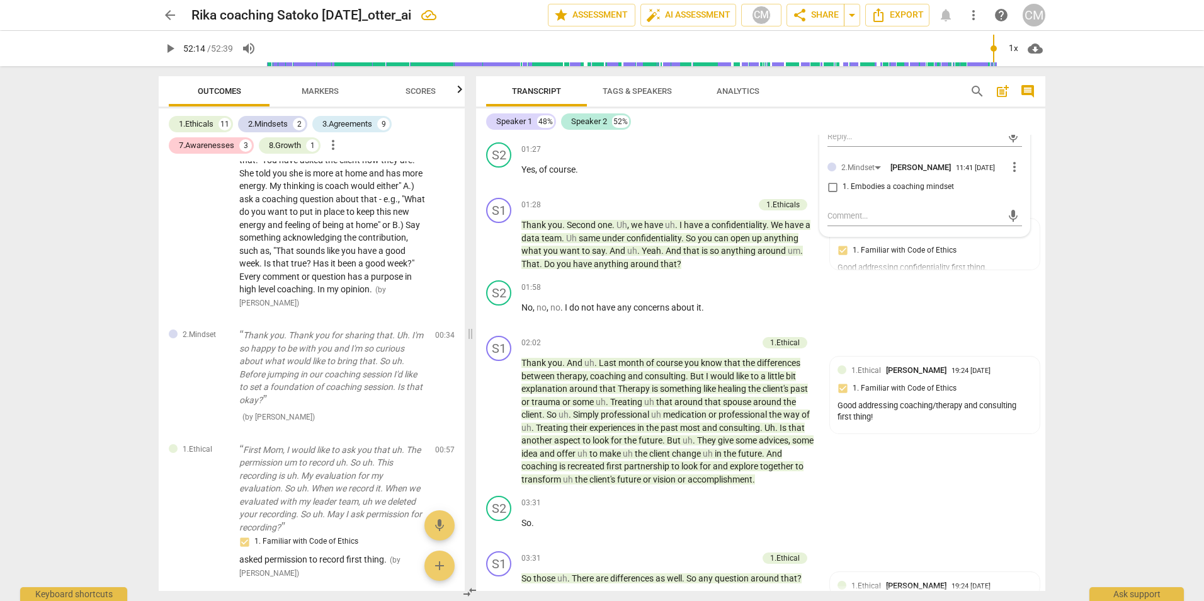
click at [828, 195] on input "1. Embodies a coaching mindset" at bounding box center [832, 186] width 20 height 15
checkbox input "true"
click at [857, 222] on textarea at bounding box center [914, 216] width 174 height 12
type textarea "G"
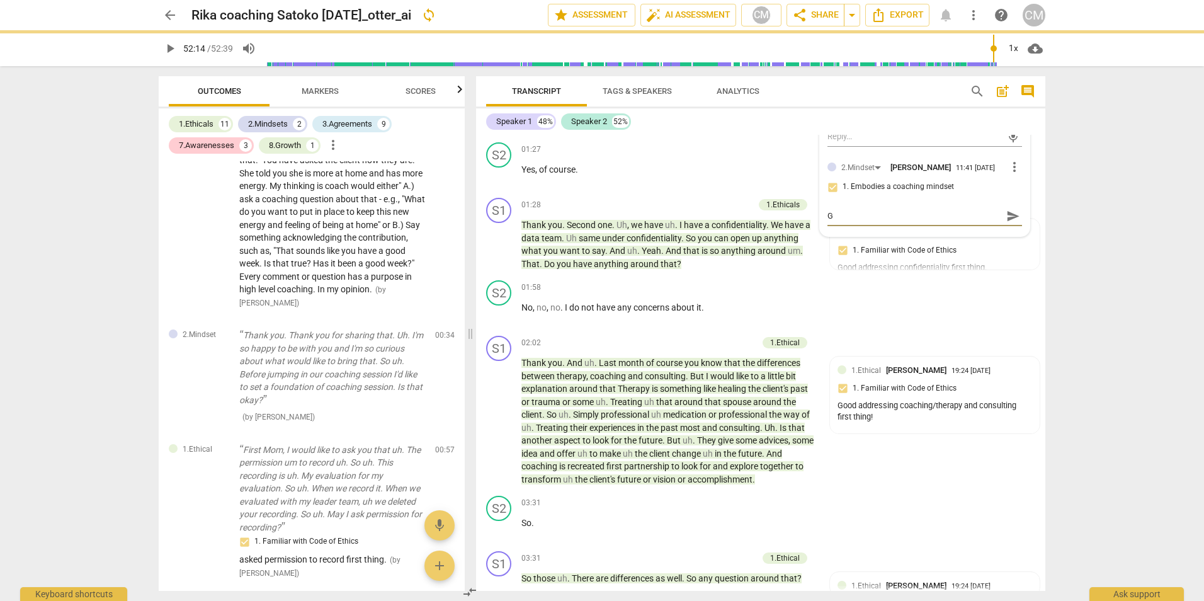
type textarea "G"
type textarea "Go"
type textarea "Goo"
type textarea "Good"
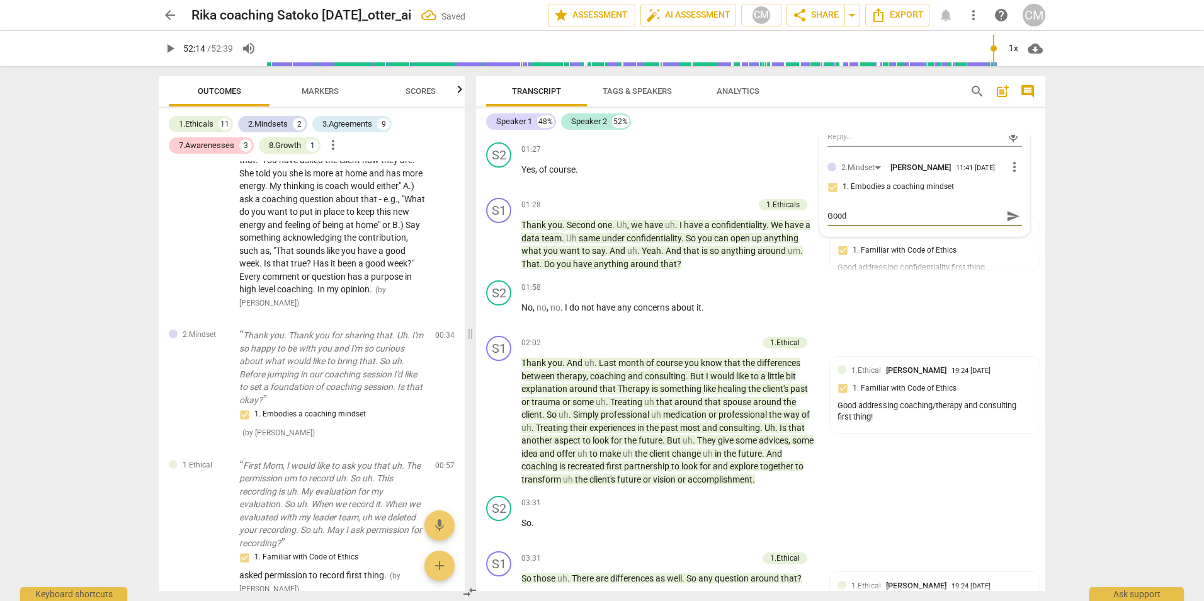
type textarea "Good A"
type textarea "Good Ac"
type textarea "Good Ack"
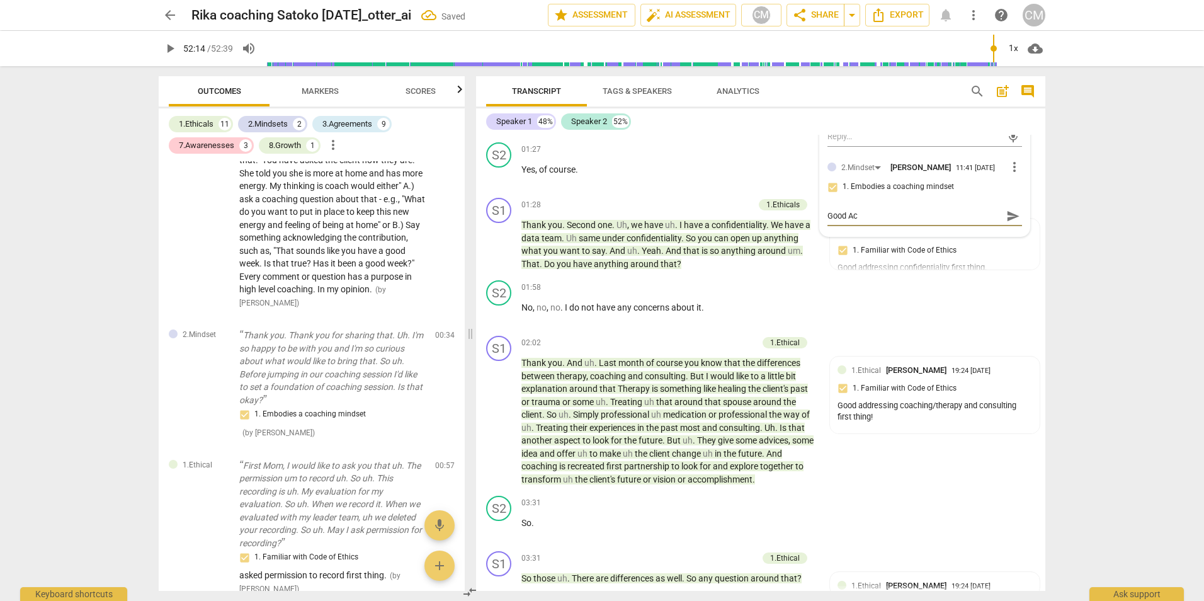
type textarea "Good Ack"
type textarea "Good Ackn"
type textarea "Good Ackno"
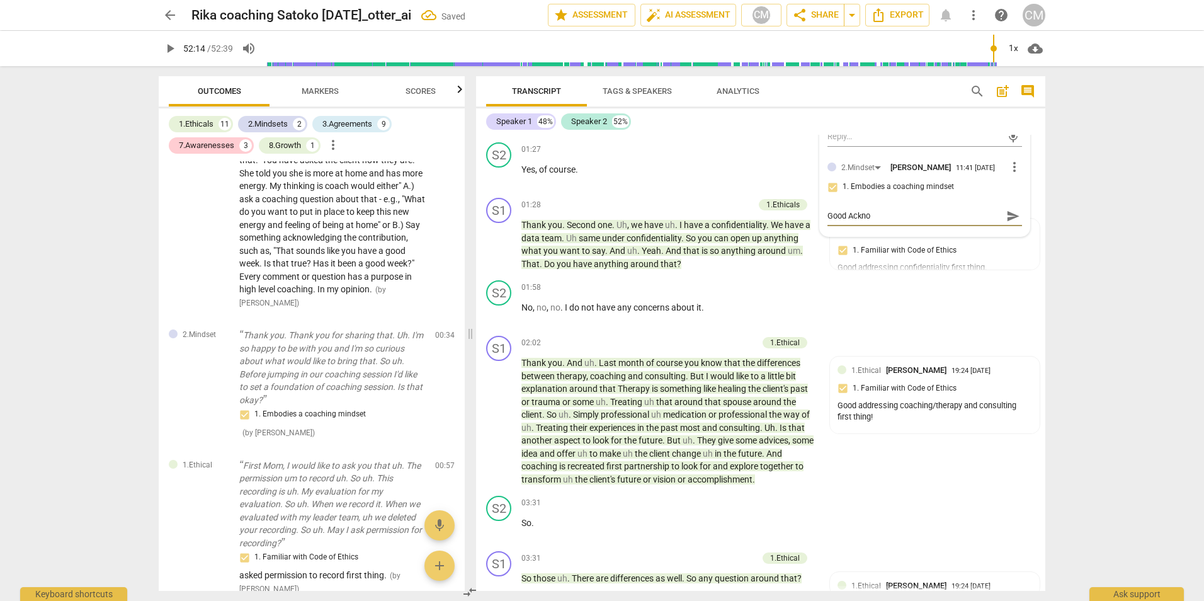
type textarea "Good Acknow"
type textarea "Good Acknowl"
type textarea "Good Acknowle"
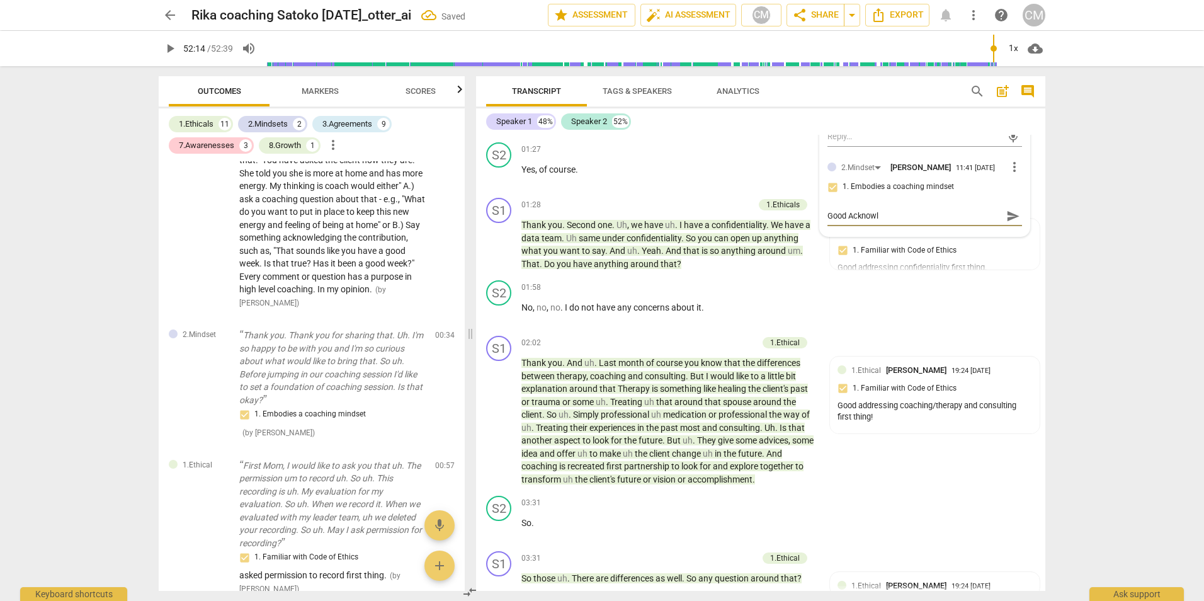
type textarea "Good Acknowle"
type textarea "Good Acknowled"
type textarea "Good Acknowledg"
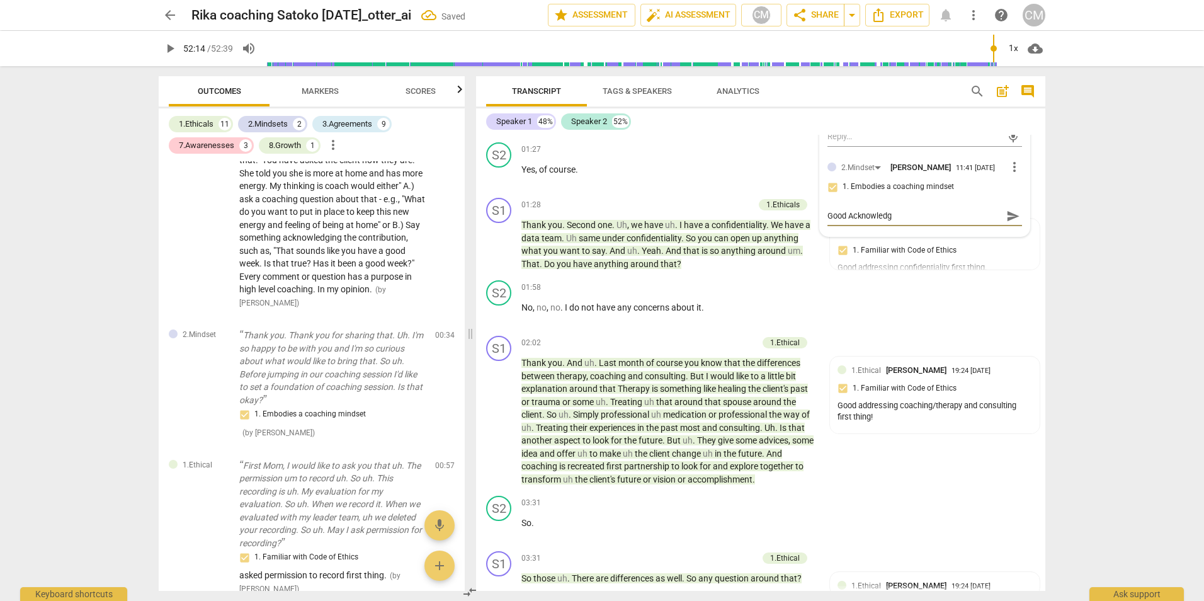
type textarea "Good Acknowledgi"
type textarea "Good Acknowledgin"
type textarea "Good Acknowledging"
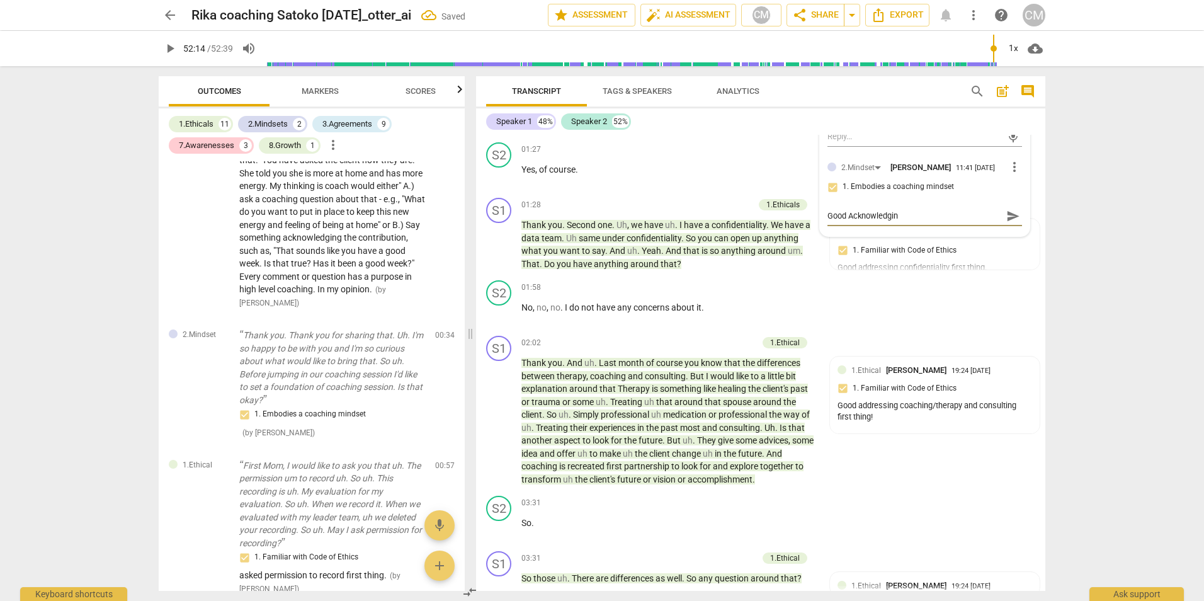
type textarea "Good Acknowledging"
type textarea "Good Acknowledging c"
type textarea "Good Acknowledging cl"
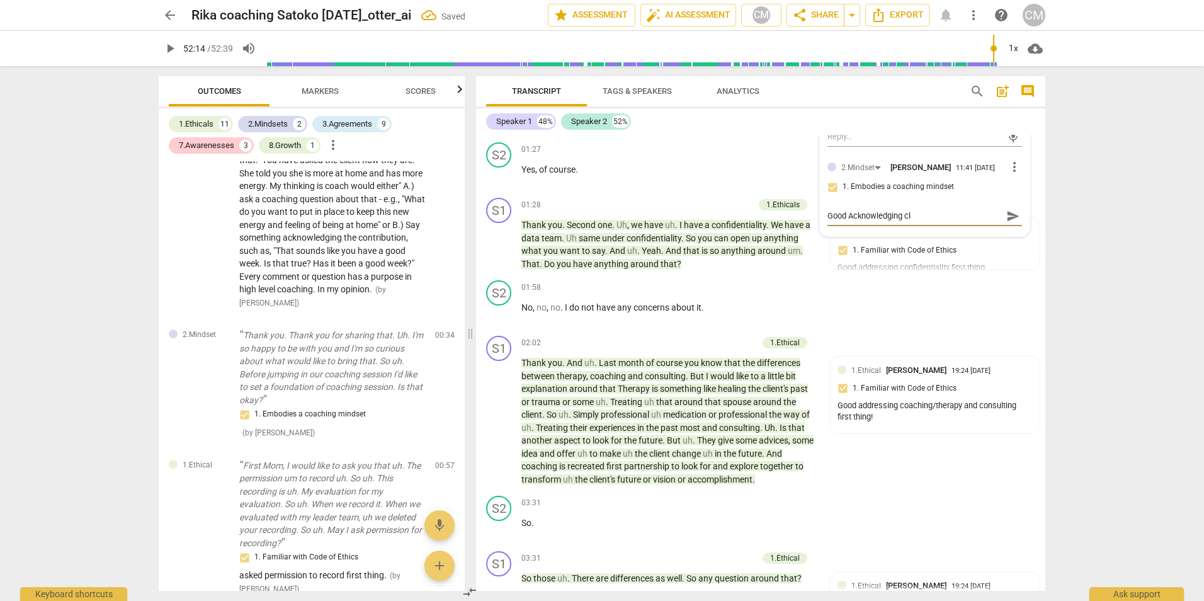
type textarea "Good Acknowledging cli"
type textarea "Good Acknowledging clie"
type textarea "Good Acknowledging clien"
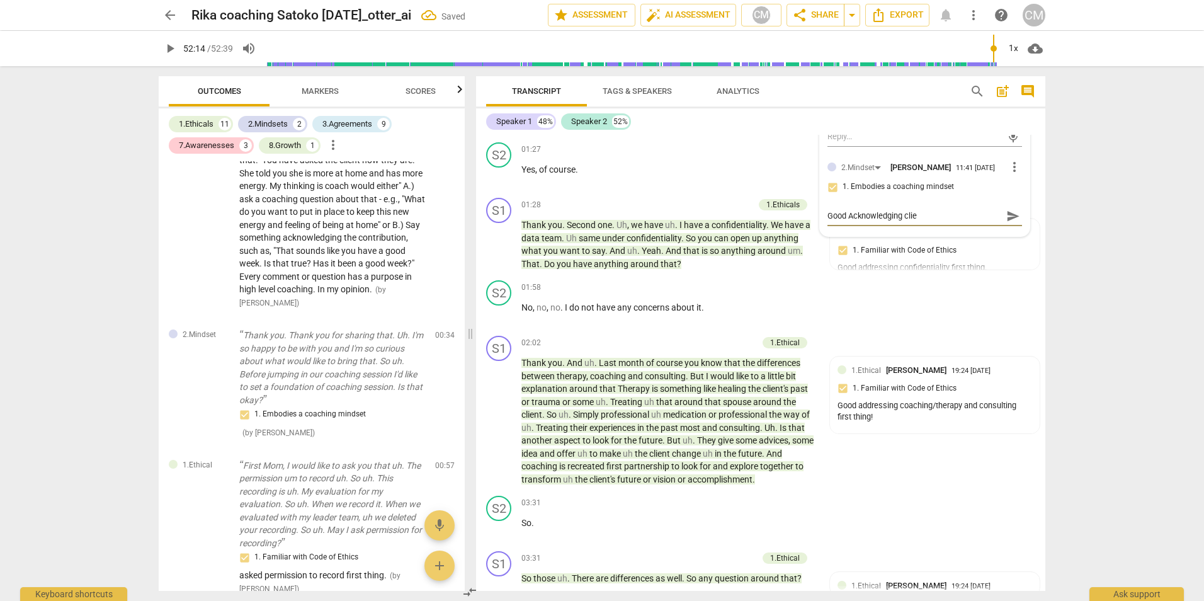
type textarea "Good Acknowledging clien"
type textarea "Good Acknowledging client"
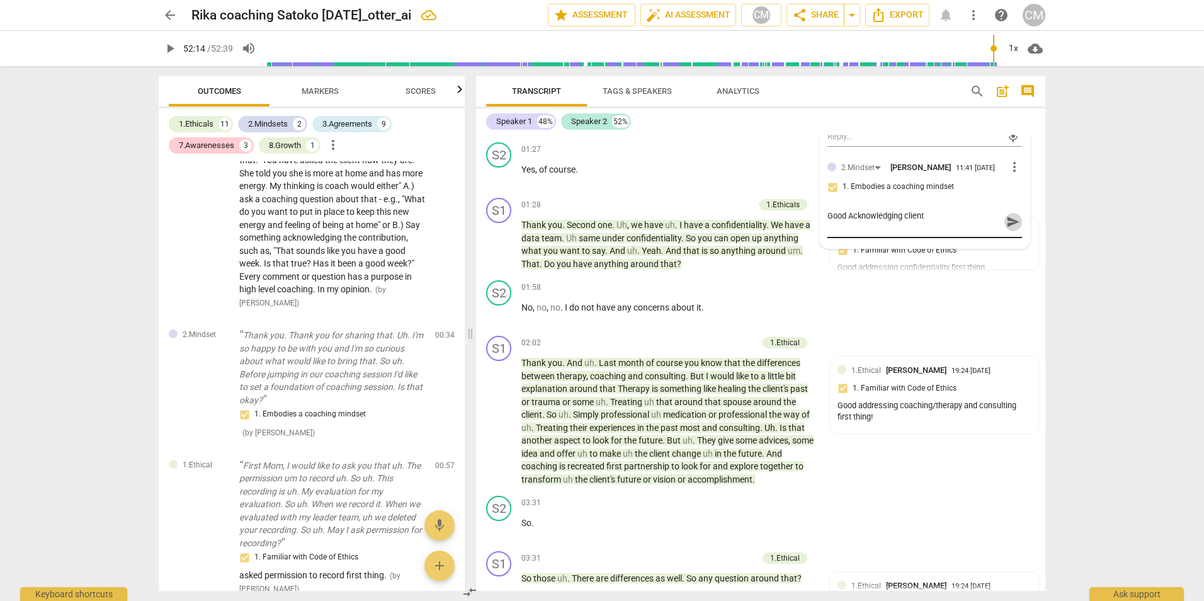
click at [1004, 229] on span "send" at bounding box center [1013, 221] width 18 height 15
click at [734, 150] on div "+" at bounding box center [738, 149] width 13 height 13
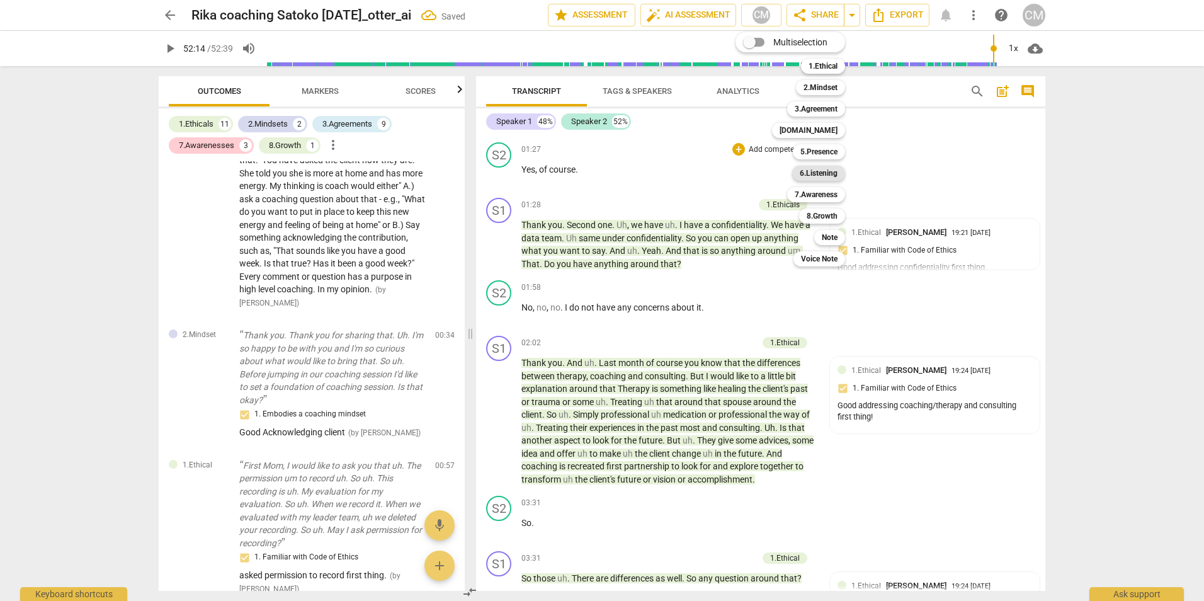
click at [818, 176] on b "6.Listening" at bounding box center [819, 173] width 38 height 15
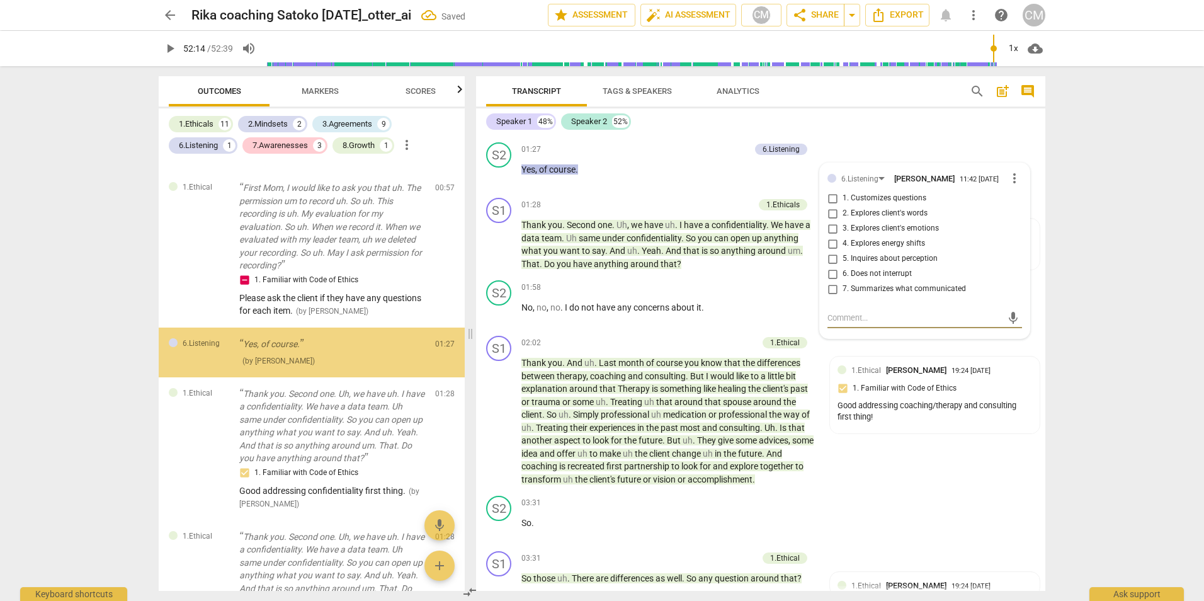
scroll to position [575, 0]
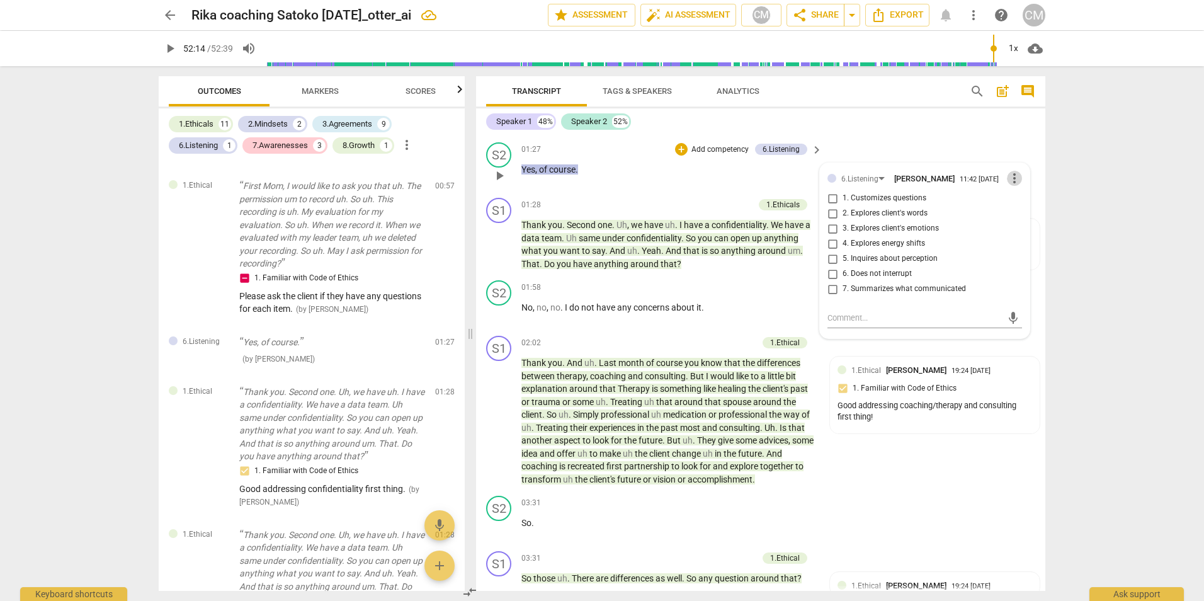
click at [1011, 178] on span "more_vert" at bounding box center [1014, 178] width 15 height 15
click at [1017, 205] on li "Delete" at bounding box center [1023, 204] width 43 height 24
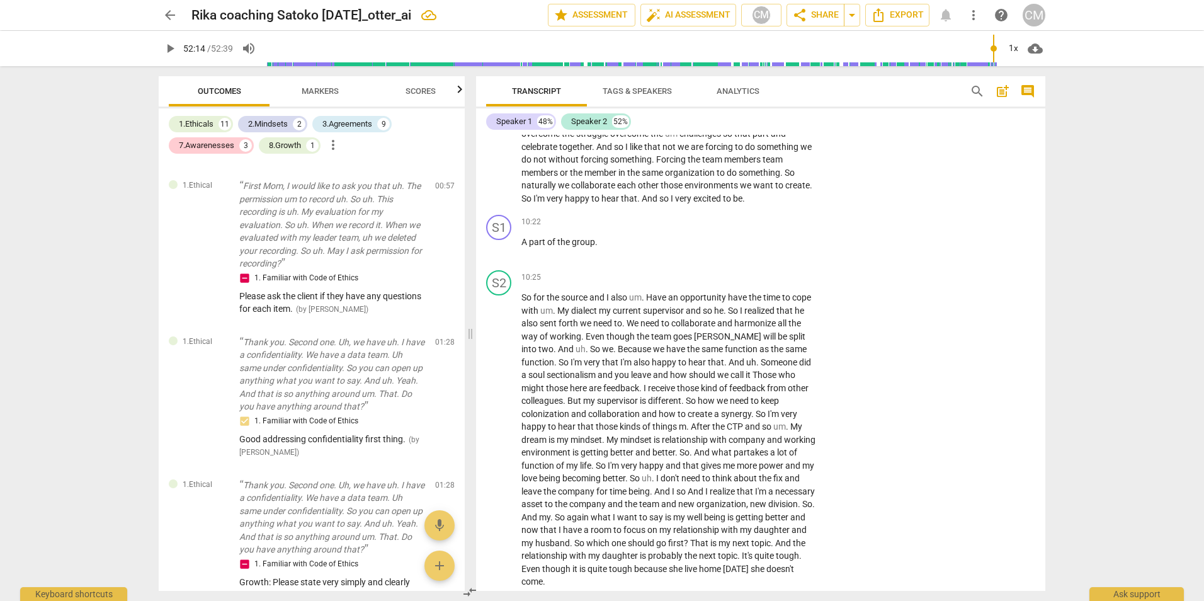
scroll to position [1952, 0]
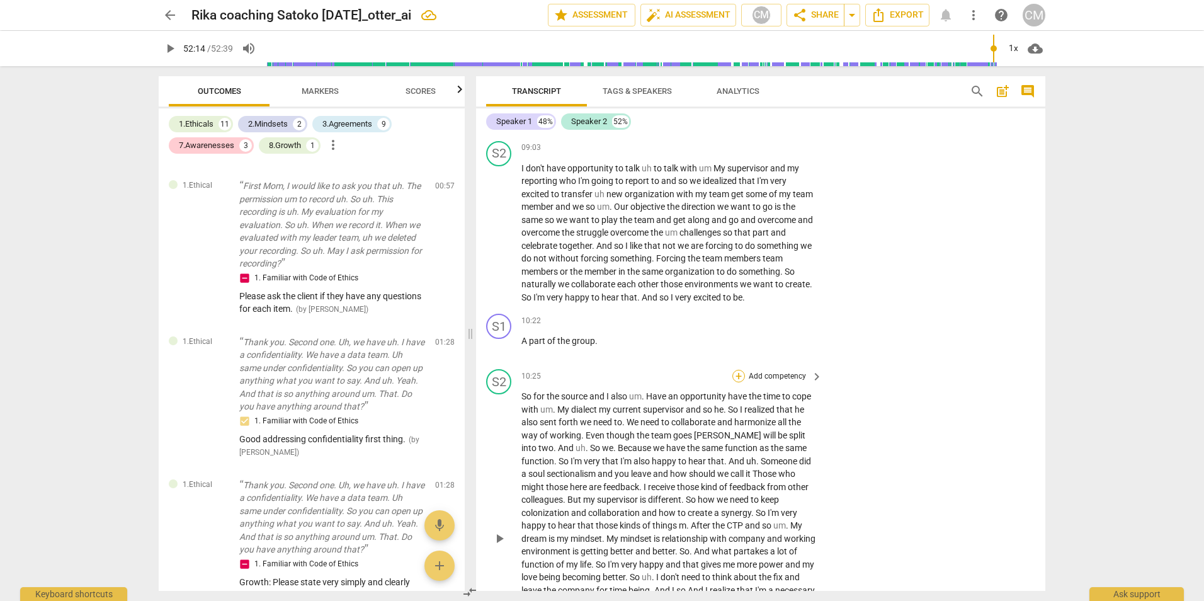
click at [735, 372] on div "+" at bounding box center [738, 376] width 13 height 13
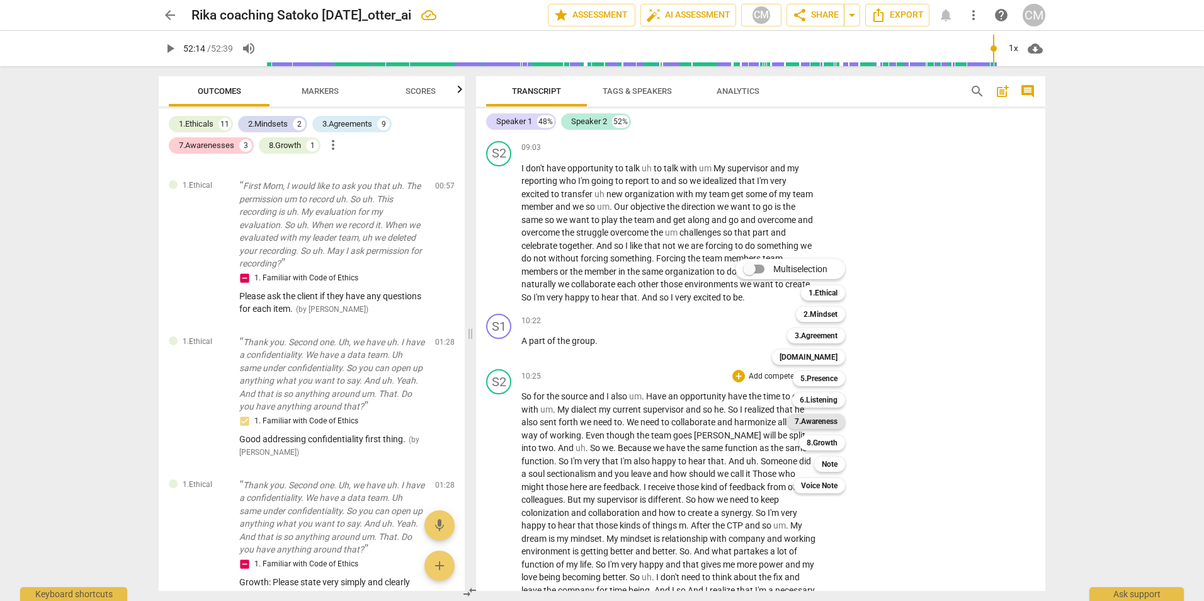
click at [806, 418] on b "7.Awareness" at bounding box center [816, 421] width 43 height 15
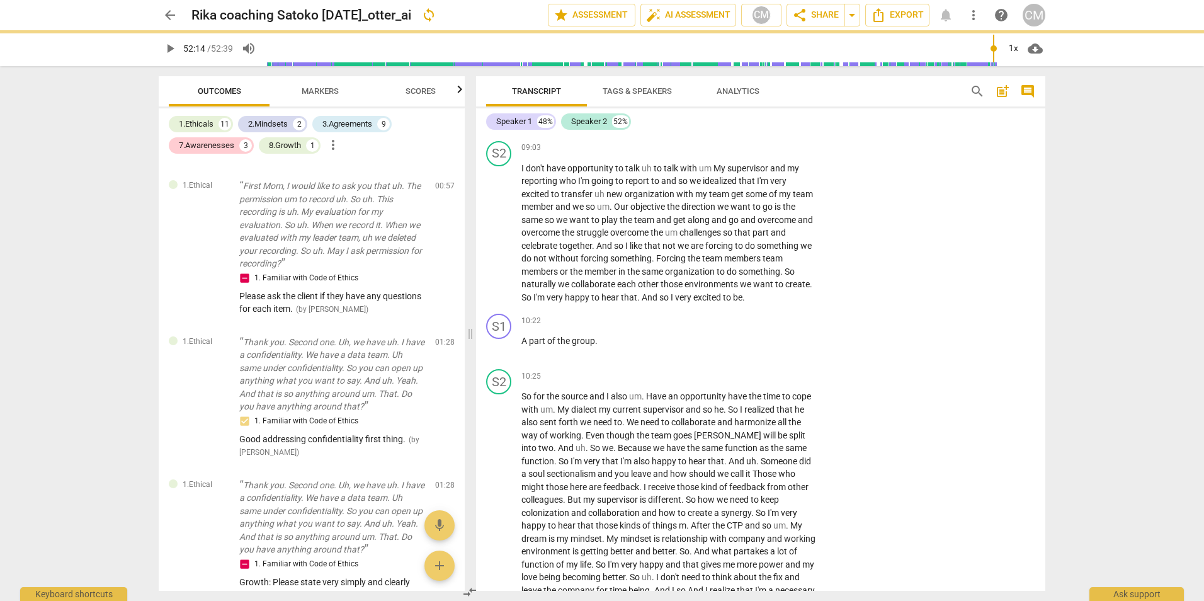
drag, startPoint x: 806, startPoint y: 418, endPoint x: 800, endPoint y: 412, distance: 8.5
click at [800, 407] on div "7.Awareness 7" at bounding box center [800, 401] width 62 height 12
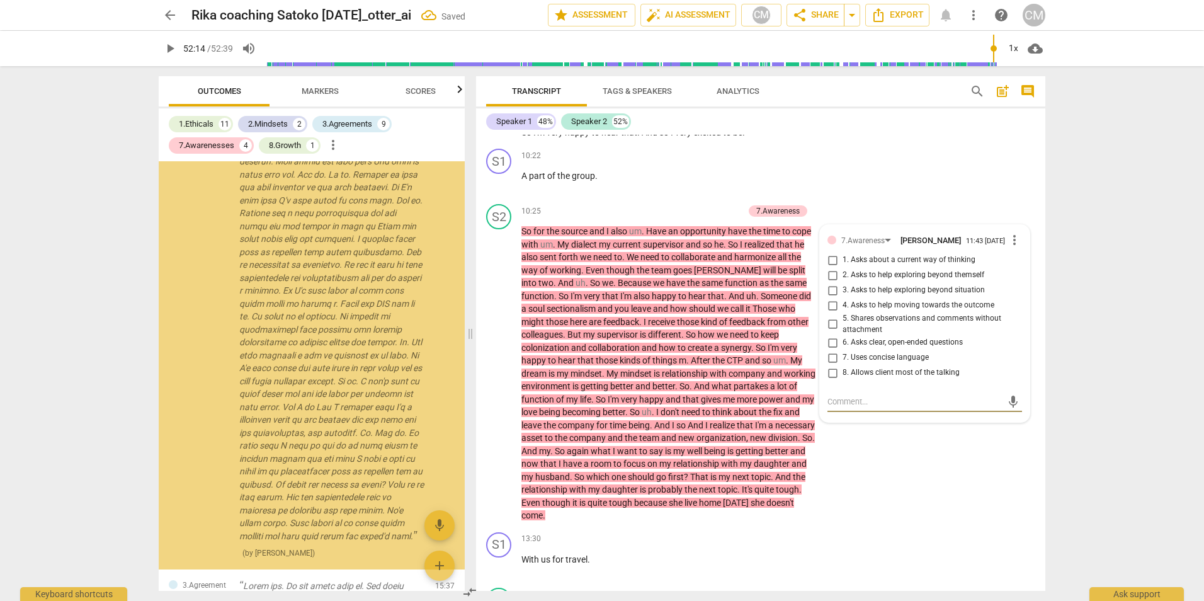
scroll to position [2615, 0]
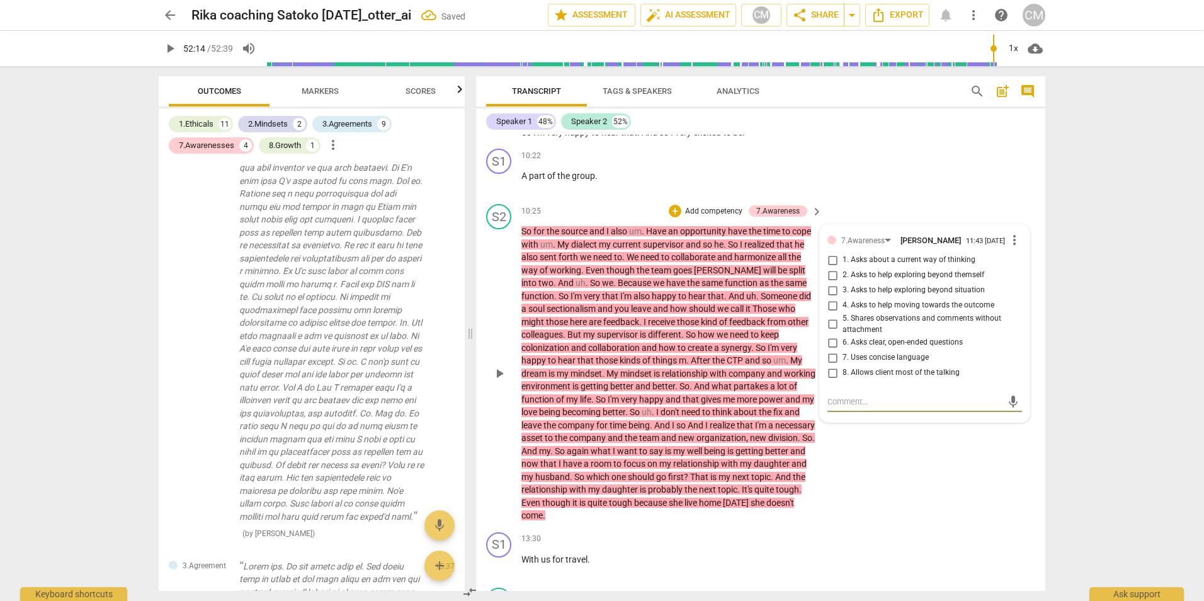
click at [832, 380] on input "8. Allows client most of the talking" at bounding box center [832, 372] width 20 height 15
checkbox input "true"
click at [896, 480] on div "S2 play_arrow pause 10:25 + Add competency 7.Awareness keyboard_arrow_right So …" at bounding box center [760, 363] width 569 height 328
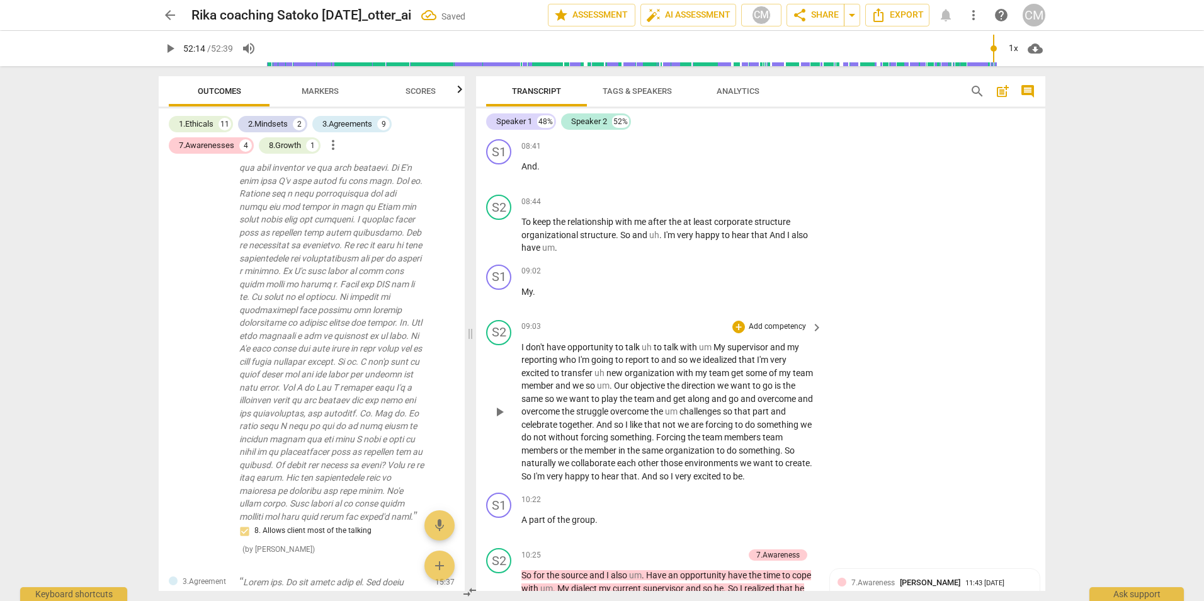
scroll to position [1802, 0]
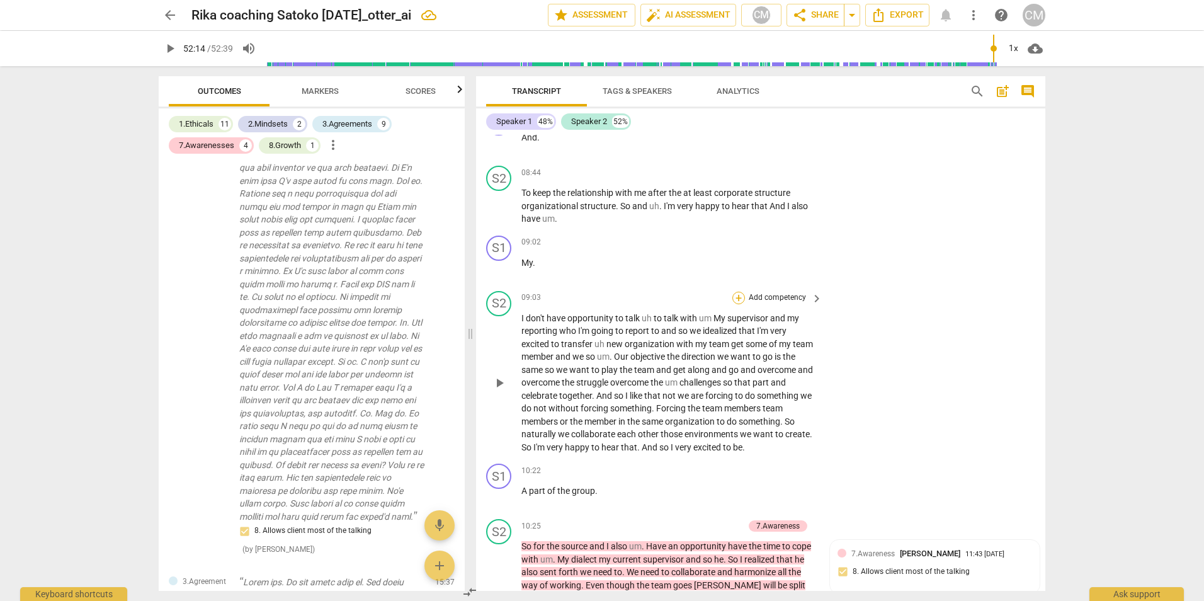
click at [733, 298] on div "+" at bounding box center [738, 298] width 13 height 13
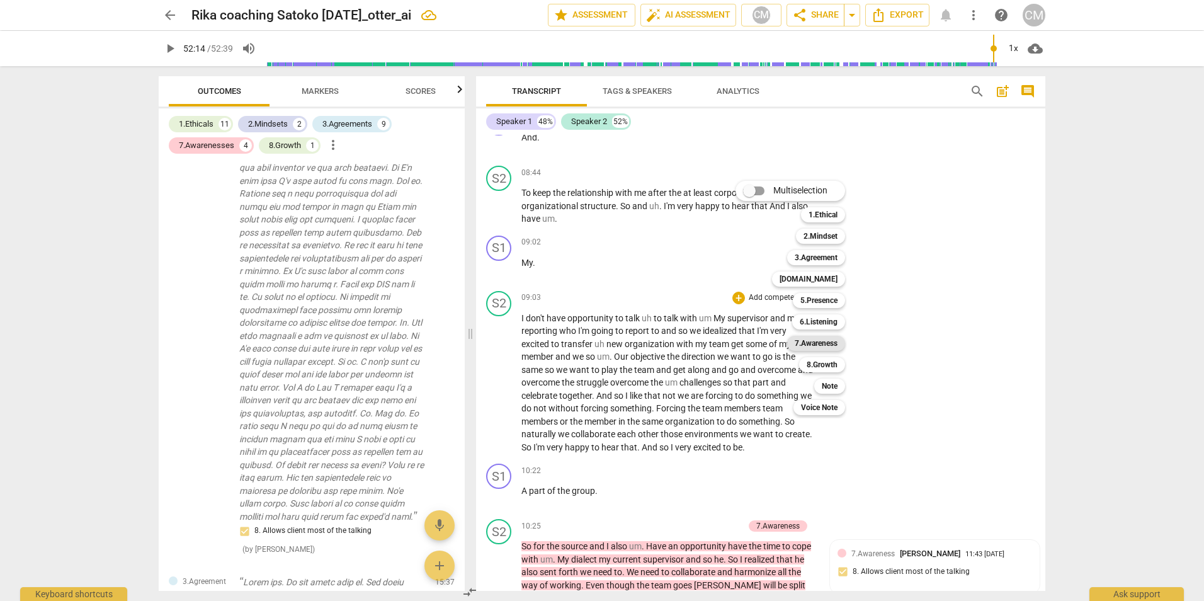
click at [824, 344] on b "7.Awareness" at bounding box center [816, 343] width 43 height 15
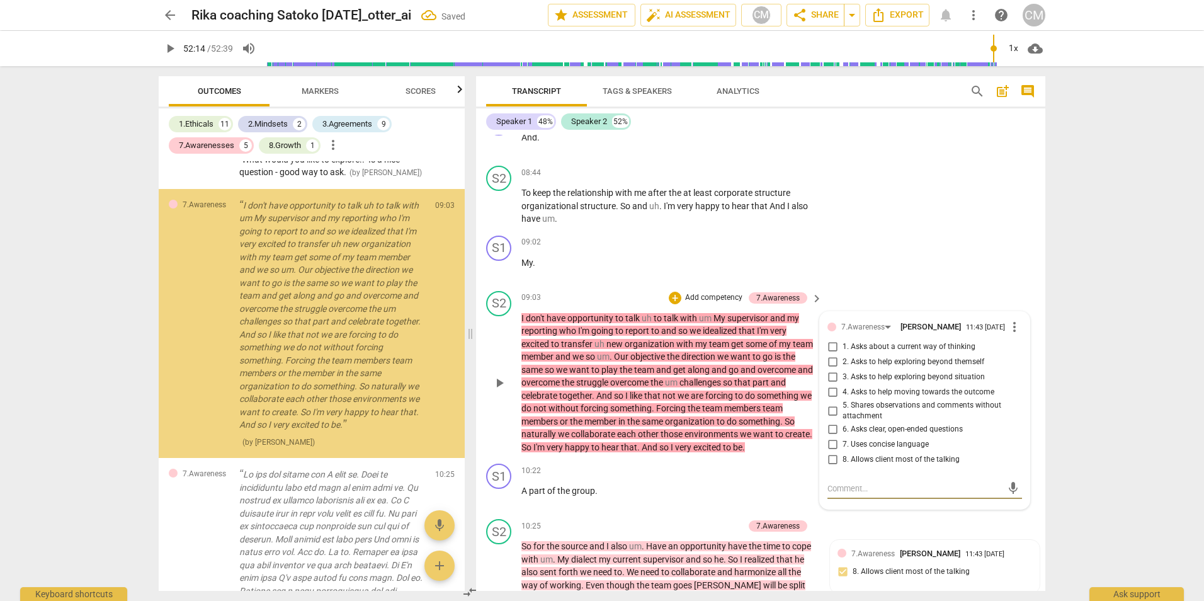
scroll to position [2486, 0]
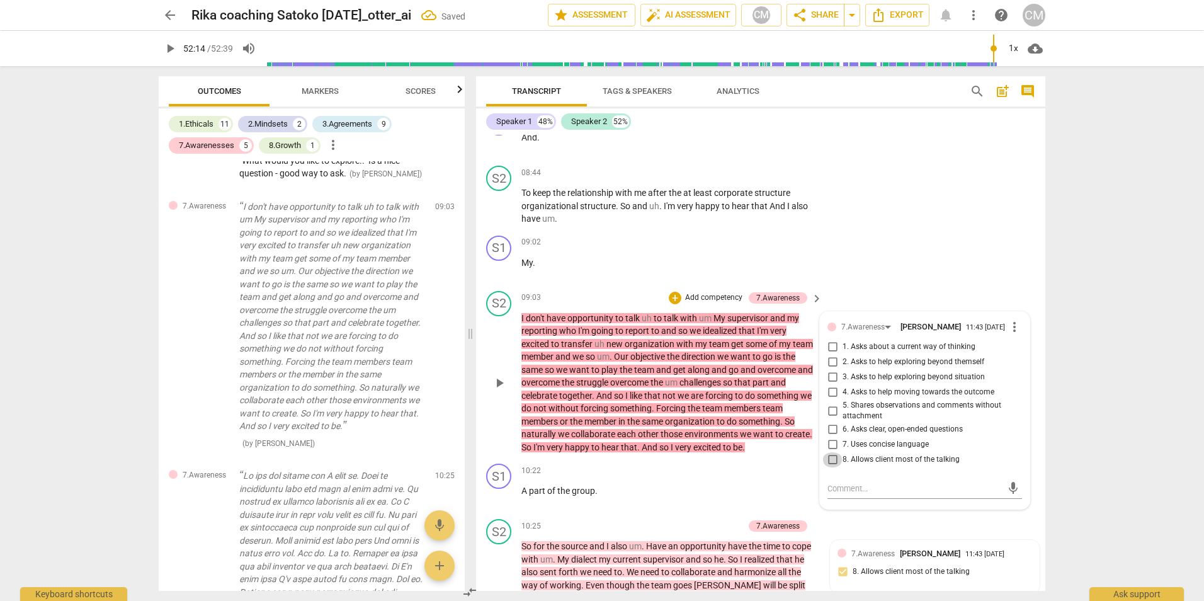
click at [830, 467] on input "8. Allows client most of the talking" at bounding box center [832, 459] width 20 height 15
checkbox input "true"
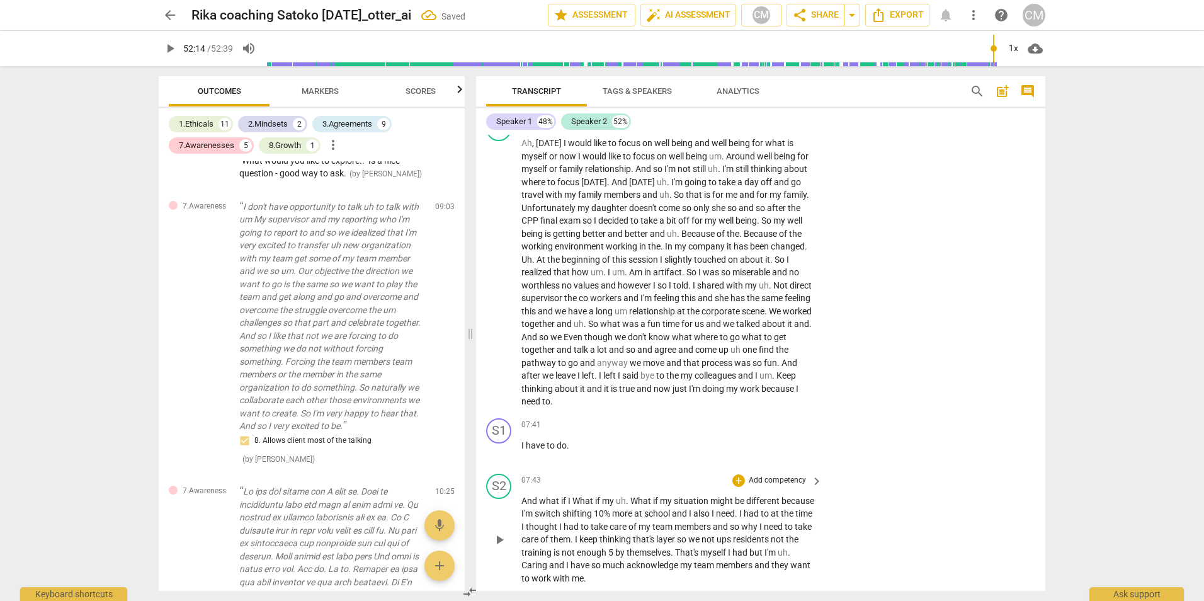
scroll to position [1235, 0]
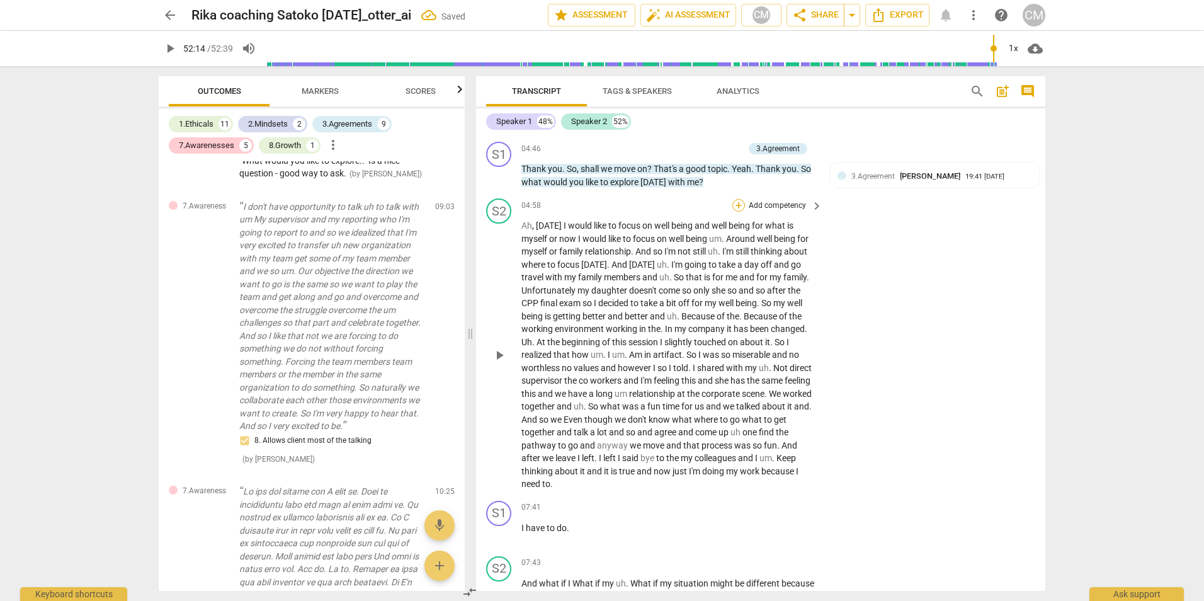
click at [737, 202] on div "+" at bounding box center [738, 205] width 13 height 13
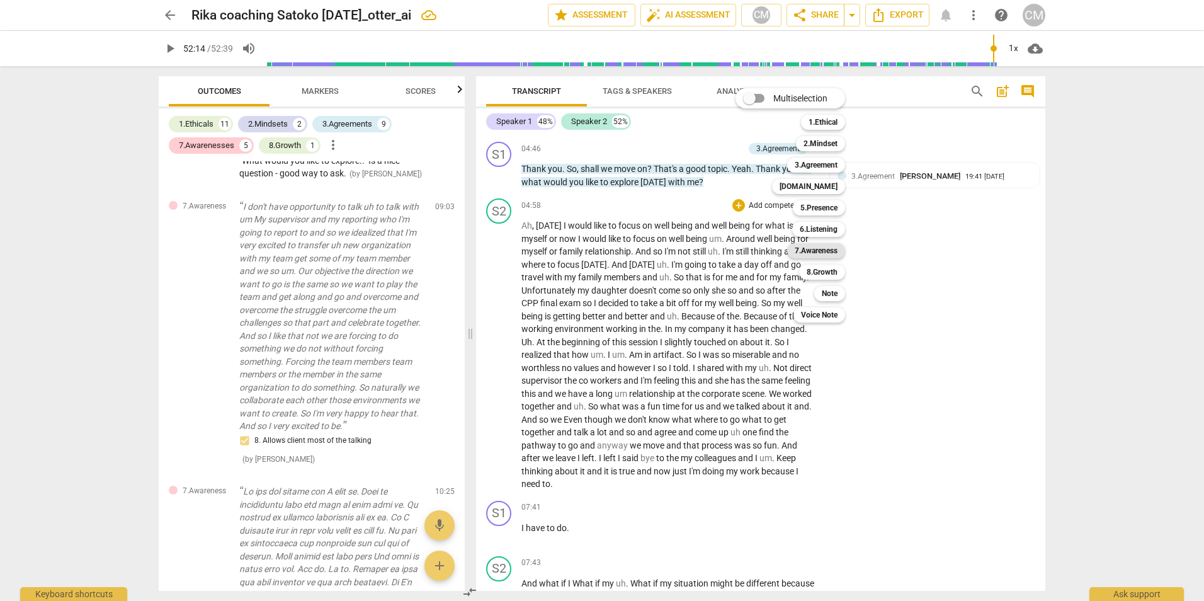
click at [813, 247] on b "7.Awareness" at bounding box center [816, 250] width 43 height 15
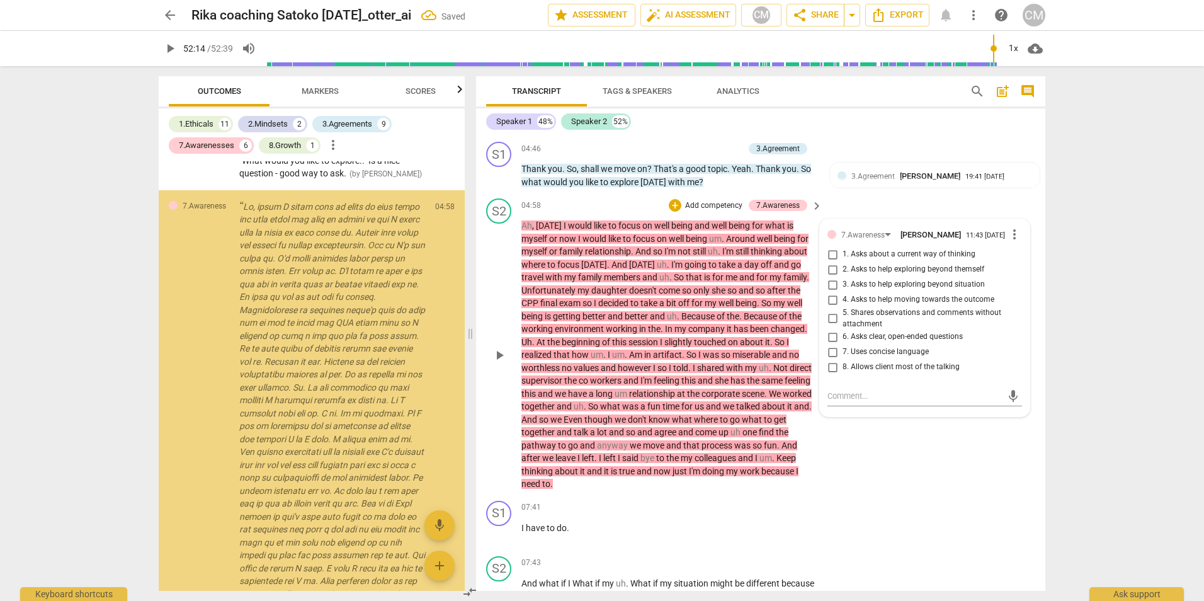
scroll to position [2583, 0]
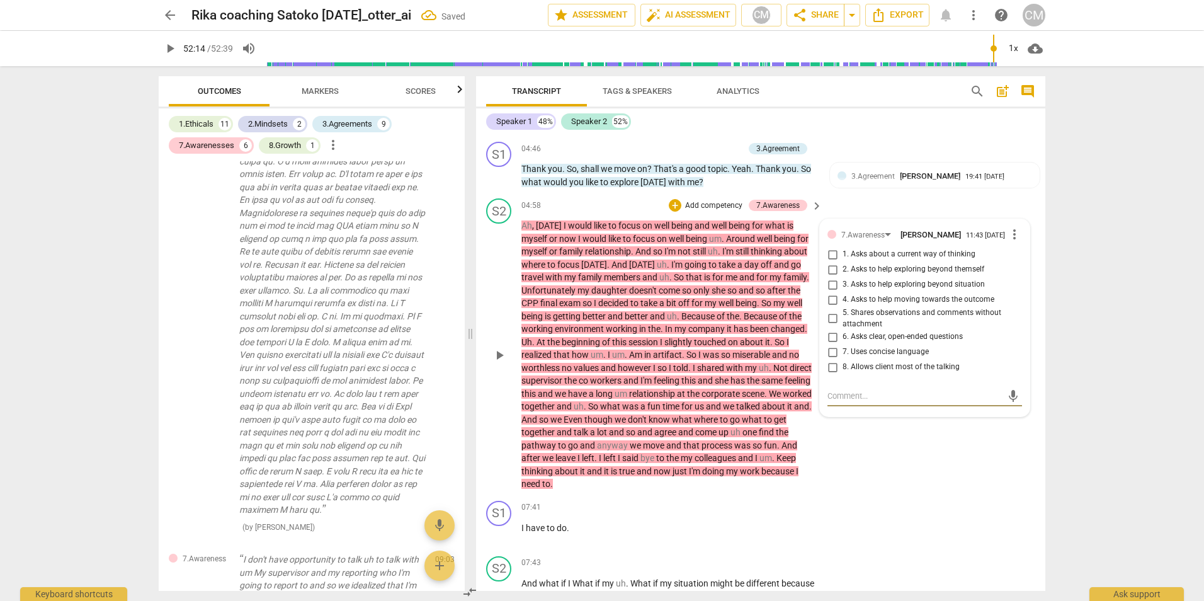
click at [829, 371] on input "8. Allows client most of the talking" at bounding box center [832, 367] width 20 height 15
checkbox input "true"
click at [908, 478] on div "S2 play_arrow pause 04:58 + Add competency 7.Awareness keyboard_arrow_right Ah …" at bounding box center [760, 344] width 569 height 302
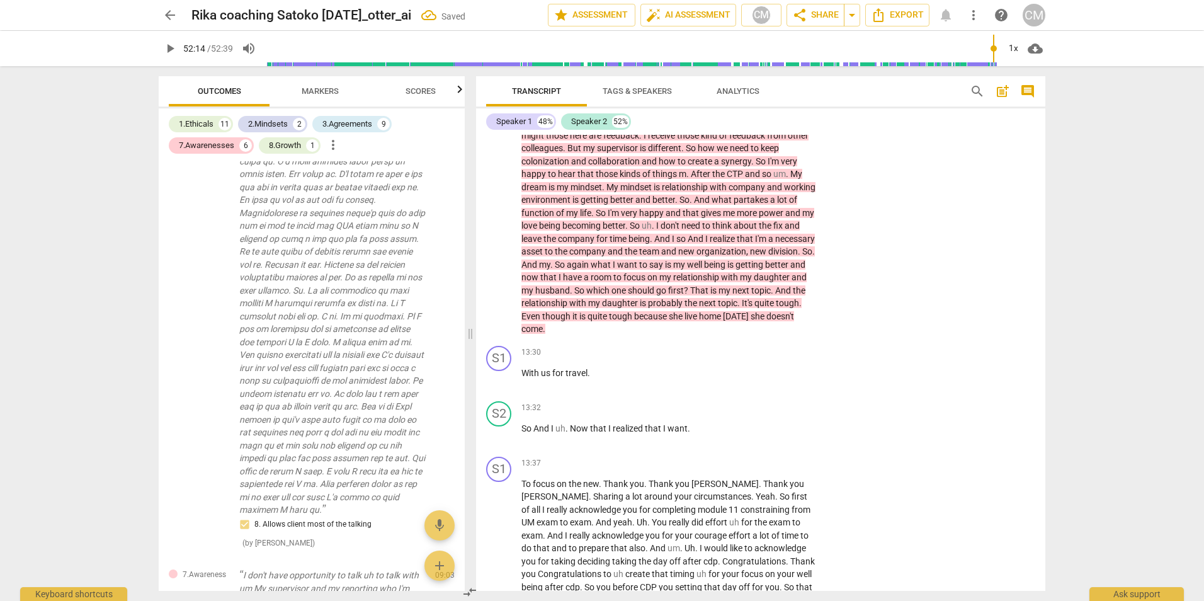
scroll to position [2684, 0]
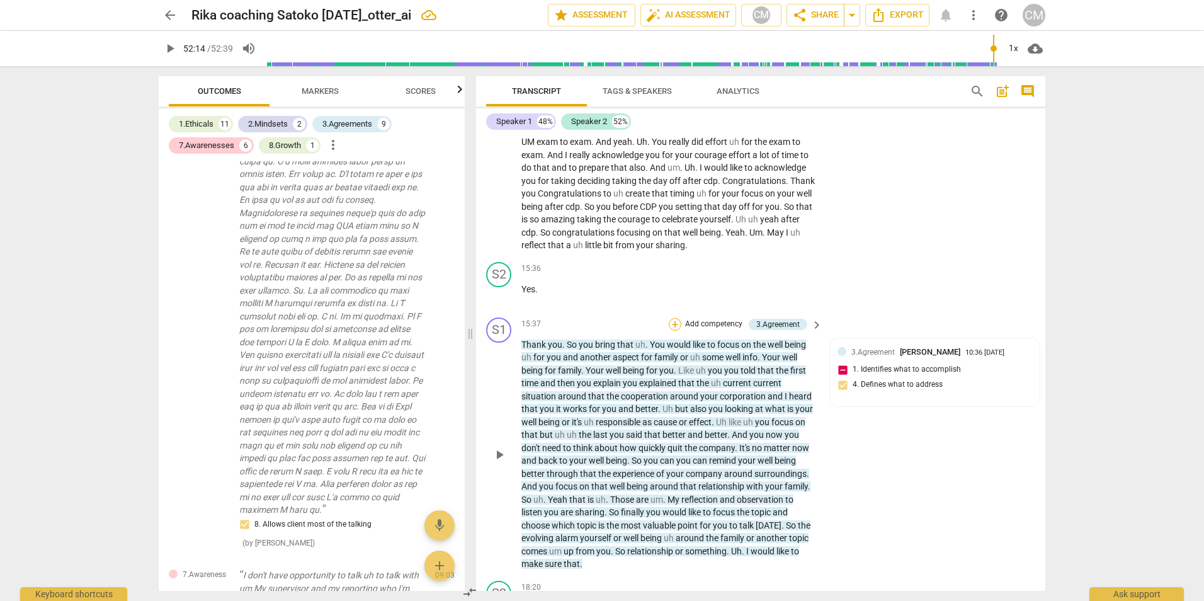
click at [676, 327] on div "+" at bounding box center [675, 324] width 13 height 13
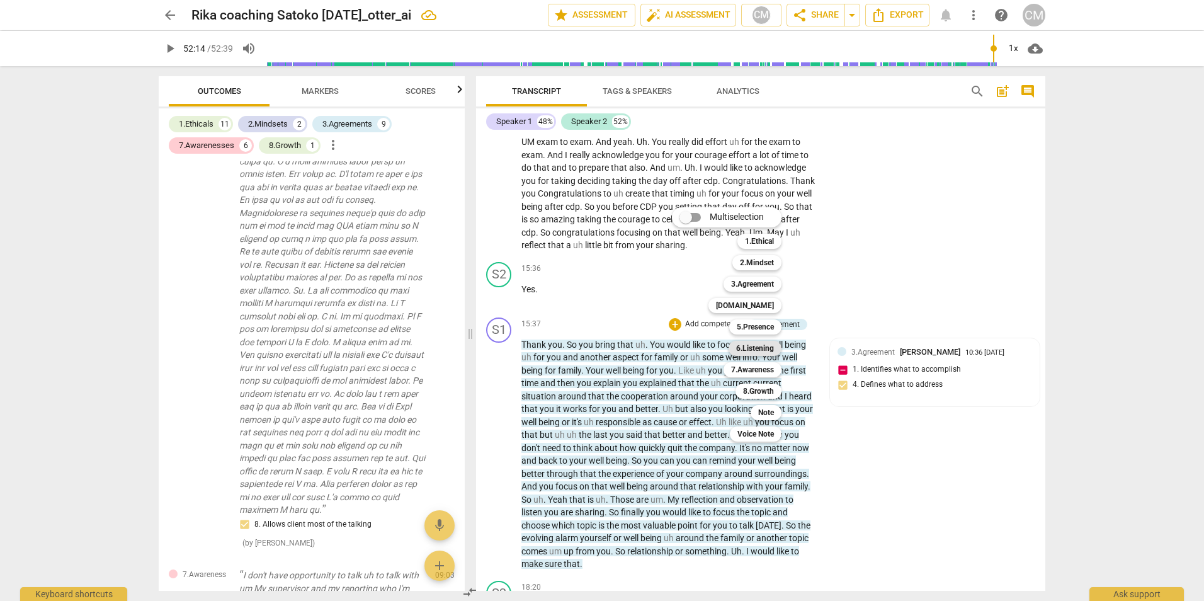
click at [754, 343] on b "6.Listening" at bounding box center [755, 348] width 38 height 15
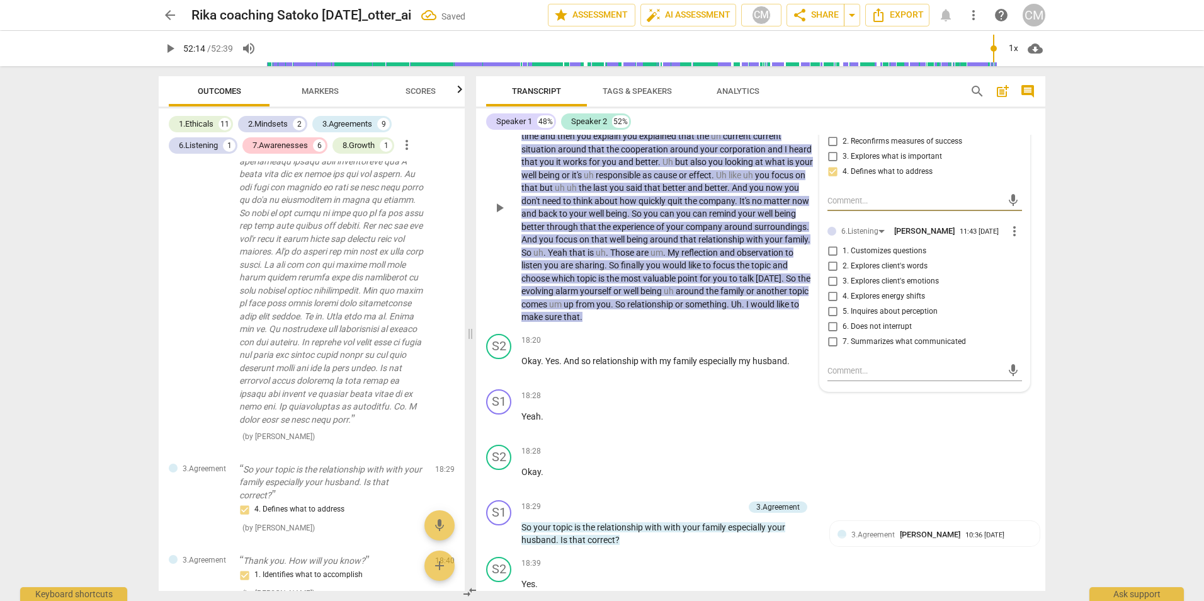
scroll to position [2935, 0]
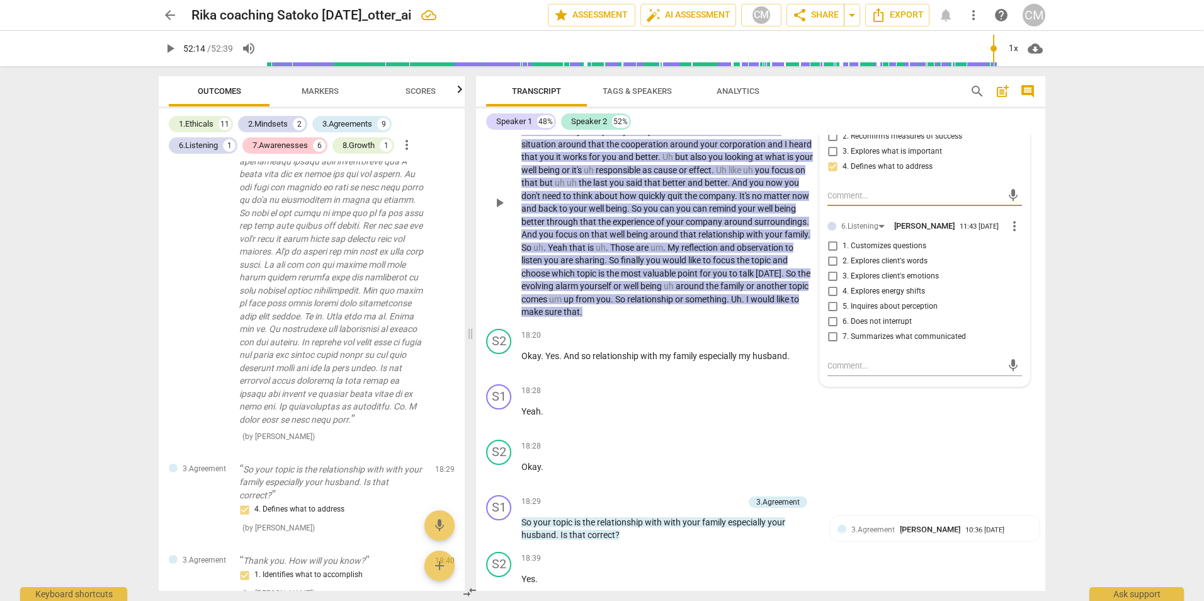
click at [828, 344] on input "7. Summarizes what communicated" at bounding box center [832, 336] width 20 height 15
checkbox input "true"
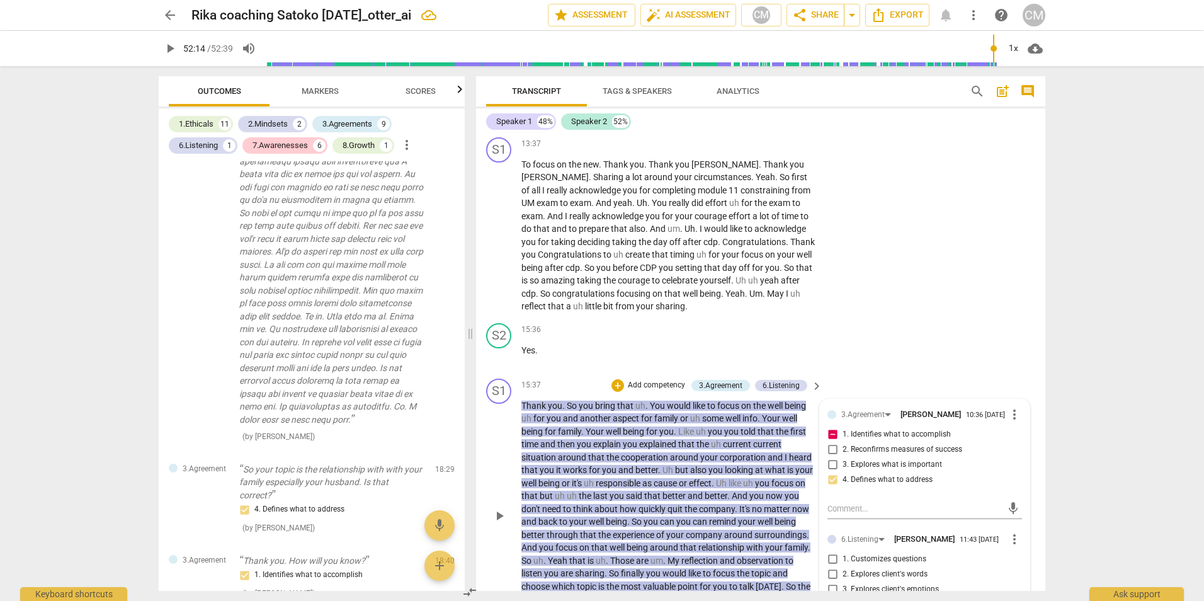
scroll to position [2621, 0]
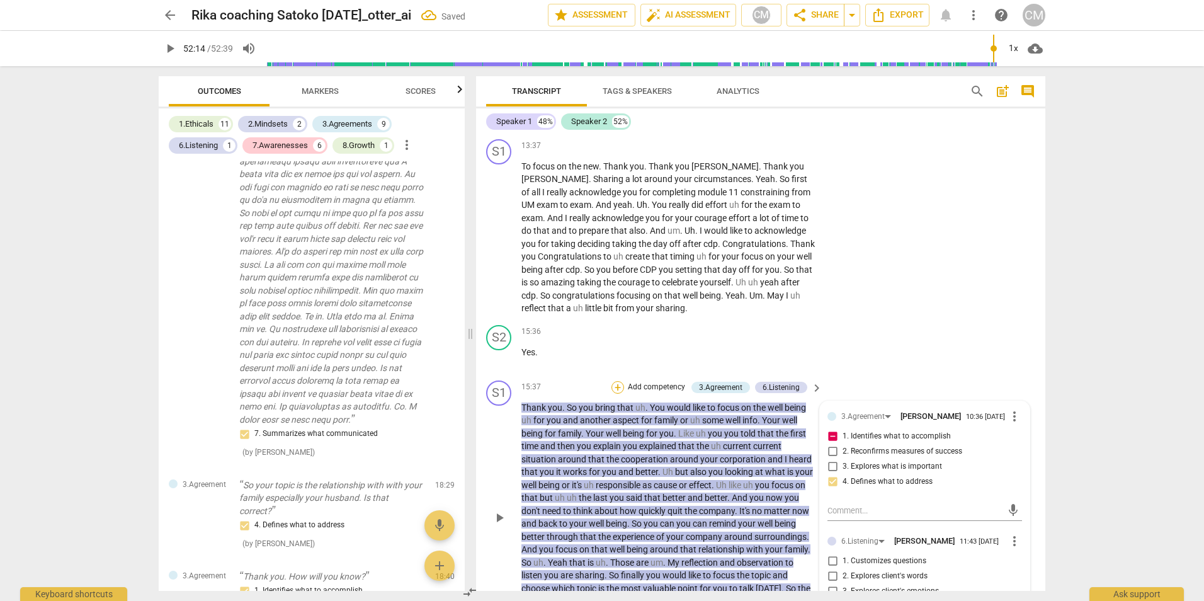
click at [613, 390] on div "+" at bounding box center [617, 387] width 13 height 13
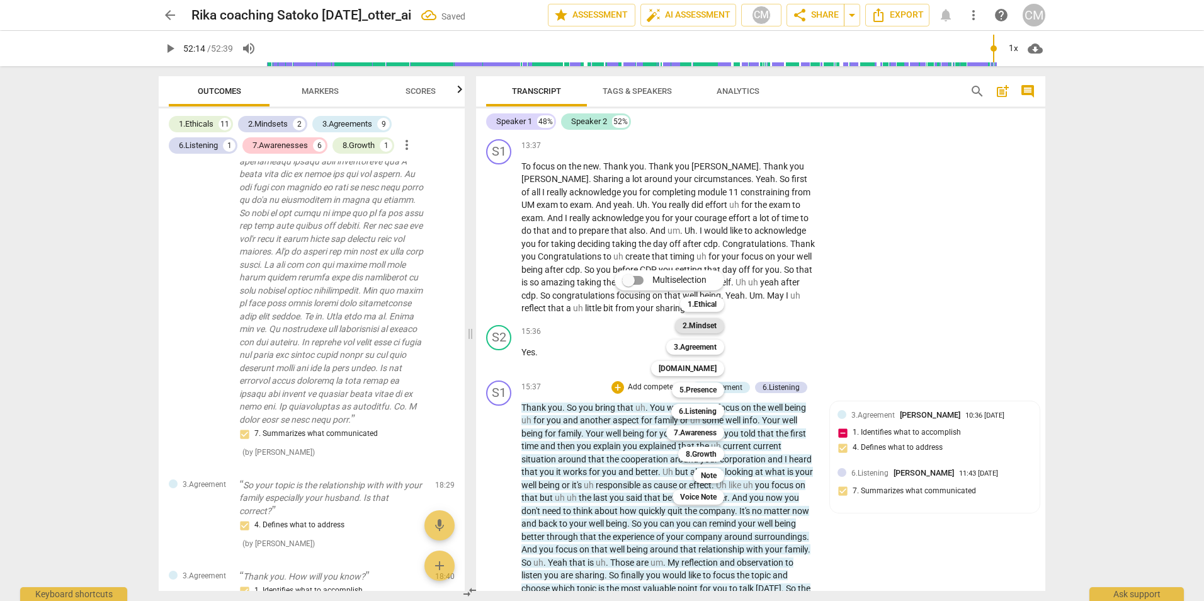
click at [698, 324] on b "2.Mindset" at bounding box center [700, 325] width 34 height 15
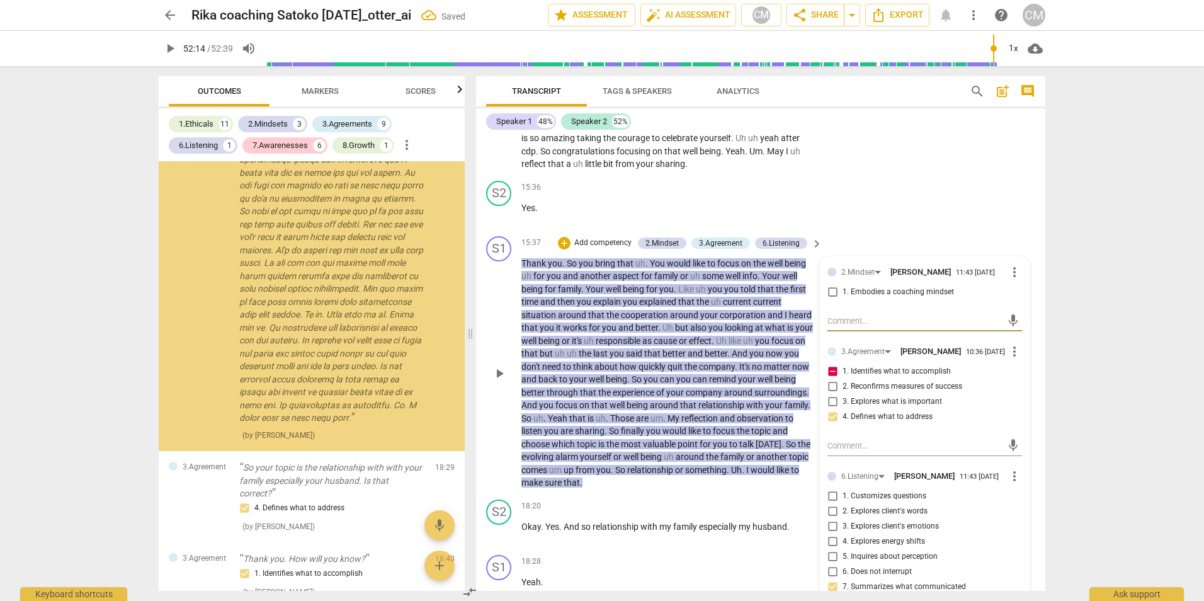
scroll to position [4732, 0]
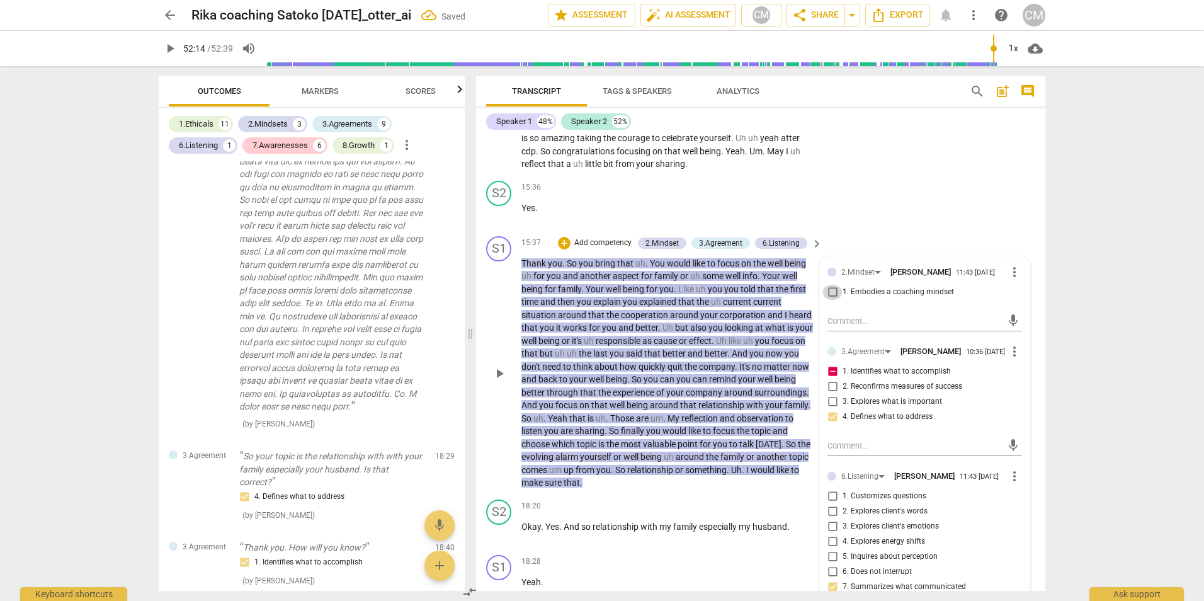
click at [830, 294] on input "1. Embodies a coaching mindset" at bounding box center [832, 292] width 20 height 15
checkbox input "true"
click at [878, 155] on div "S1 play_arrow pause 13:37 + Add competency keyboard_arrow_right To focus on the…" at bounding box center [760, 83] width 569 height 186
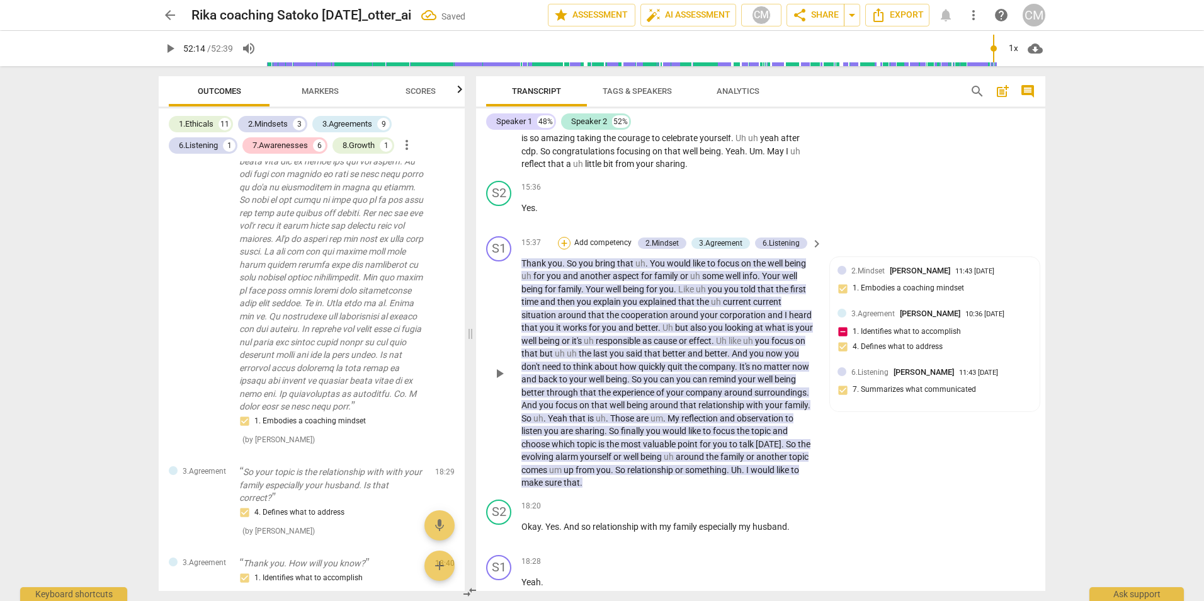
click at [562, 244] on div "+" at bounding box center [564, 243] width 13 height 13
click at [654, 247] on b "5.Presence" at bounding box center [644, 245] width 37 height 15
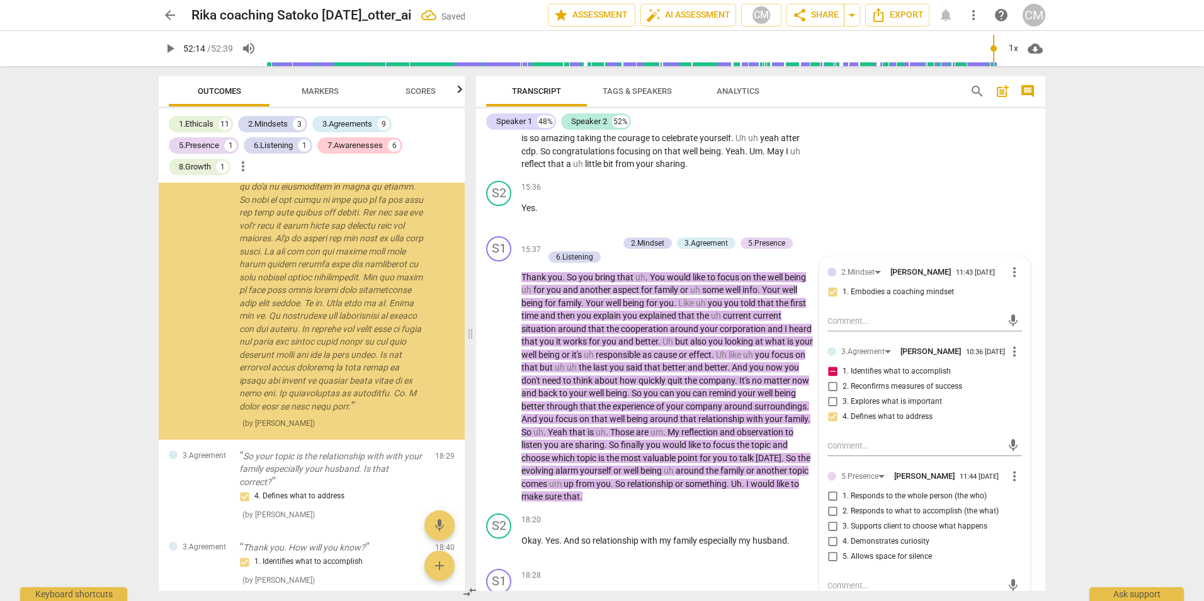
scroll to position [5170, 0]
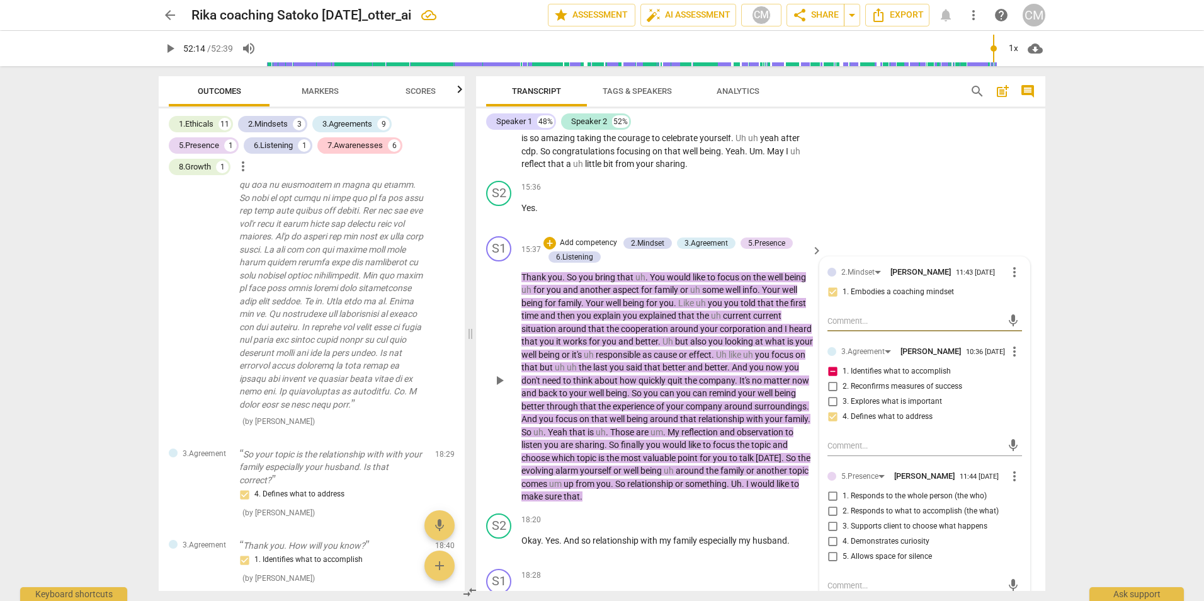
click at [827, 534] on input "3. Supports client to choose what happens" at bounding box center [832, 526] width 20 height 15
checkbox input "true"
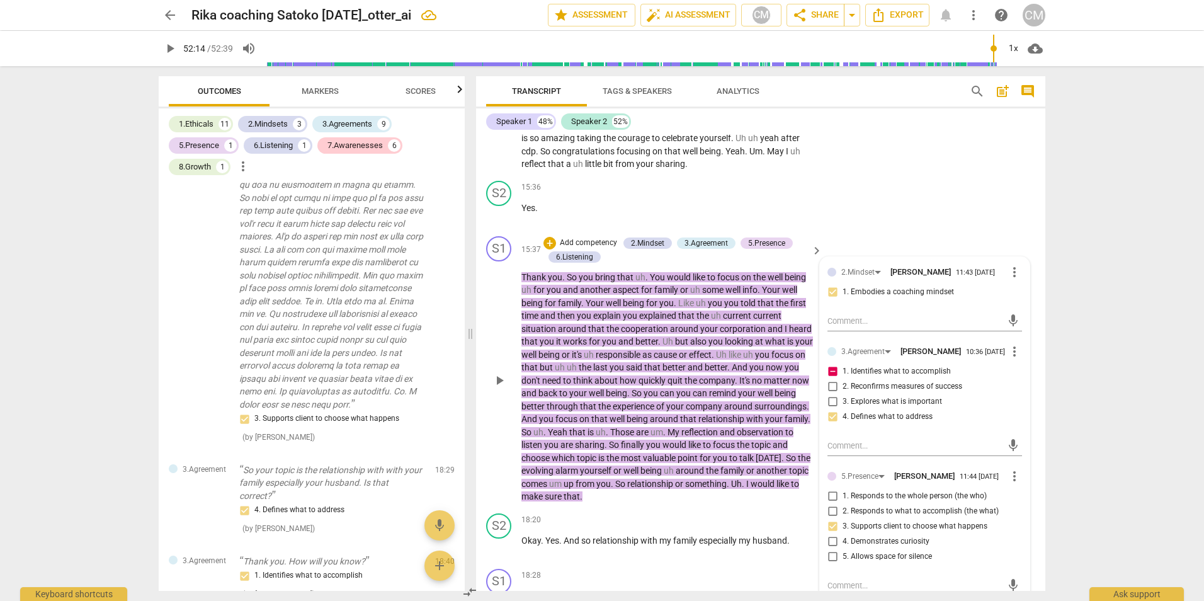
click at [830, 504] on input "1. Responds to the whole person (the who)" at bounding box center [832, 496] width 20 height 15
checkbox input "true"
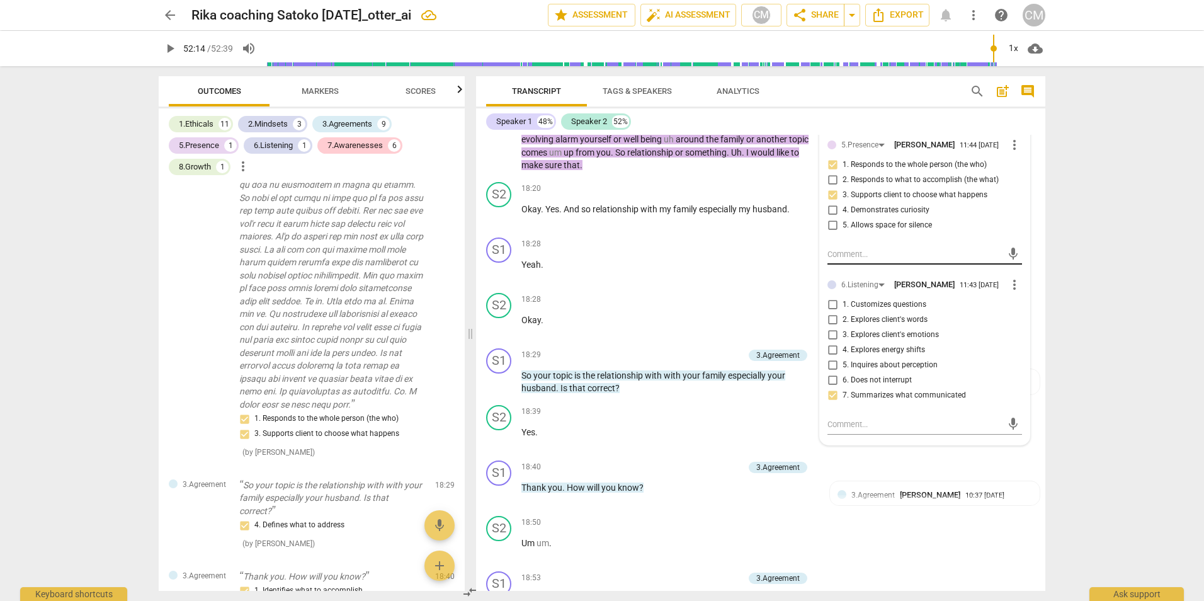
scroll to position [3457, 0]
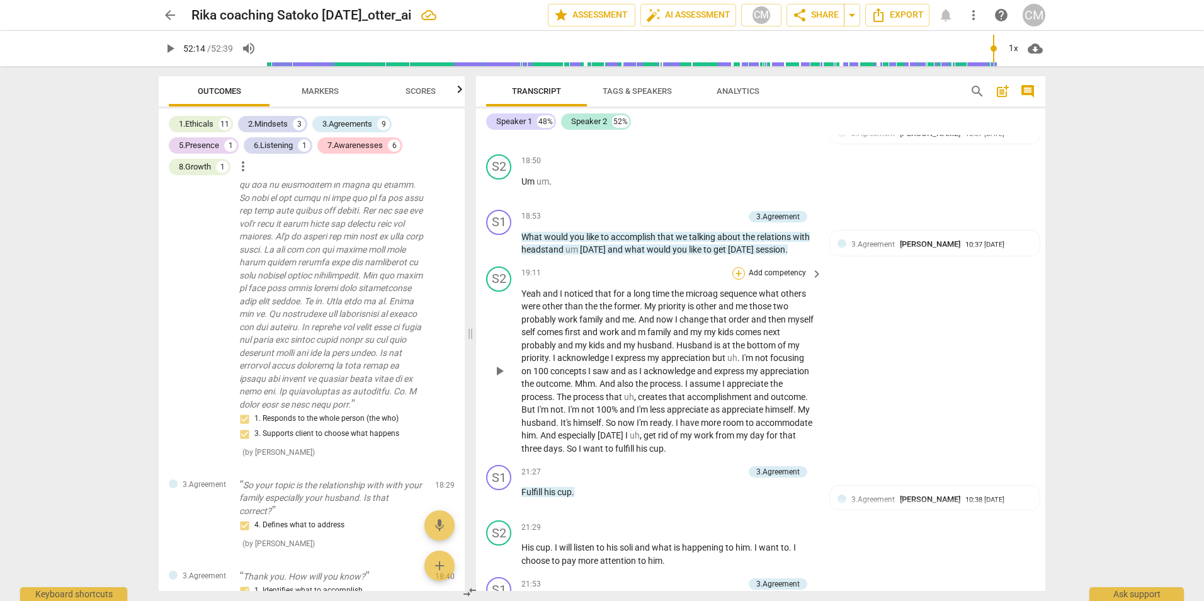
click at [739, 275] on div "+" at bounding box center [738, 273] width 13 height 13
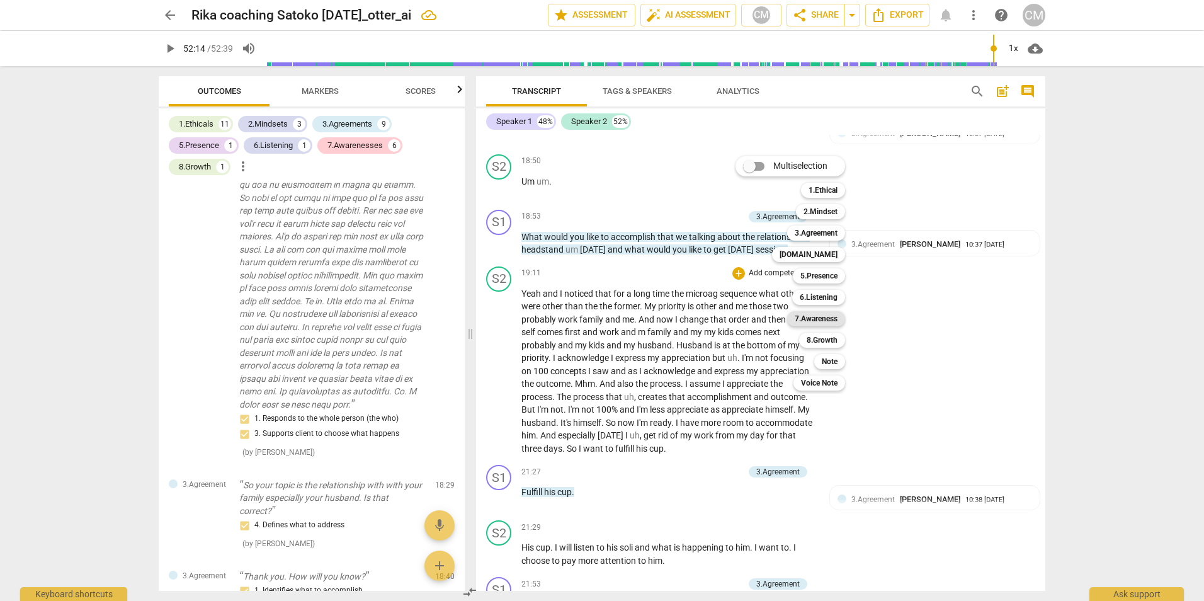
click at [817, 312] on b "7.Awareness" at bounding box center [816, 318] width 43 height 15
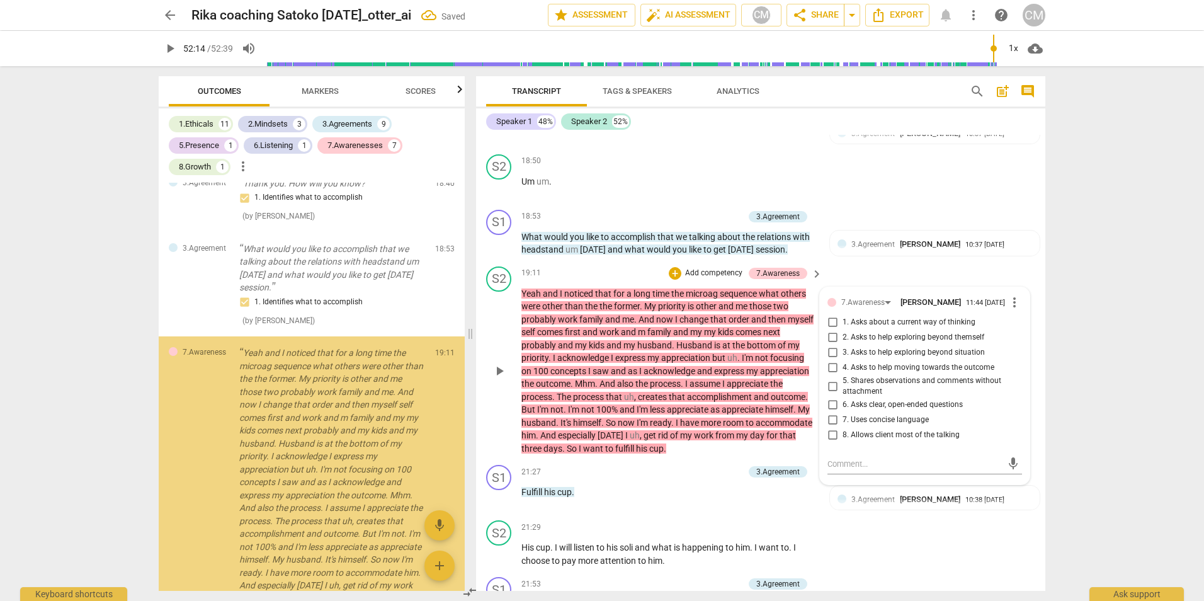
scroll to position [5822, 0]
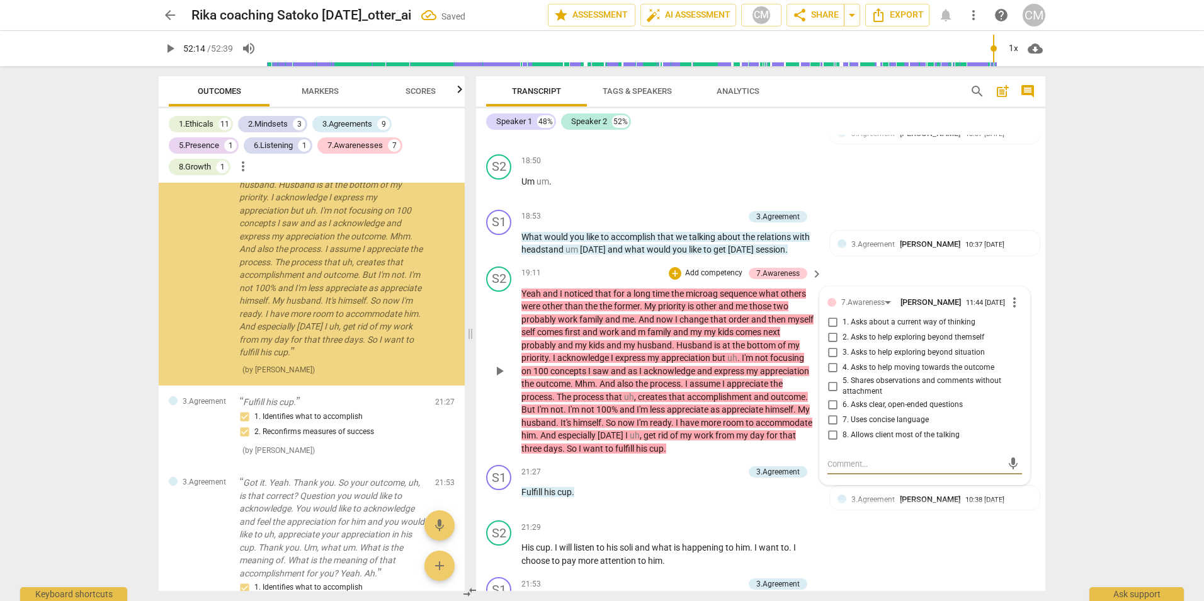
click at [831, 439] on input "8. Allows client most of the talking" at bounding box center [832, 435] width 20 height 15
checkbox input "true"
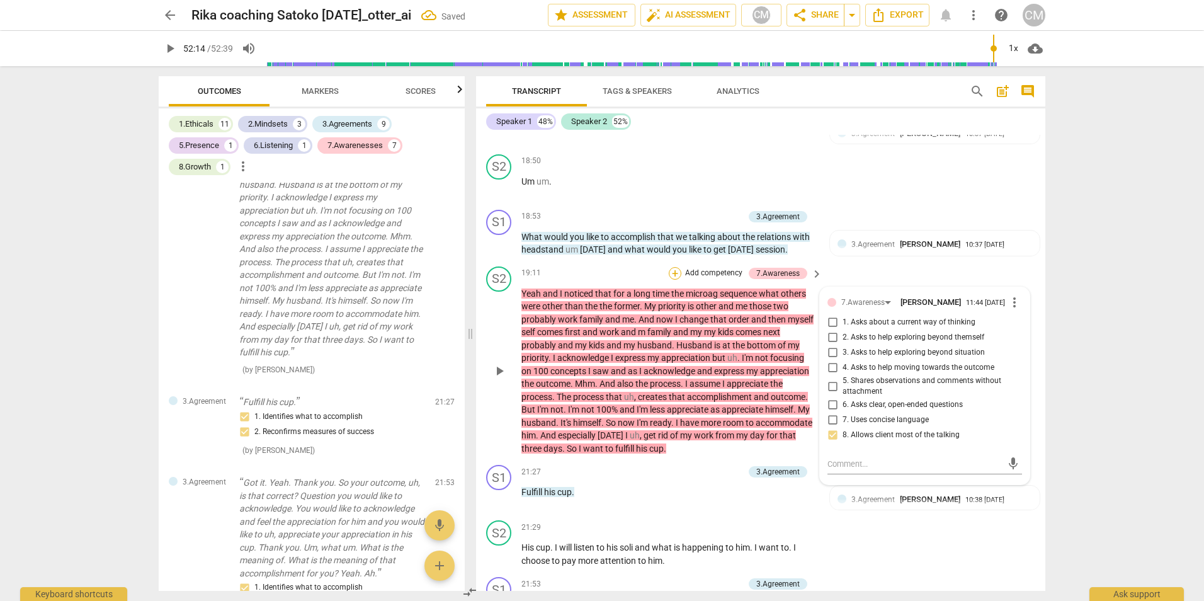
click at [677, 275] on div "+" at bounding box center [675, 273] width 13 height 13
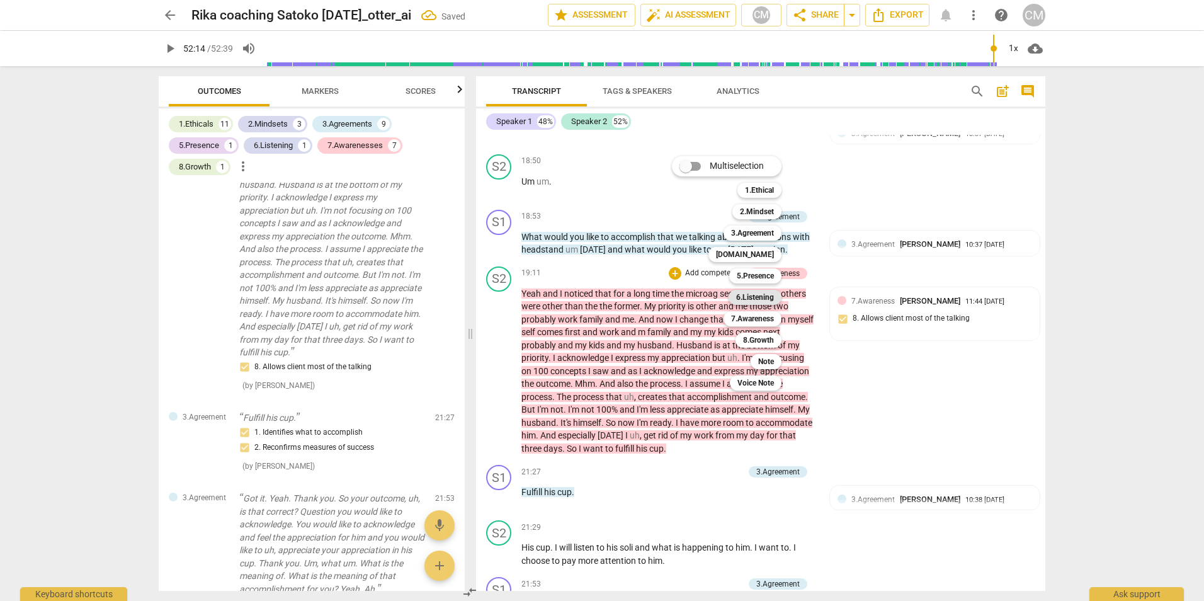
click at [761, 300] on b "6.Listening" at bounding box center [755, 297] width 38 height 15
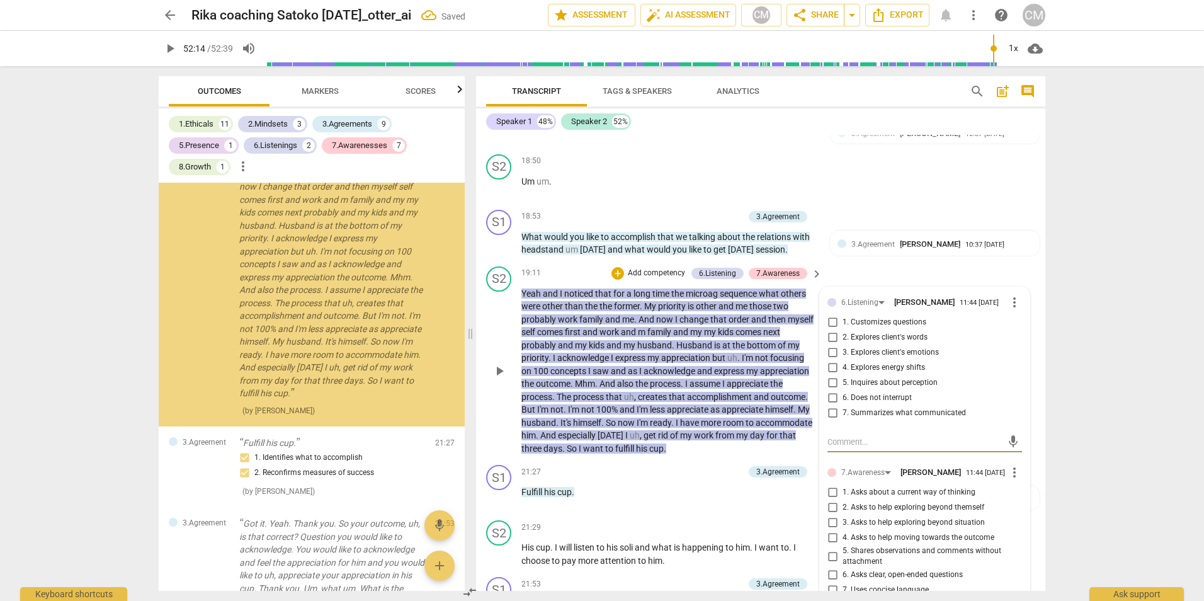
scroll to position [6145, 0]
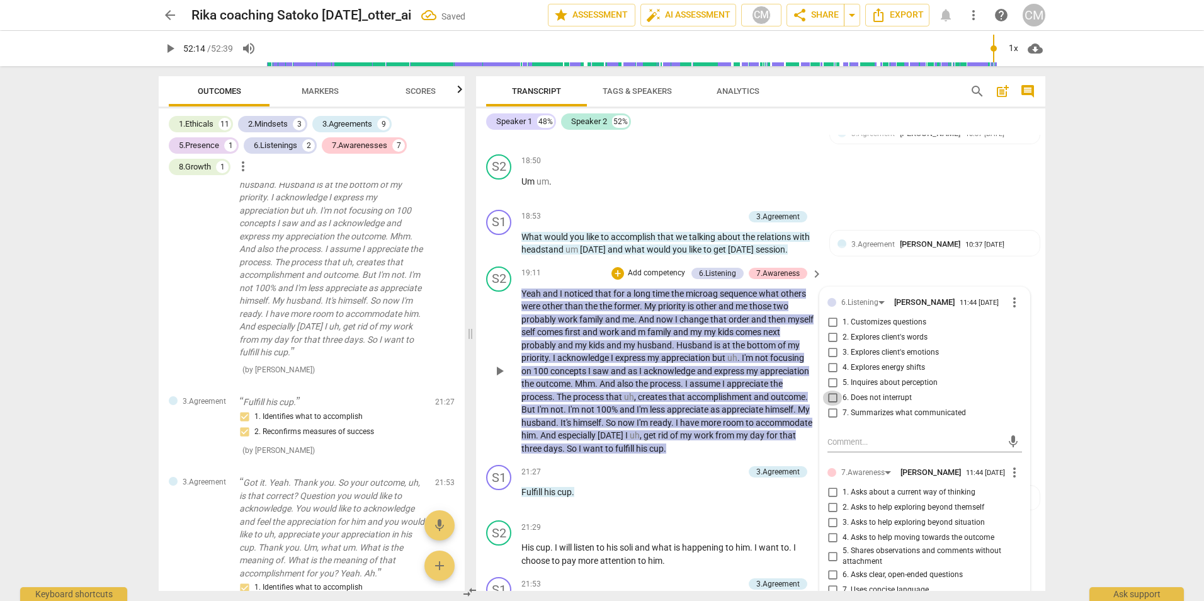
click at [830, 401] on input "6. Does not interrupt" at bounding box center [832, 397] width 20 height 15
checkbox input "true"
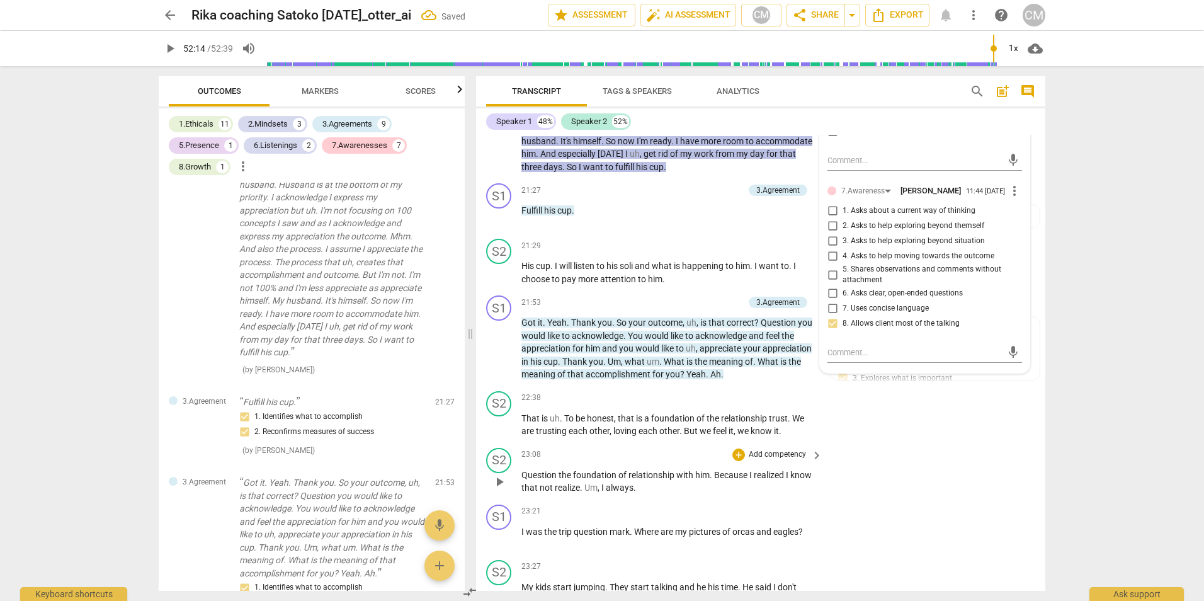
scroll to position [3835, 0]
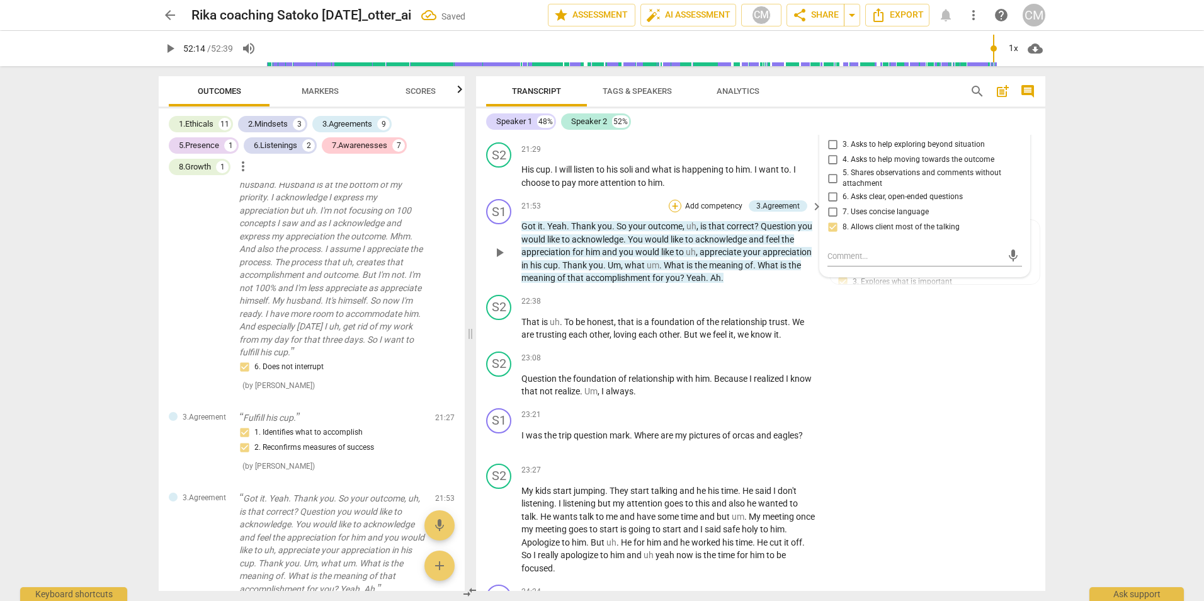
click at [677, 208] on div "+" at bounding box center [675, 206] width 13 height 13
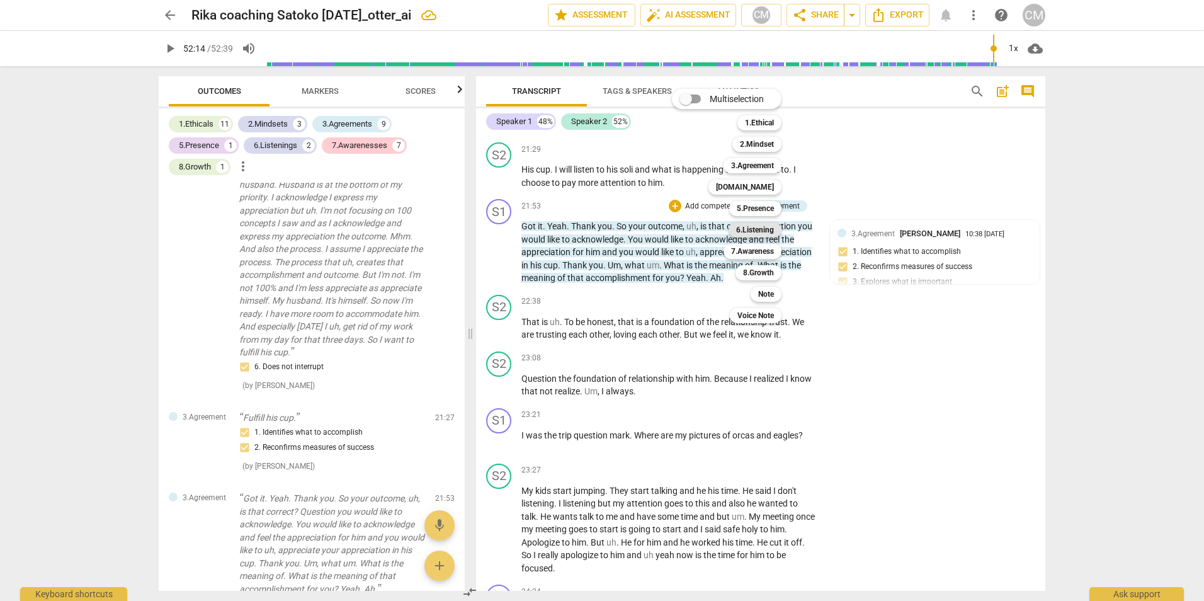
click at [753, 230] on b "6.Listening" at bounding box center [755, 229] width 38 height 15
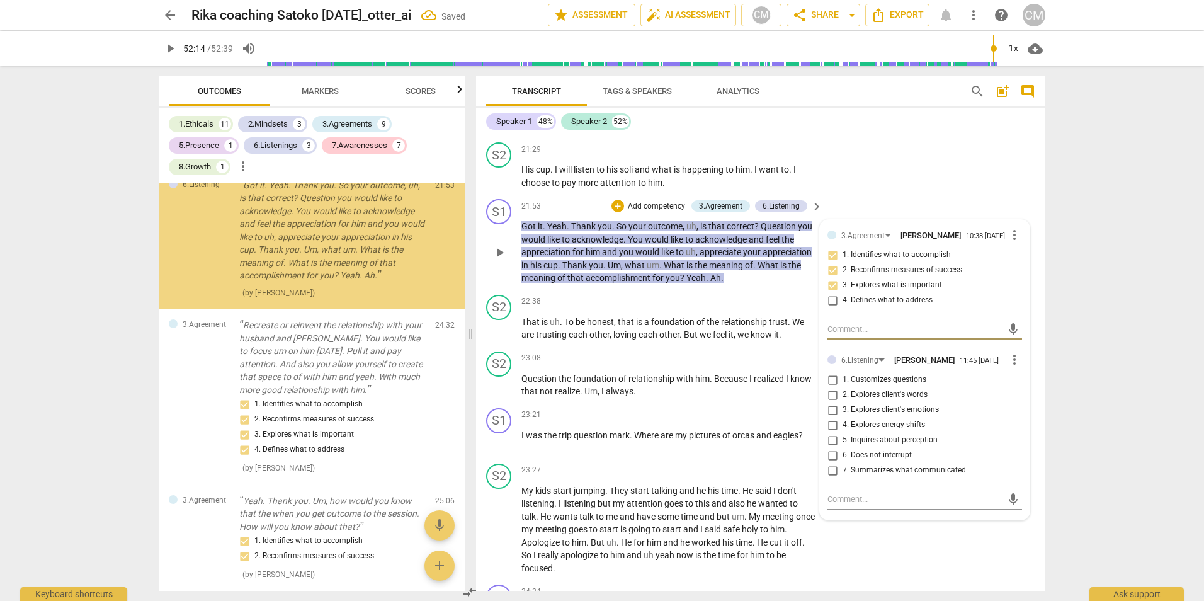
scroll to position [6652, 0]
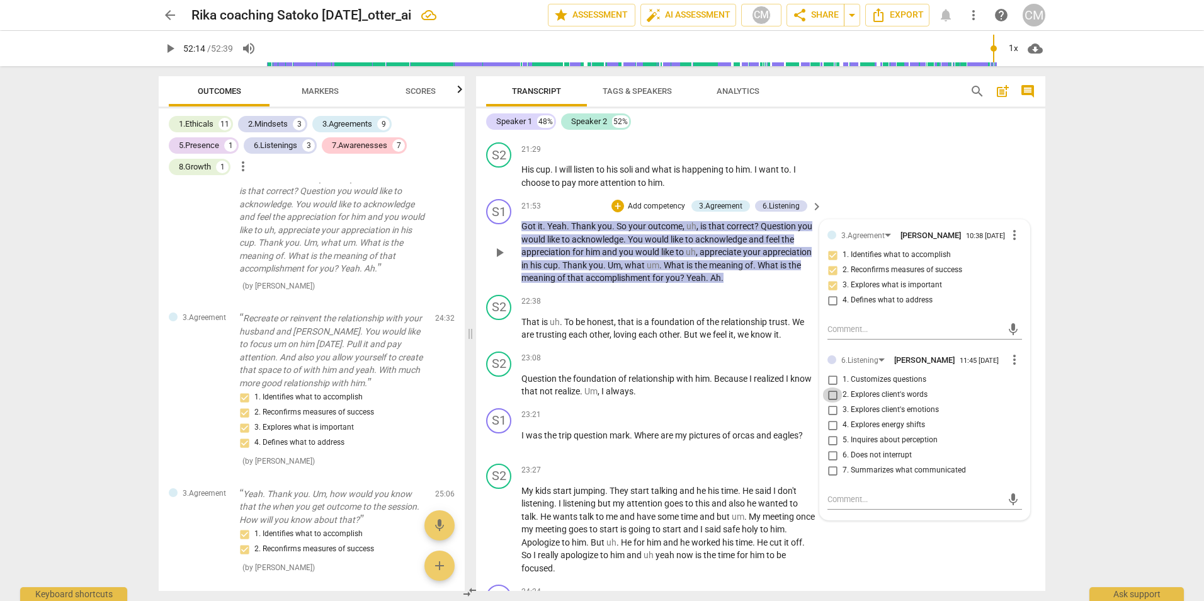
click at [826, 402] on input "2. Explores client's words" at bounding box center [832, 394] width 20 height 15
checkbox input "true"
click at [829, 448] on input "5. Inquires about perception" at bounding box center [832, 440] width 20 height 15
checkbox input "true"
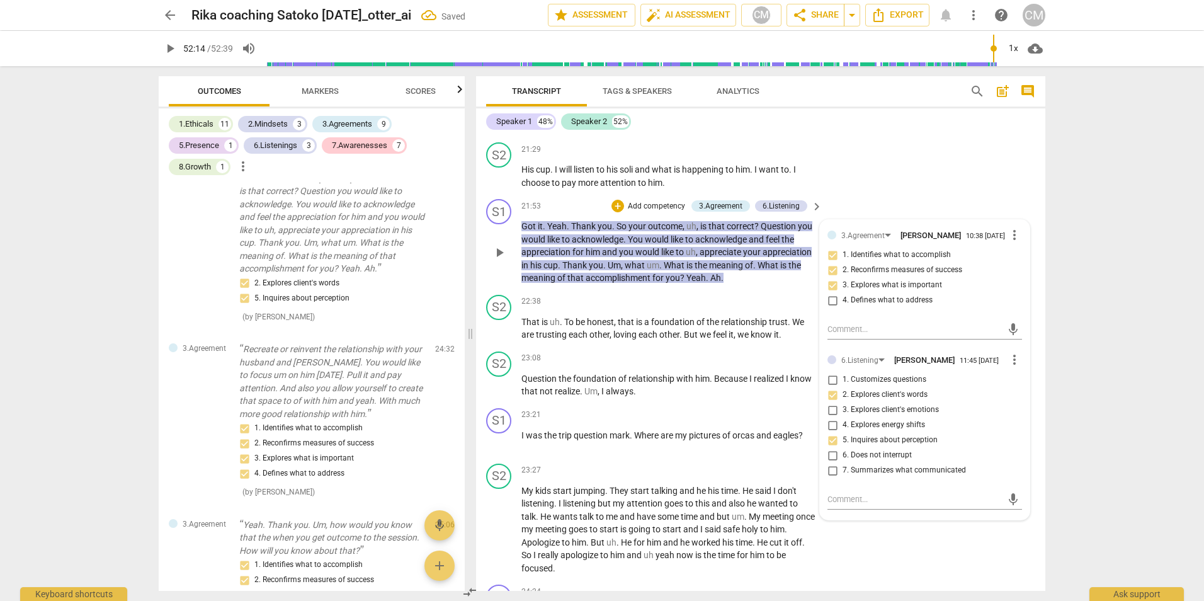
click at [829, 476] on input "7. Summarizes what communicated" at bounding box center [832, 470] width 20 height 15
checkbox input "true"
click at [1167, 362] on div "arrow_back Rika coaching Satoko [DATE]_otter_ai Saved edit star Assessment auto…" at bounding box center [602, 300] width 1204 height 601
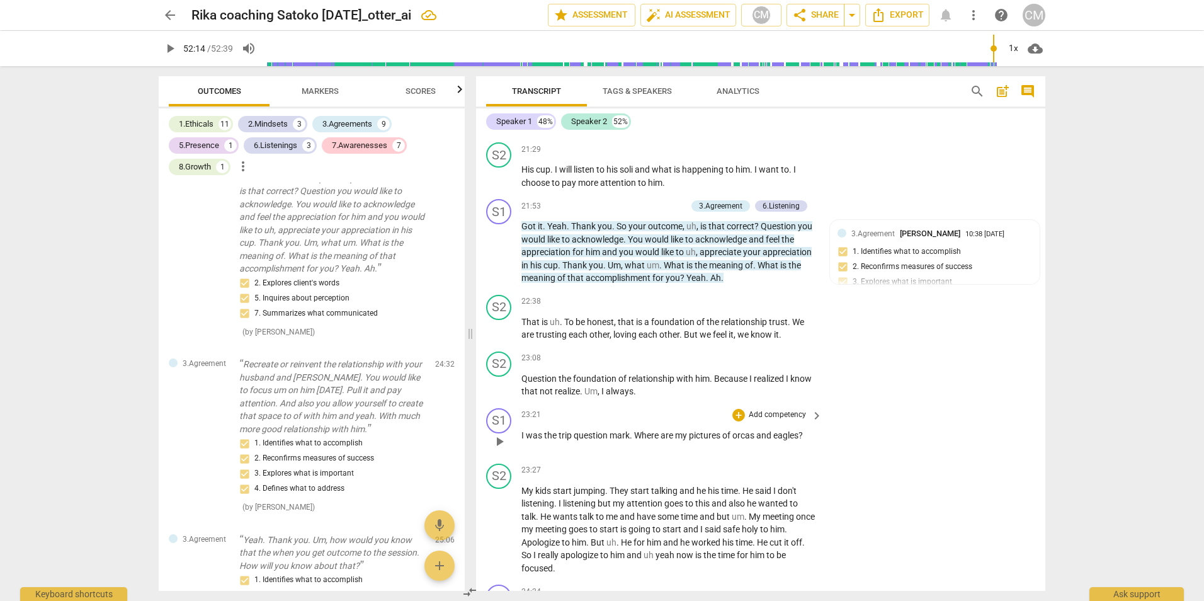
click at [803, 436] on span "?" at bounding box center [800, 435] width 4 height 10
click at [795, 439] on span "eagles" at bounding box center [785, 435] width 25 height 10
click at [785, 441] on div "23:21 + Add competency keyboard_arrow_right I was the trip question mark . Wher…" at bounding box center [672, 430] width 302 height 45
click at [786, 436] on span "eagles" at bounding box center [785, 435] width 25 height 10
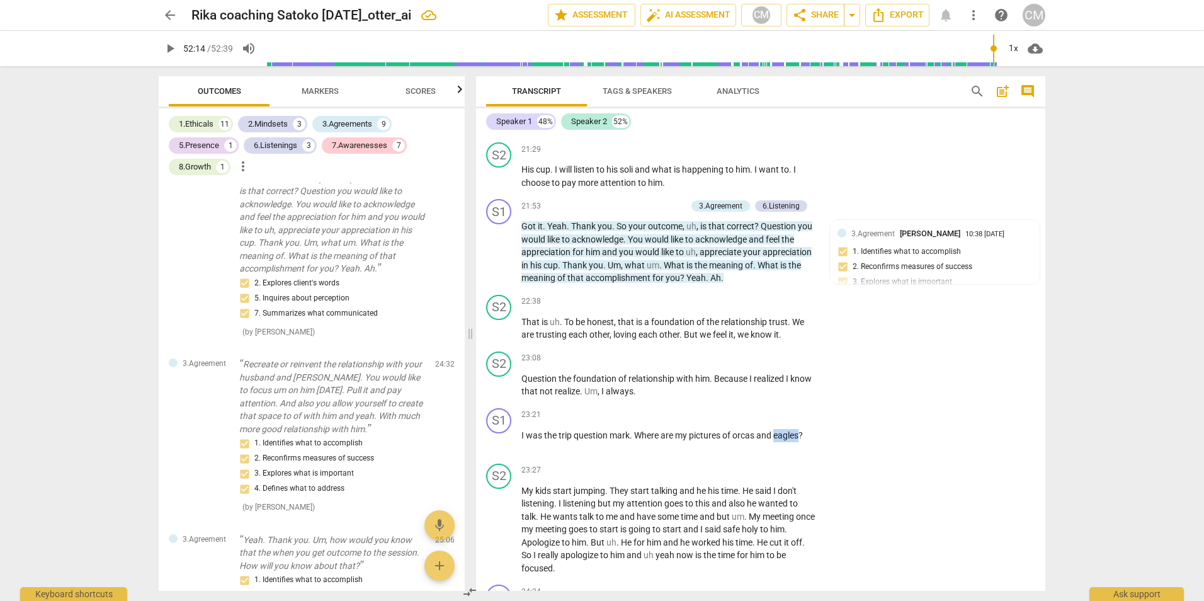
click at [786, 436] on span "eagles" at bounding box center [785, 435] width 25 height 10
click at [785, 438] on span "eagles" at bounding box center [785, 435] width 25 height 10
click at [174, 48] on span "pause" at bounding box center [169, 48] width 15 height 15
type input "1409"
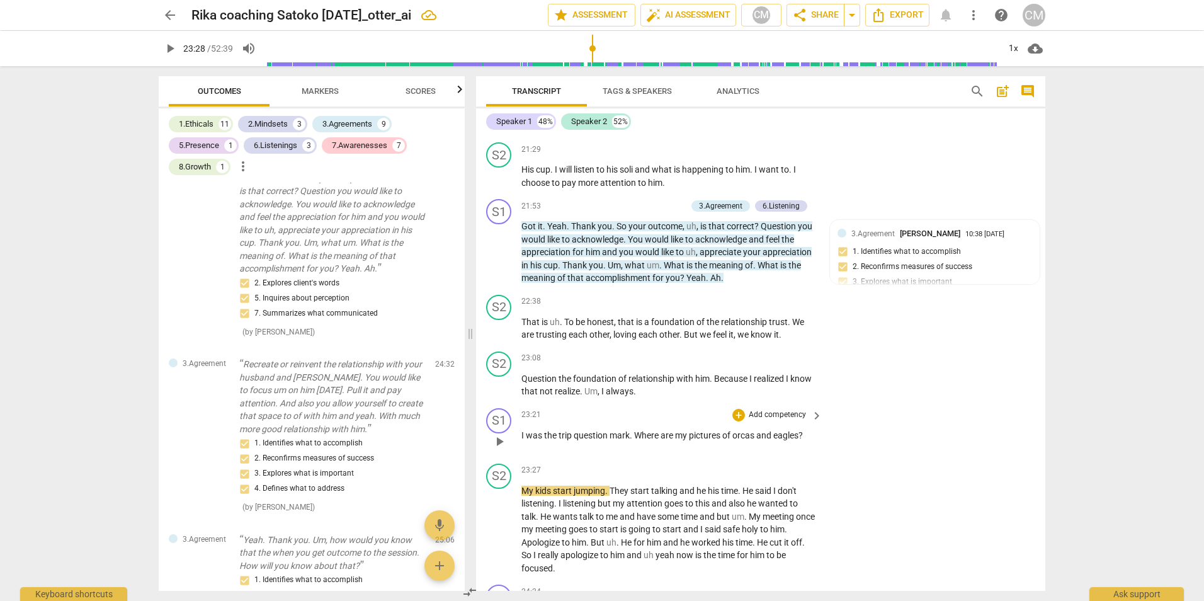
click at [647, 438] on span "Where" at bounding box center [647, 435] width 26 height 10
drag, startPoint x: 647, startPoint y: 438, endPoint x: 641, endPoint y: 431, distance: 8.9
click at [641, 430] on span "Where" at bounding box center [647, 435] width 26 height 10
click at [641, 431] on span "Where" at bounding box center [647, 435] width 26 height 10
drag, startPoint x: 634, startPoint y: 434, endPoint x: 663, endPoint y: 434, distance: 29.0
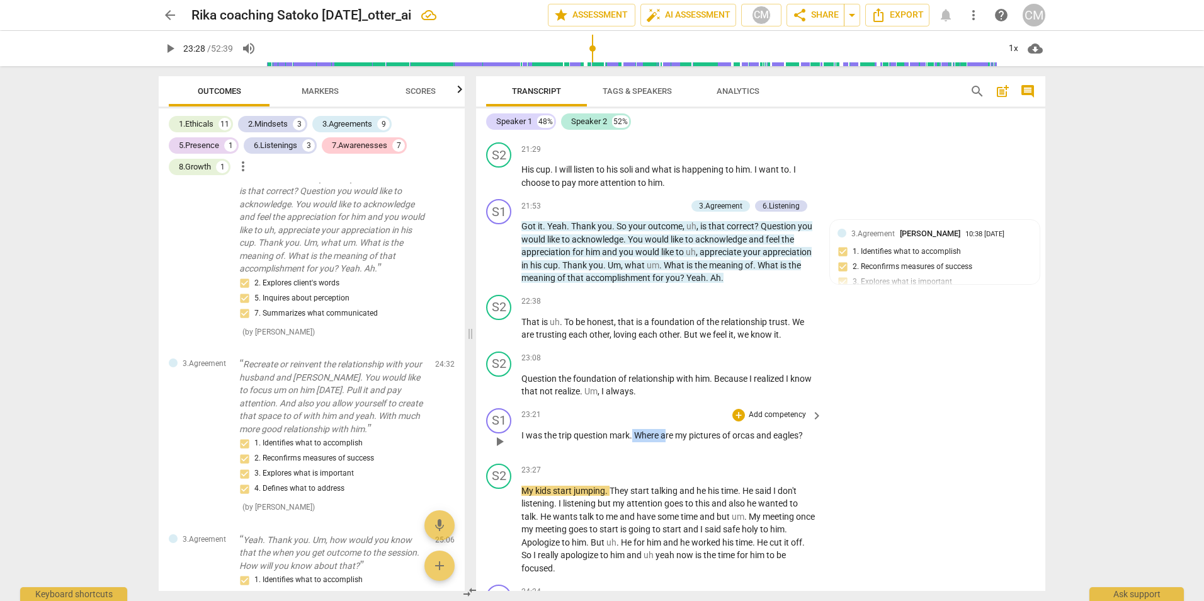
click at [664, 433] on p "I was the trip question mark . Where are my pictures of orcas and eagles ?" at bounding box center [668, 435] width 295 height 13
click at [707, 419] on icon "button" at bounding box center [705, 418] width 13 height 15
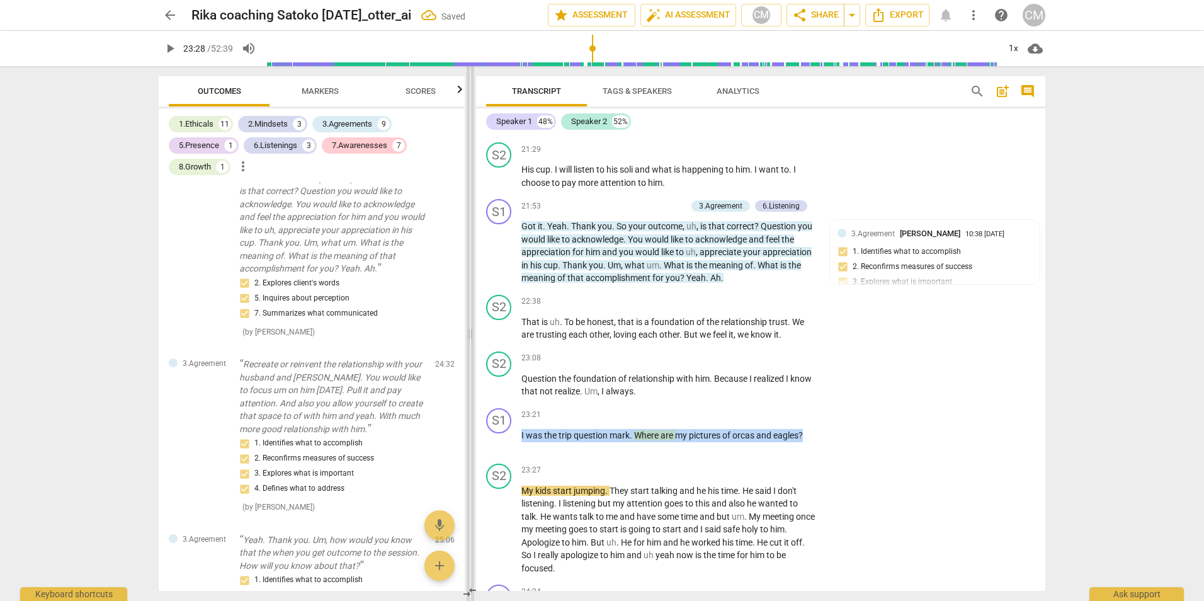
drag, startPoint x: 806, startPoint y: 434, endPoint x: 468, endPoint y: 410, distance: 338.4
click at [479, 455] on div "S1 play_arrow pause 23:21 + Add competency keyboard_arrow_right I was the trip …" at bounding box center [760, 430] width 569 height 55
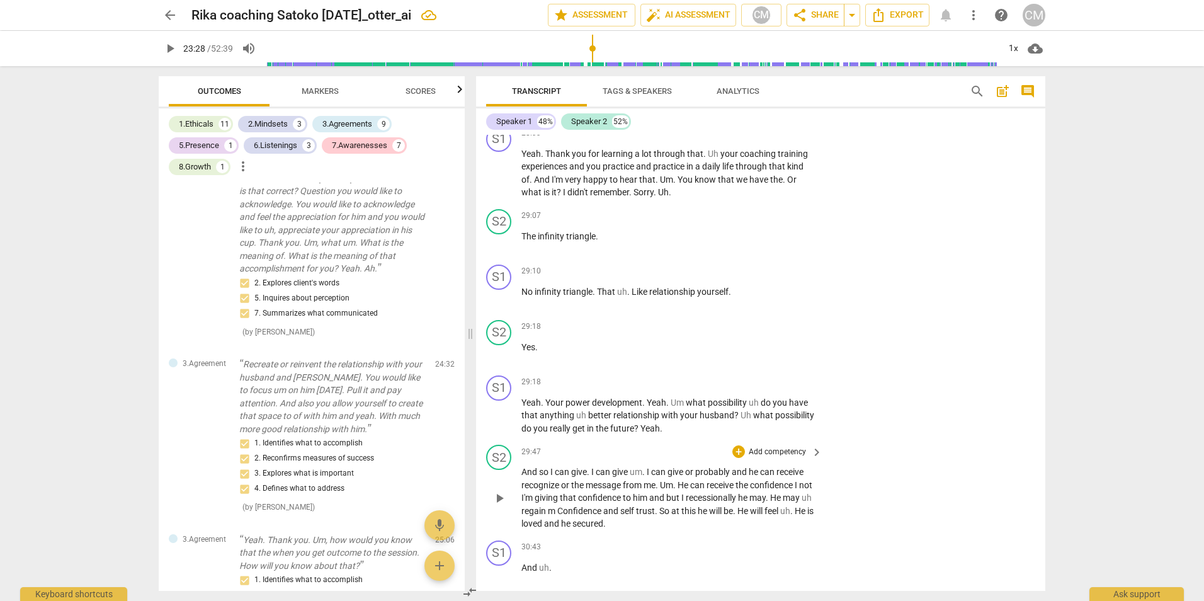
scroll to position [5220, 0]
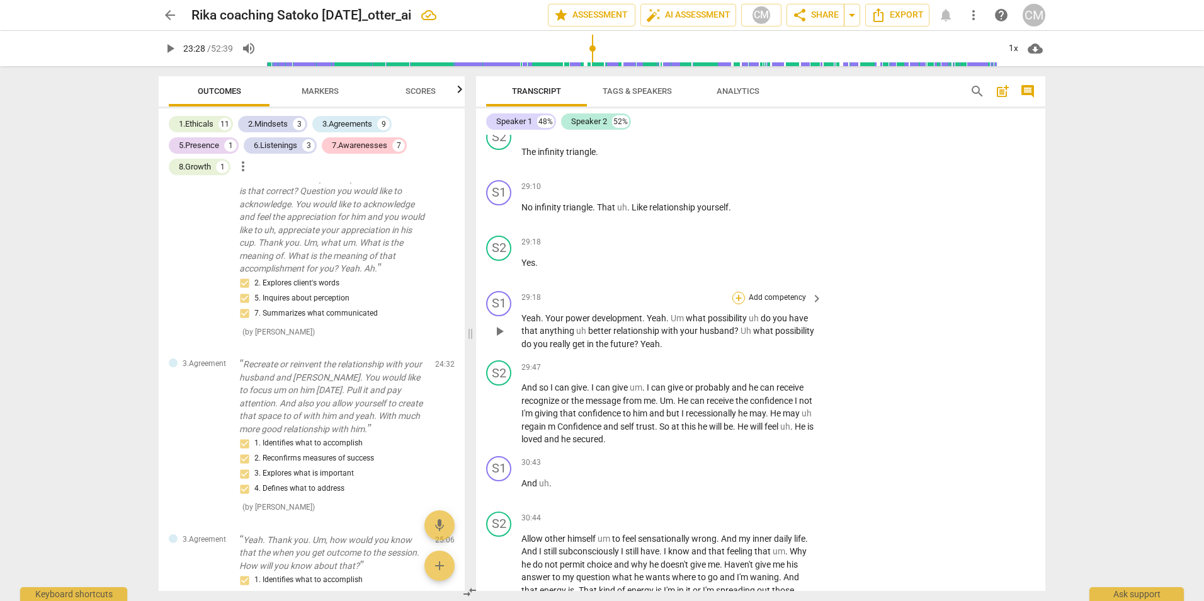
click at [737, 304] on div "+" at bounding box center [738, 298] width 13 height 13
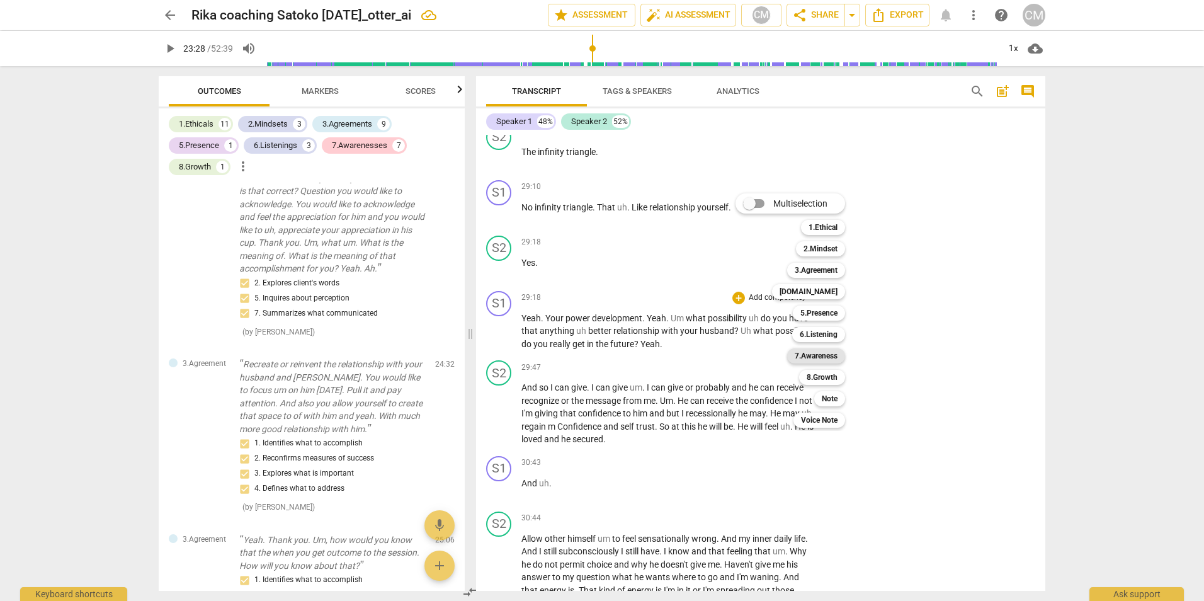
click at [833, 356] on b "7.Awareness" at bounding box center [816, 355] width 43 height 15
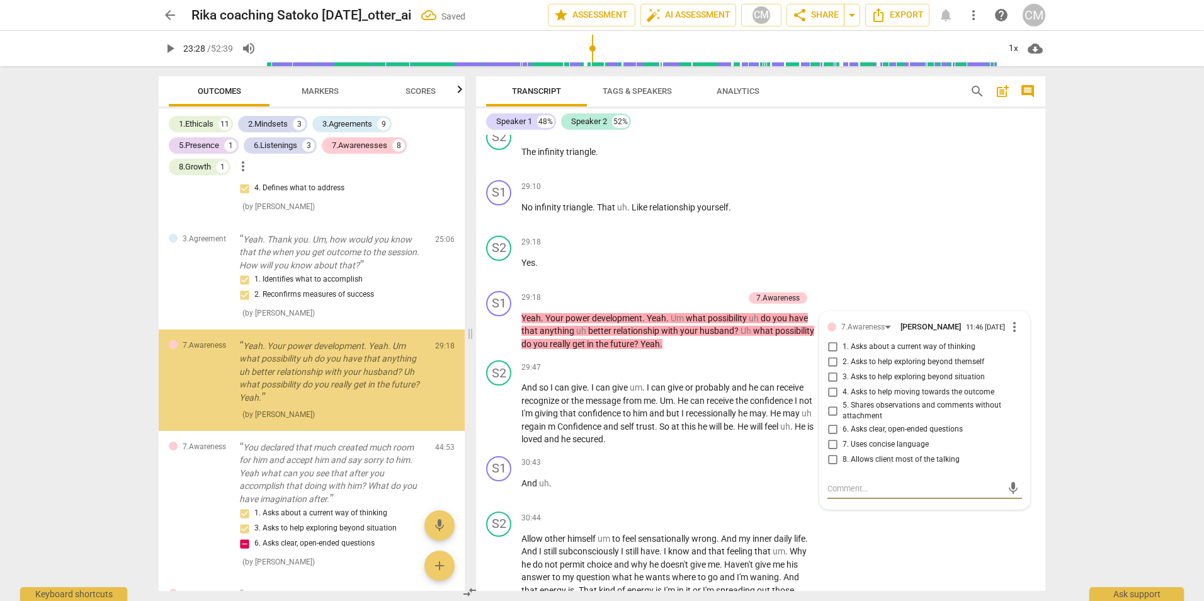
scroll to position [7100, 0]
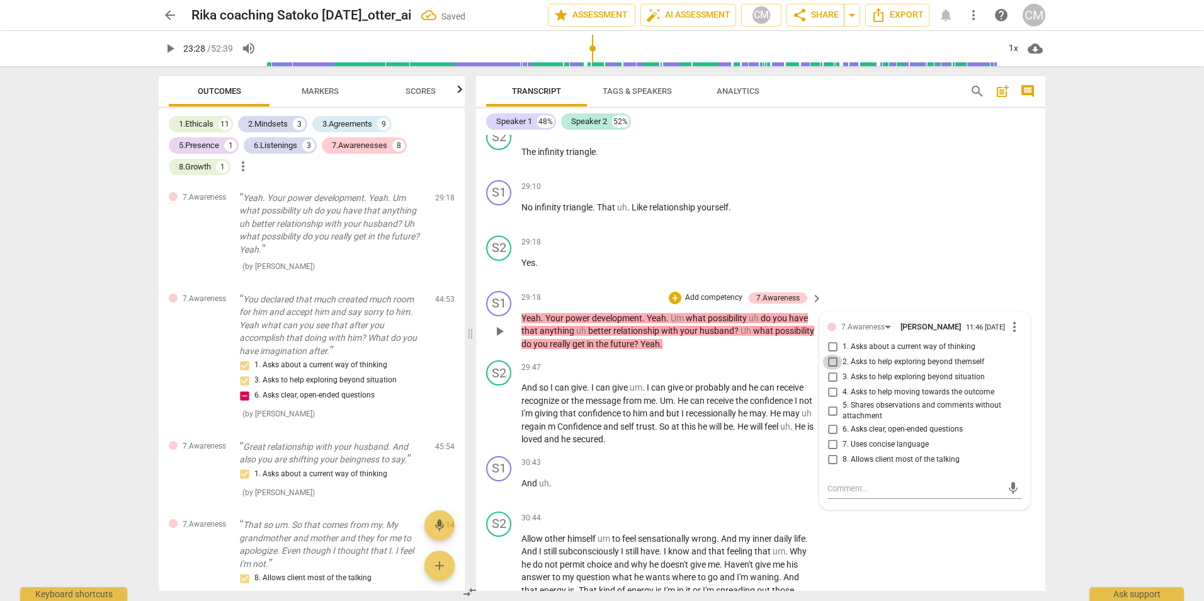
click at [827, 370] on input "2. Asks to help exploring beyond themself" at bounding box center [832, 361] width 20 height 15
checkbox input "true"
click at [830, 385] on input "3. Asks to help exploring beyond situation" at bounding box center [832, 377] width 20 height 15
checkbox input "true"
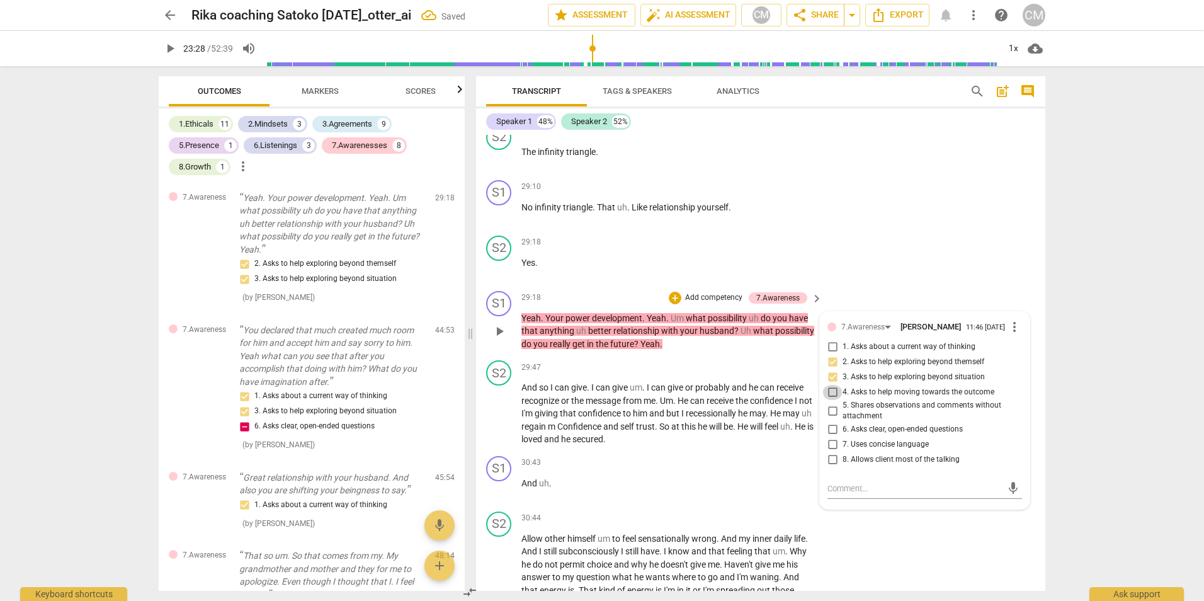
click at [830, 400] on input "4. Asks to help moving towards the outcome" at bounding box center [832, 392] width 20 height 15
checkbox input "true"
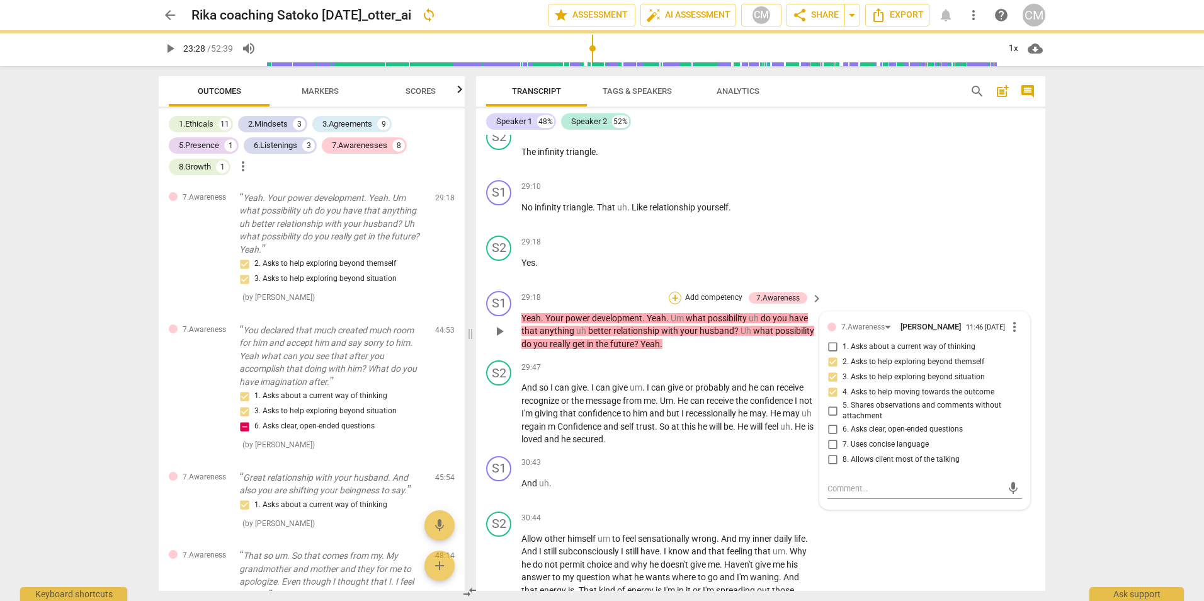
click at [677, 304] on div "+" at bounding box center [675, 298] width 13 height 13
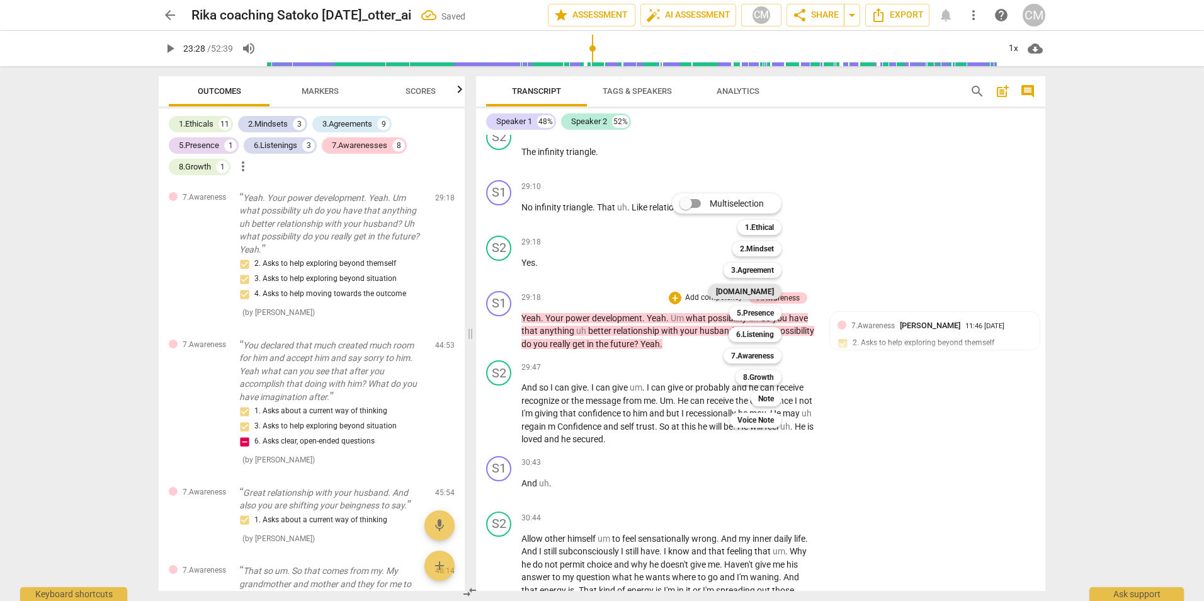
click at [764, 293] on b "[DOMAIN_NAME]" at bounding box center [745, 291] width 58 height 15
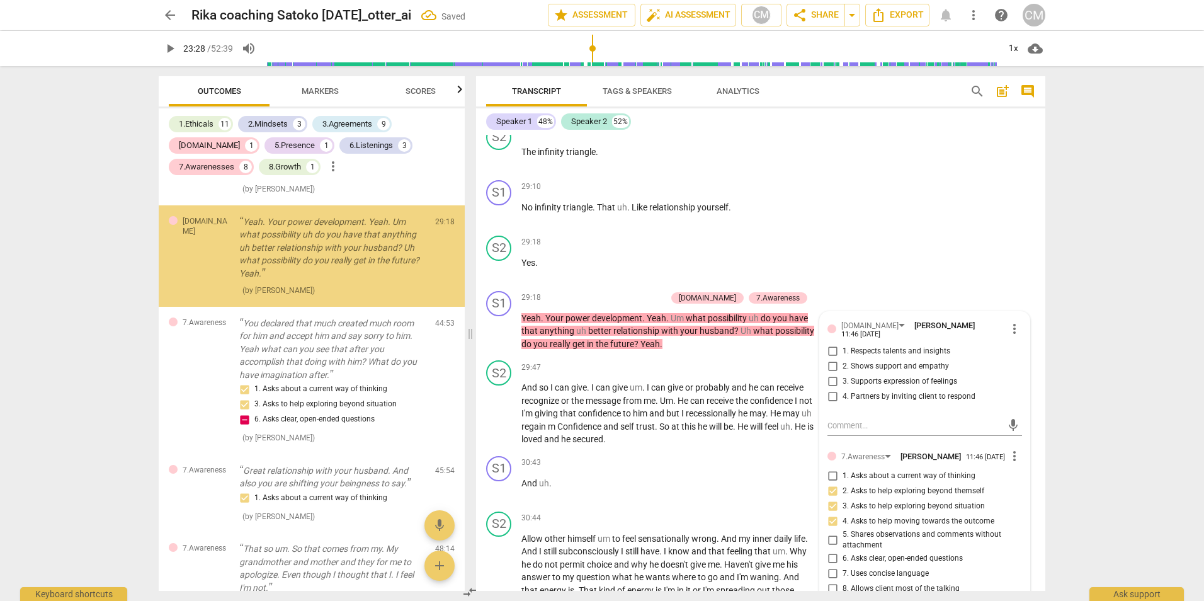
scroll to position [7247, 0]
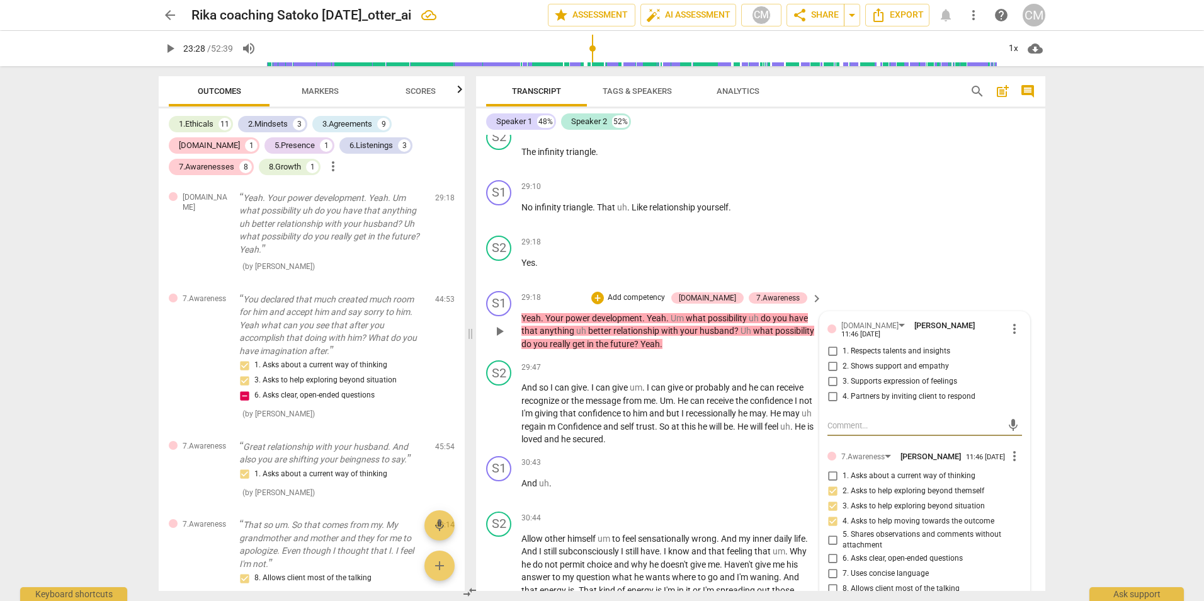
click at [829, 404] on input "4. Partners by inviting client to respond" at bounding box center [832, 396] width 20 height 15
checkbox input "true"
click at [860, 275] on div "S2 play_arrow pause 29:18 + Add competency keyboard_arrow_right Yes ." at bounding box center [760, 257] width 569 height 55
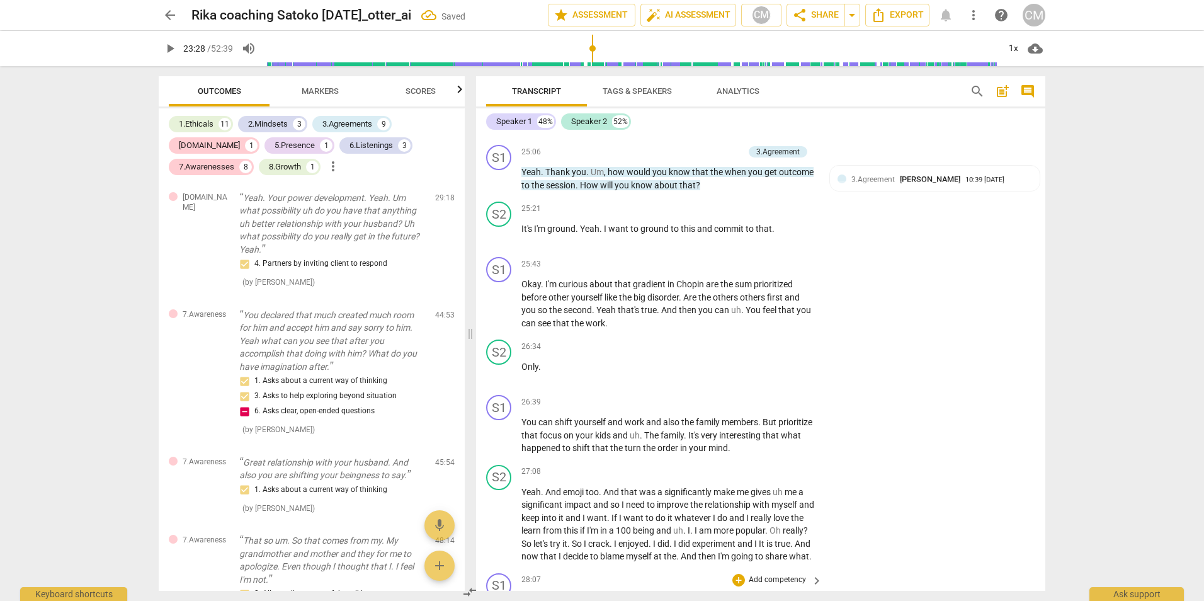
scroll to position [4465, 0]
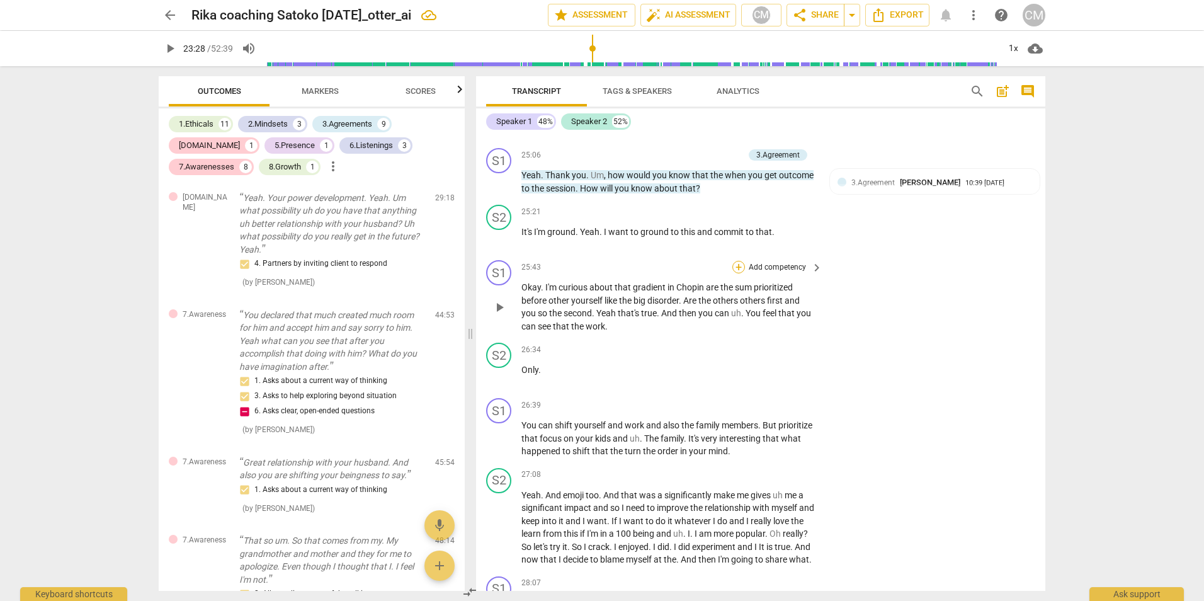
click at [737, 269] on div "+" at bounding box center [738, 267] width 13 height 13
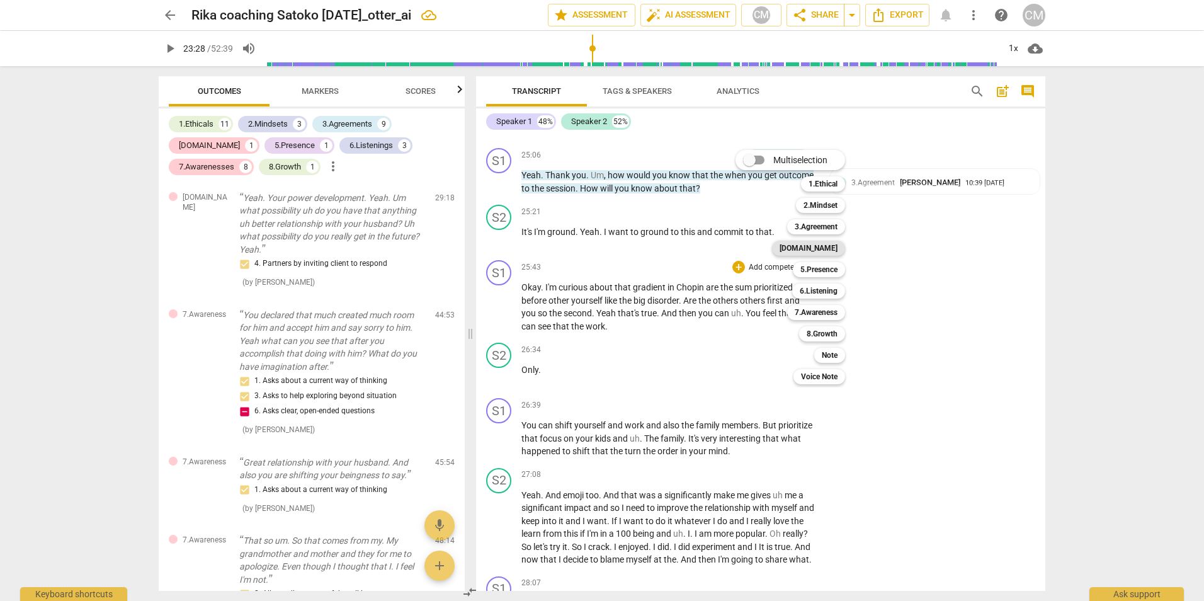
click at [823, 248] on b "[DOMAIN_NAME]" at bounding box center [808, 248] width 58 height 15
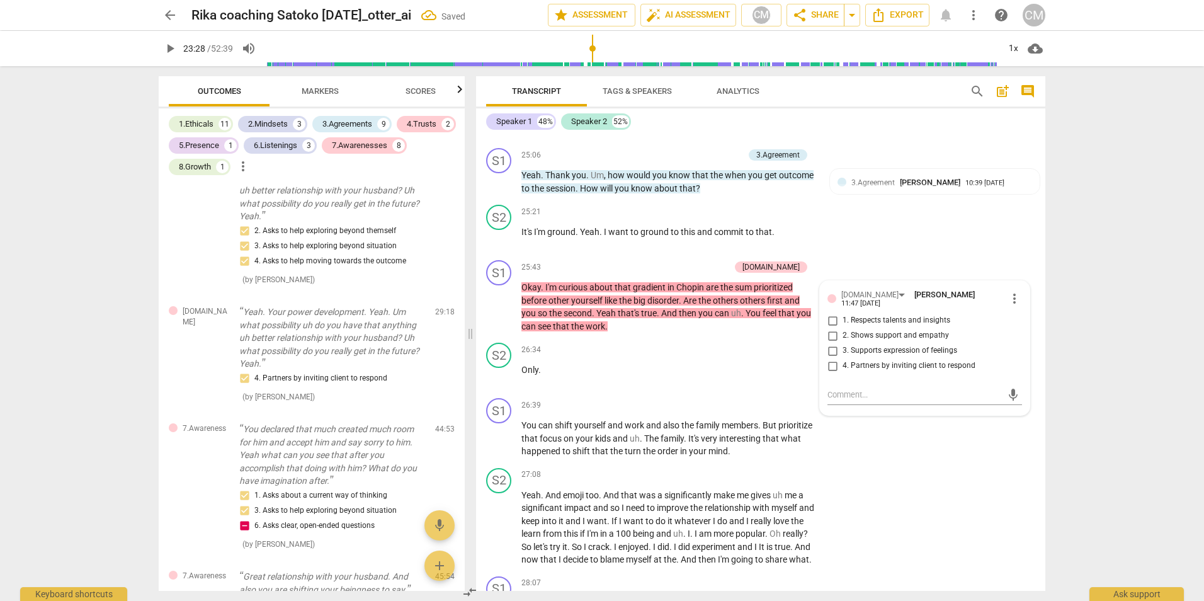
scroll to position [7106, 0]
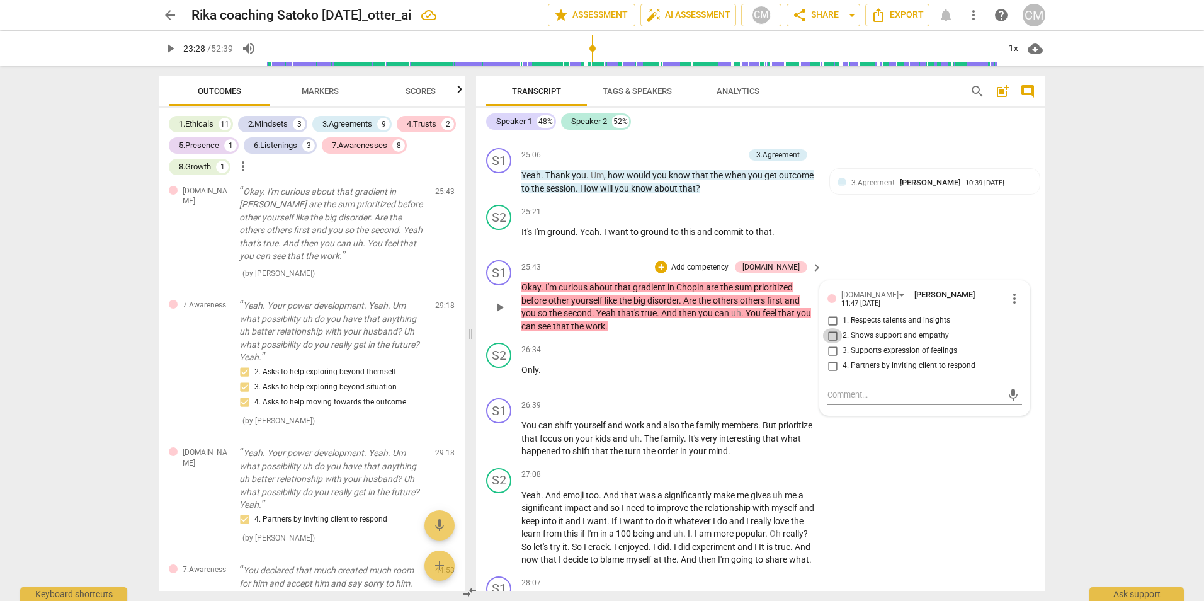
click at [830, 336] on input "2. Shows support and empathy" at bounding box center [832, 335] width 20 height 15
checkbox input "true"
click at [667, 261] on div "+" at bounding box center [661, 267] width 13 height 13
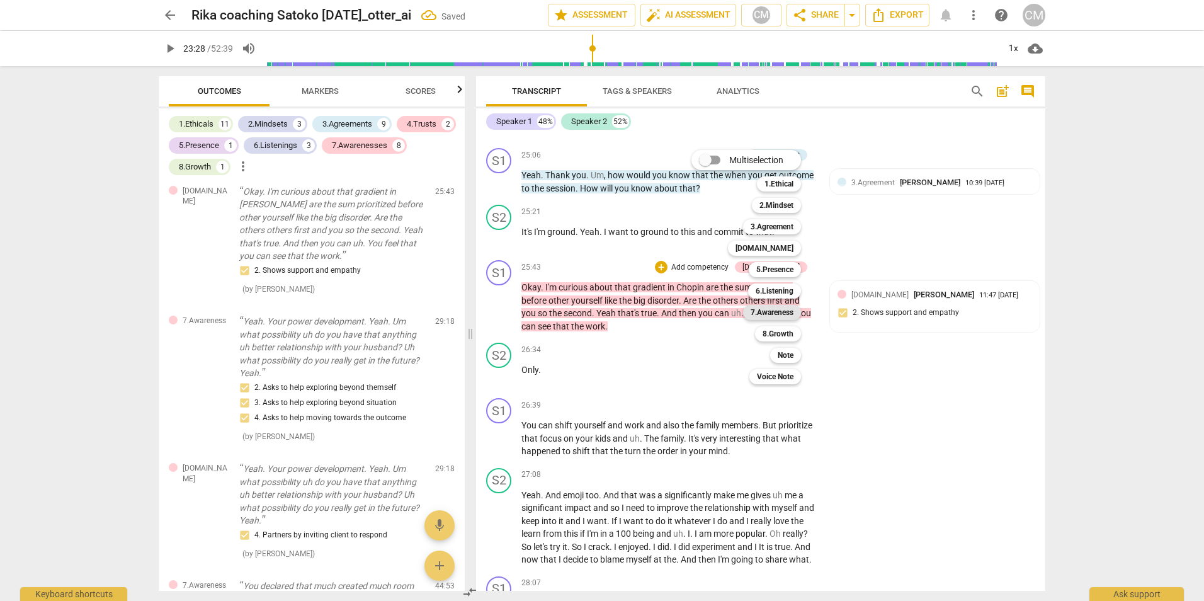
click at [783, 312] on b "7.Awareness" at bounding box center [772, 312] width 43 height 15
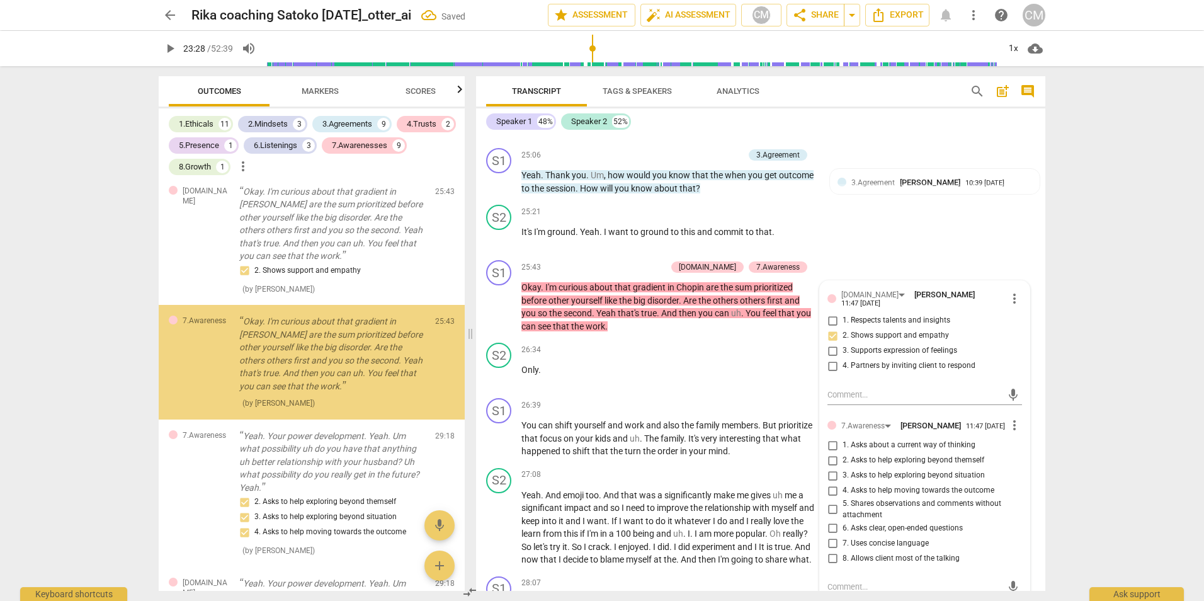
scroll to position [7236, 0]
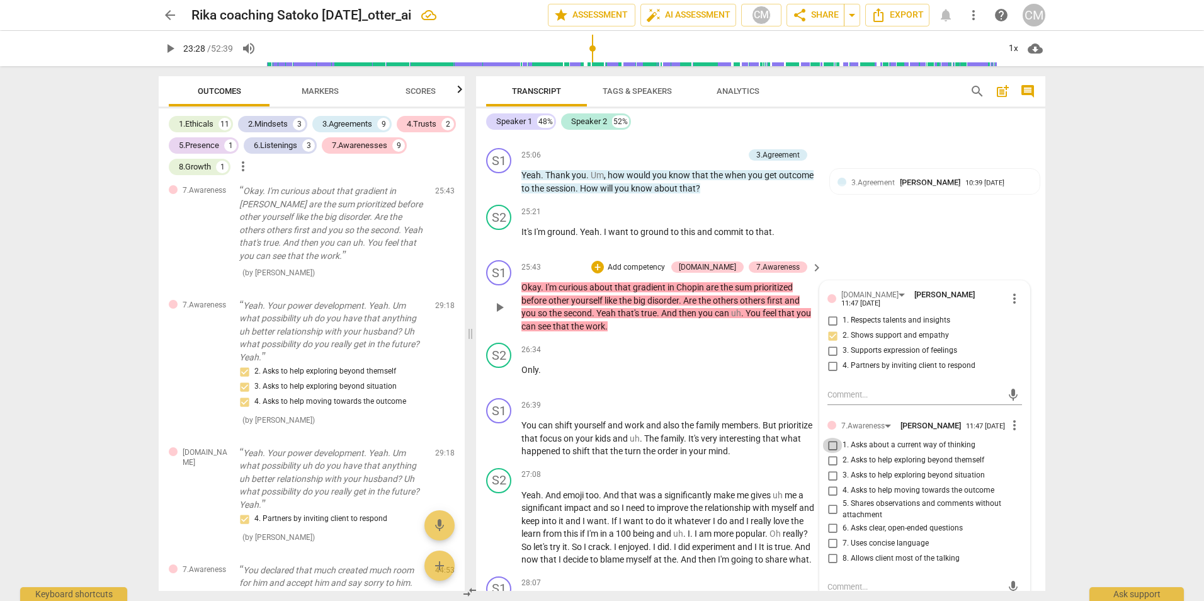
drag, startPoint x: 831, startPoint y: 450, endPoint x: 827, endPoint y: 445, distance: 7.2
click at [827, 443] on input "1. Asks about a current way of thinking" at bounding box center [832, 445] width 20 height 15
checkbox input "true"
click at [604, 269] on div "+" at bounding box center [597, 267] width 13 height 13
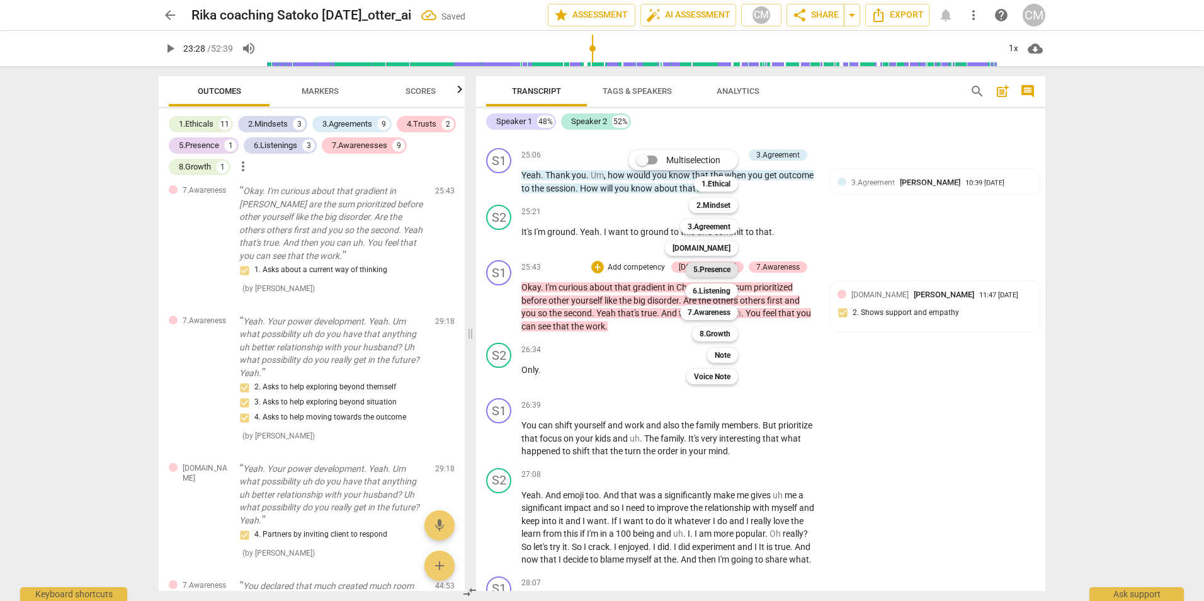
click at [713, 268] on b "5.Presence" at bounding box center [711, 269] width 37 height 15
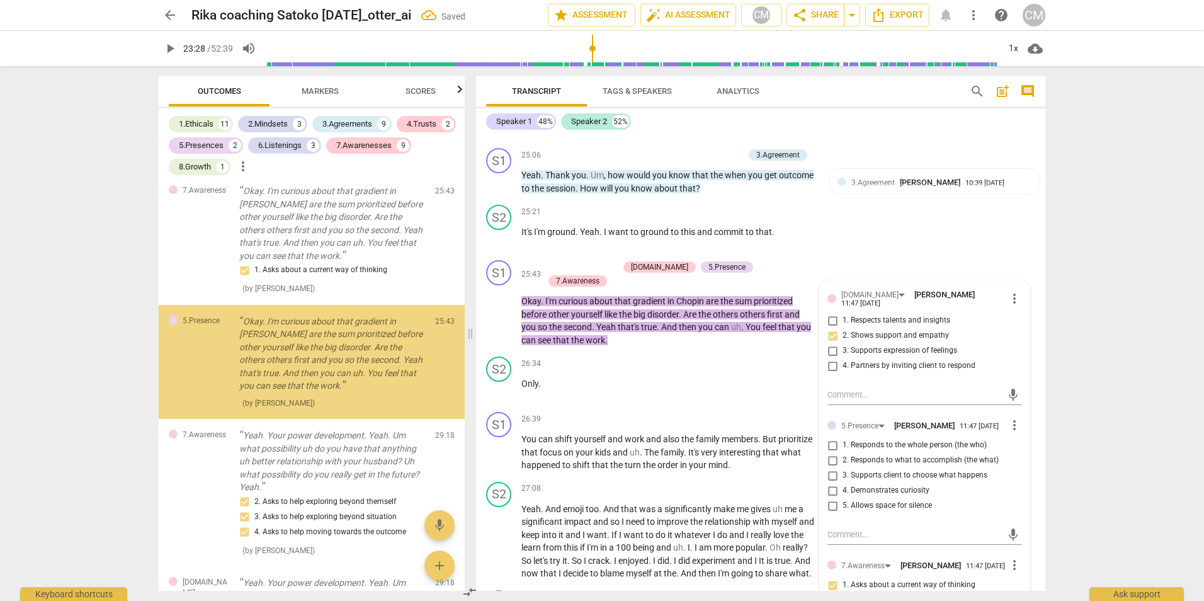
scroll to position [7366, 0]
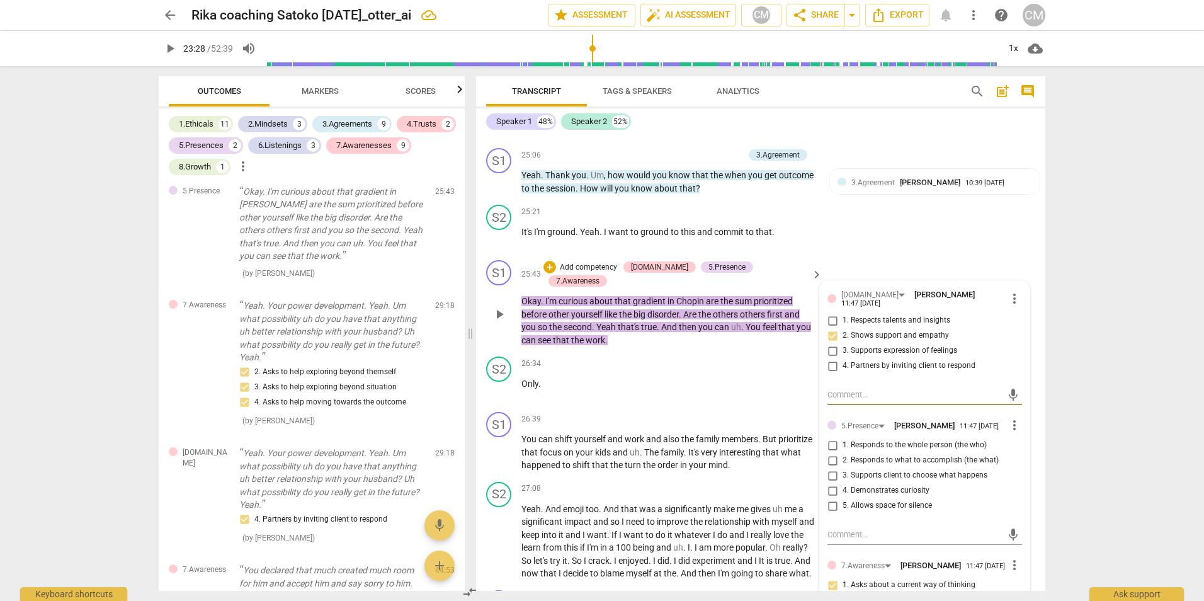
click at [827, 496] on input "4. Demonstrates curiosity" at bounding box center [832, 490] width 20 height 15
checkbox input "true"
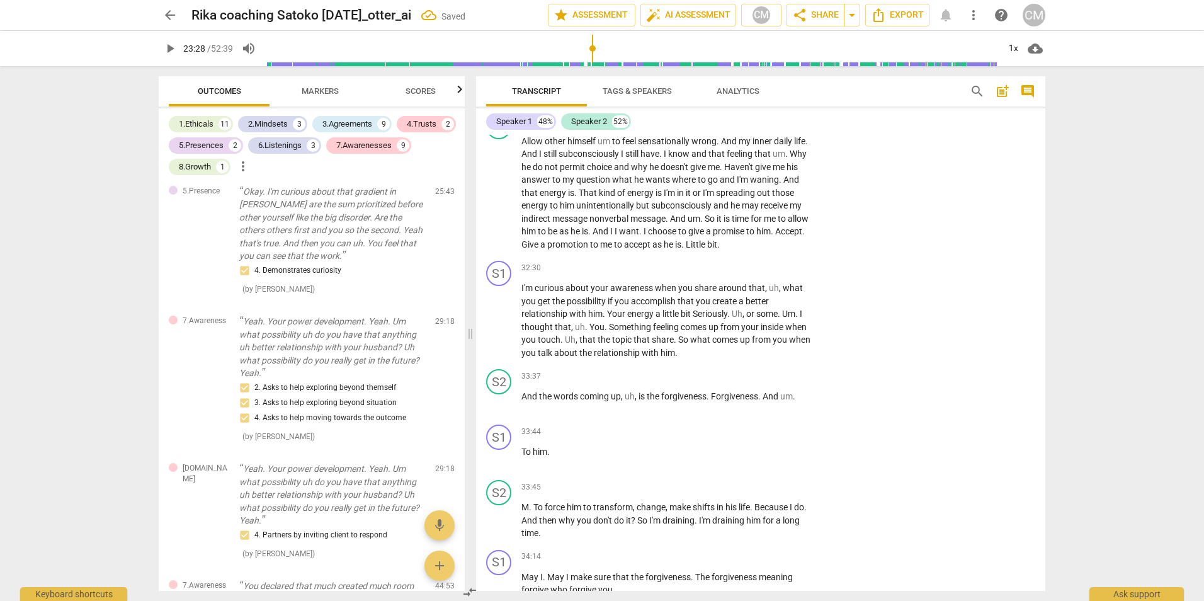
scroll to position [5661, 0]
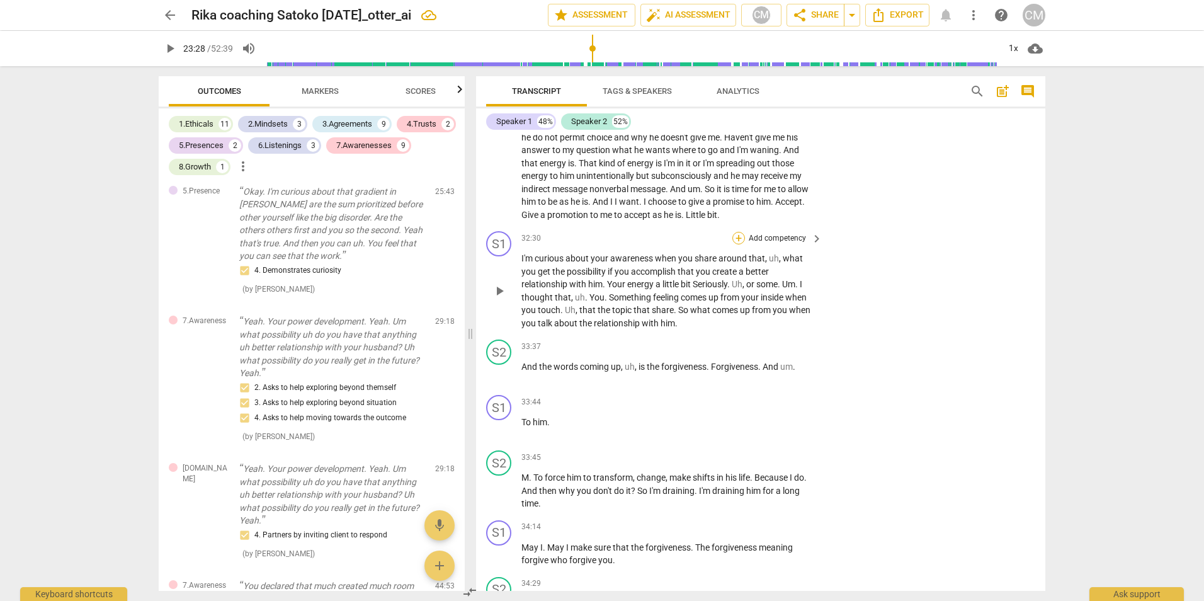
click at [738, 239] on div "+" at bounding box center [738, 238] width 13 height 13
click at [820, 173] on b "2.Mindset" at bounding box center [820, 175] width 34 height 15
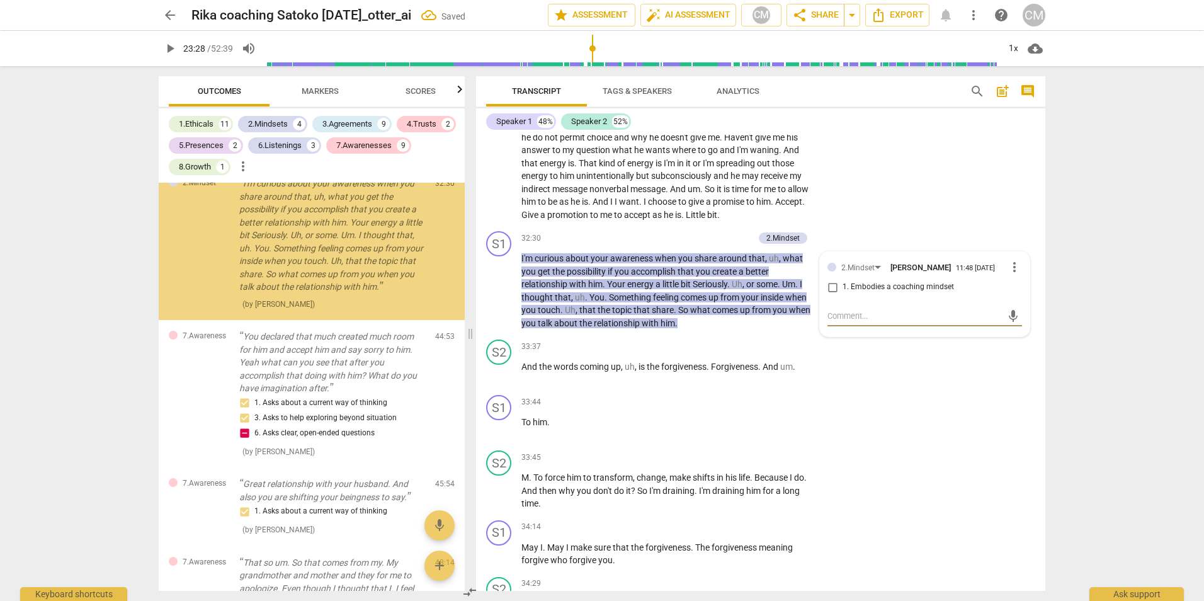
scroll to position [7787, 0]
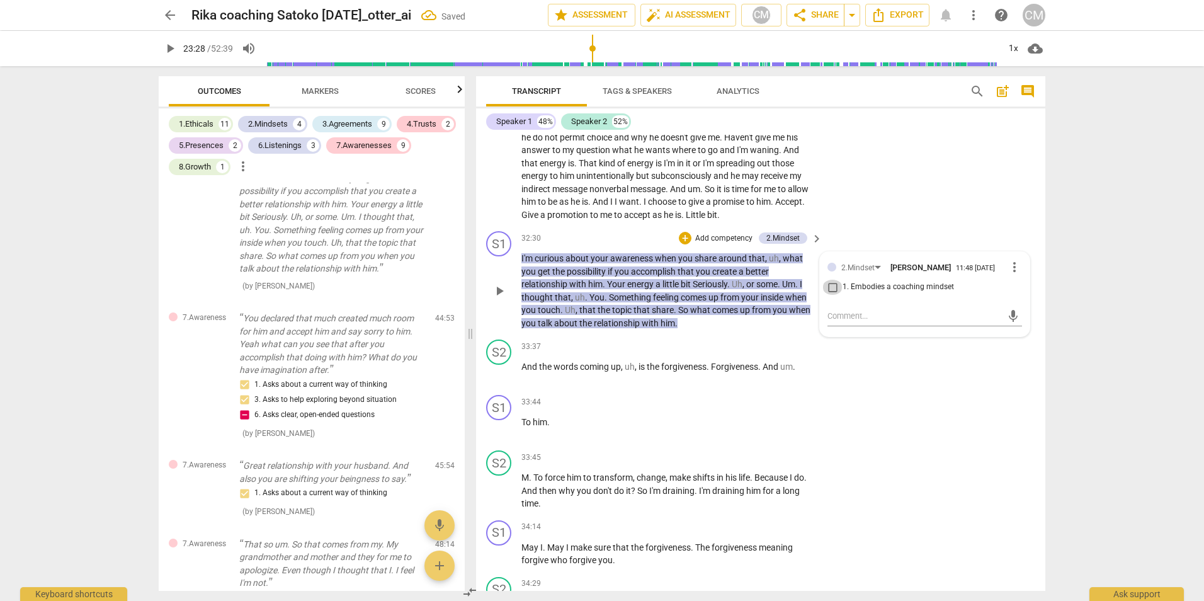
click at [829, 286] on input "1. Embodies a coaching mindset" at bounding box center [832, 287] width 20 height 15
checkbox input "true"
click at [904, 426] on div "S1 play_arrow pause 33:44 + Add competency keyboard_arrow_right To him ." at bounding box center [760, 417] width 569 height 55
